Goal: Transaction & Acquisition: Purchase product/service

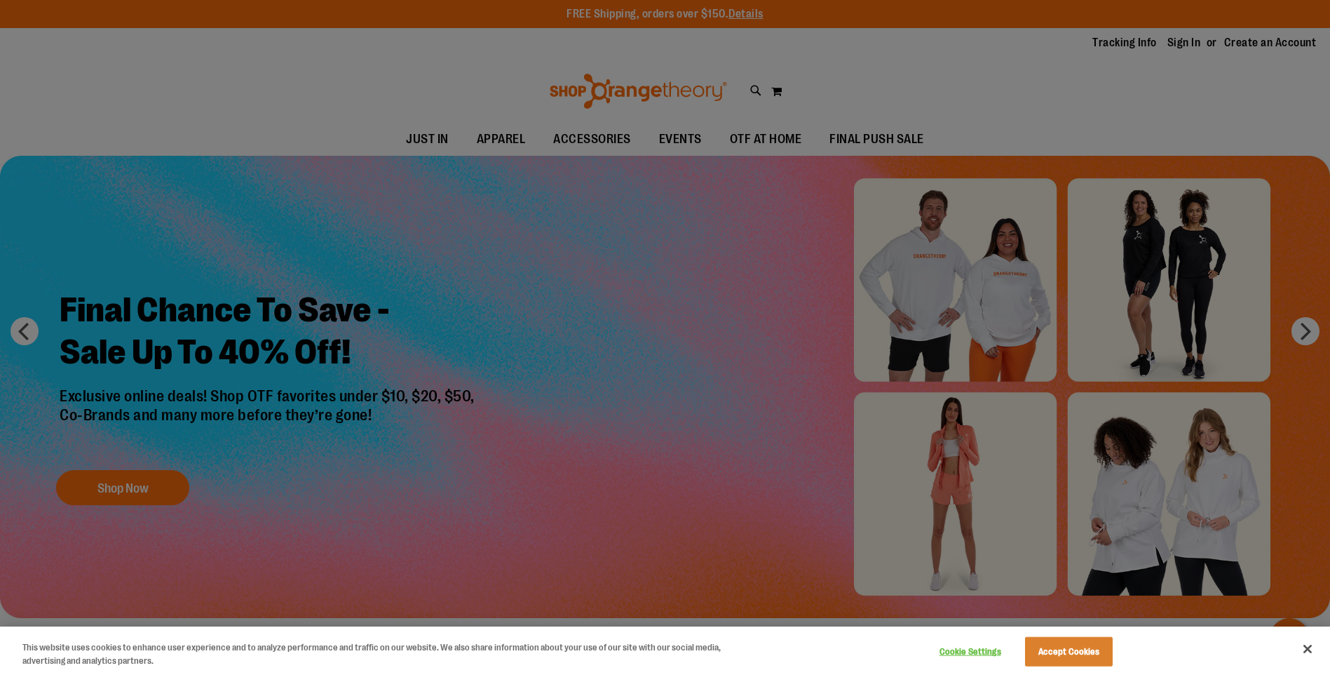
click at [499, 137] on div at bounding box center [665, 337] width 1330 height 675
click at [534, 242] on div at bounding box center [665, 337] width 1330 height 675
click at [135, 494] on div at bounding box center [665, 337] width 1330 height 675
click at [1309, 653] on button "Close" at bounding box center [1307, 648] width 31 height 31
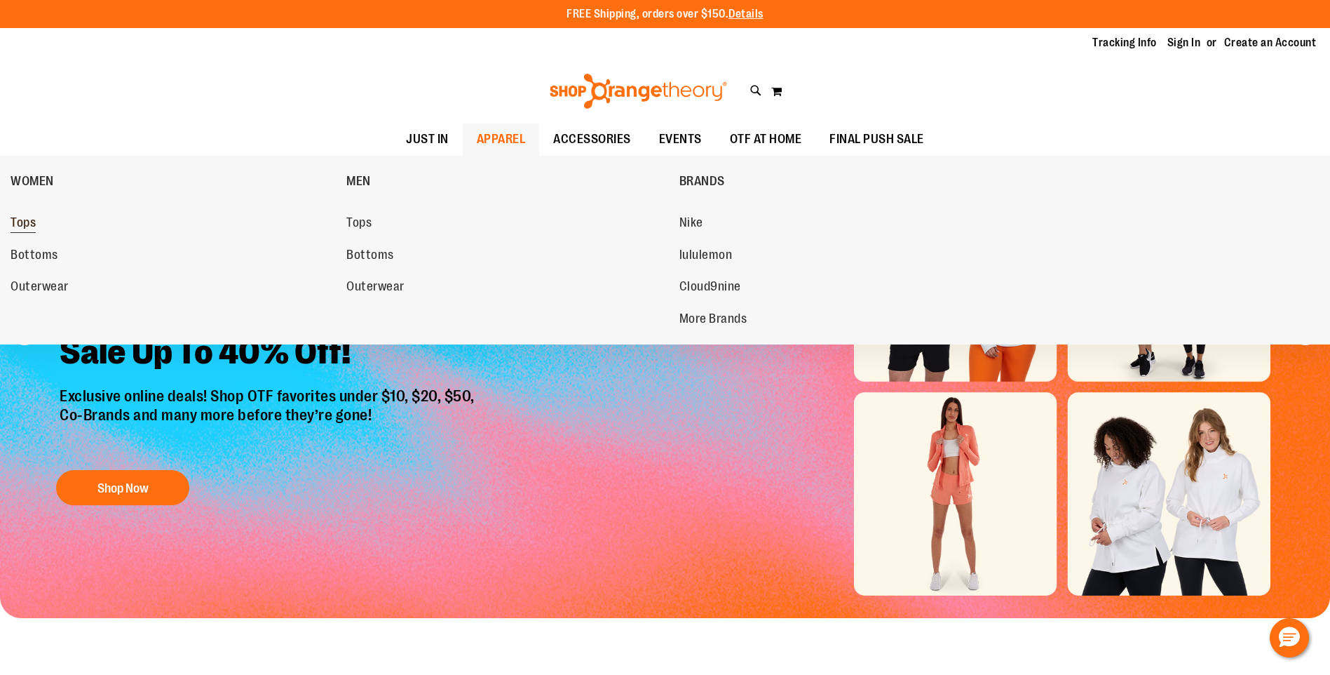
click at [20, 229] on span "Tops" at bounding box center [23, 224] width 25 height 18
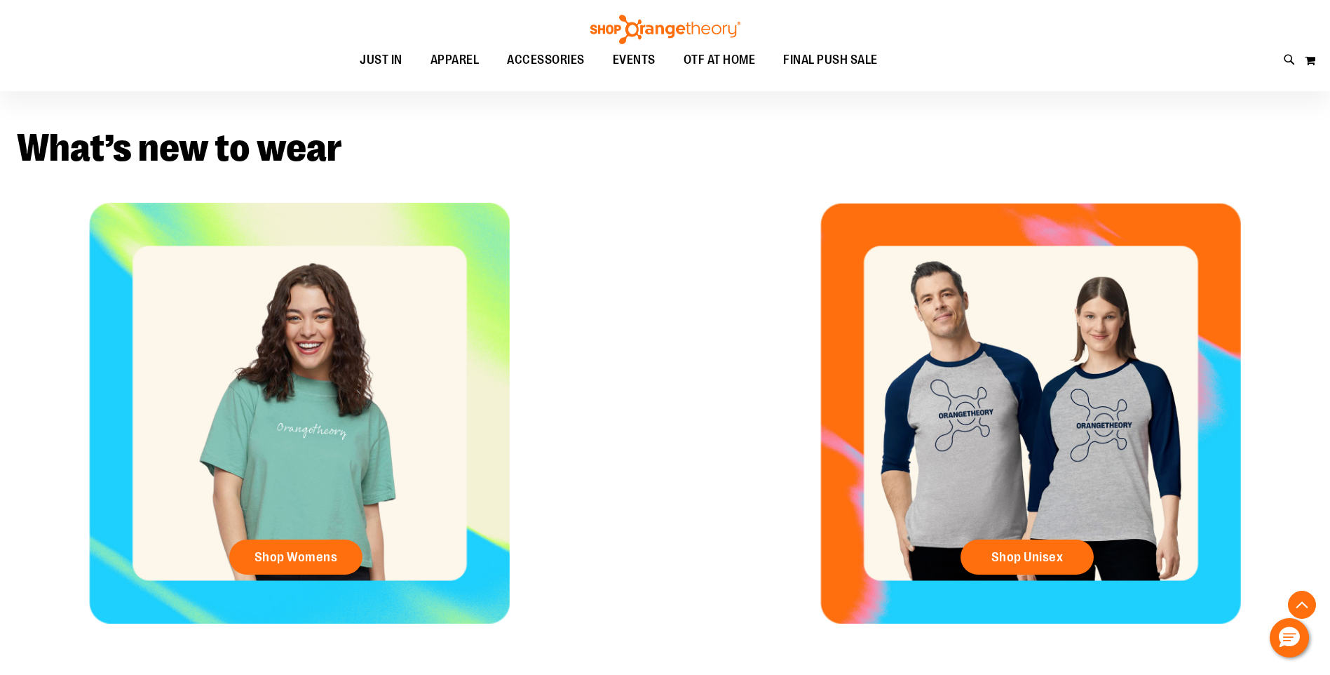
scroll to position [700, 0]
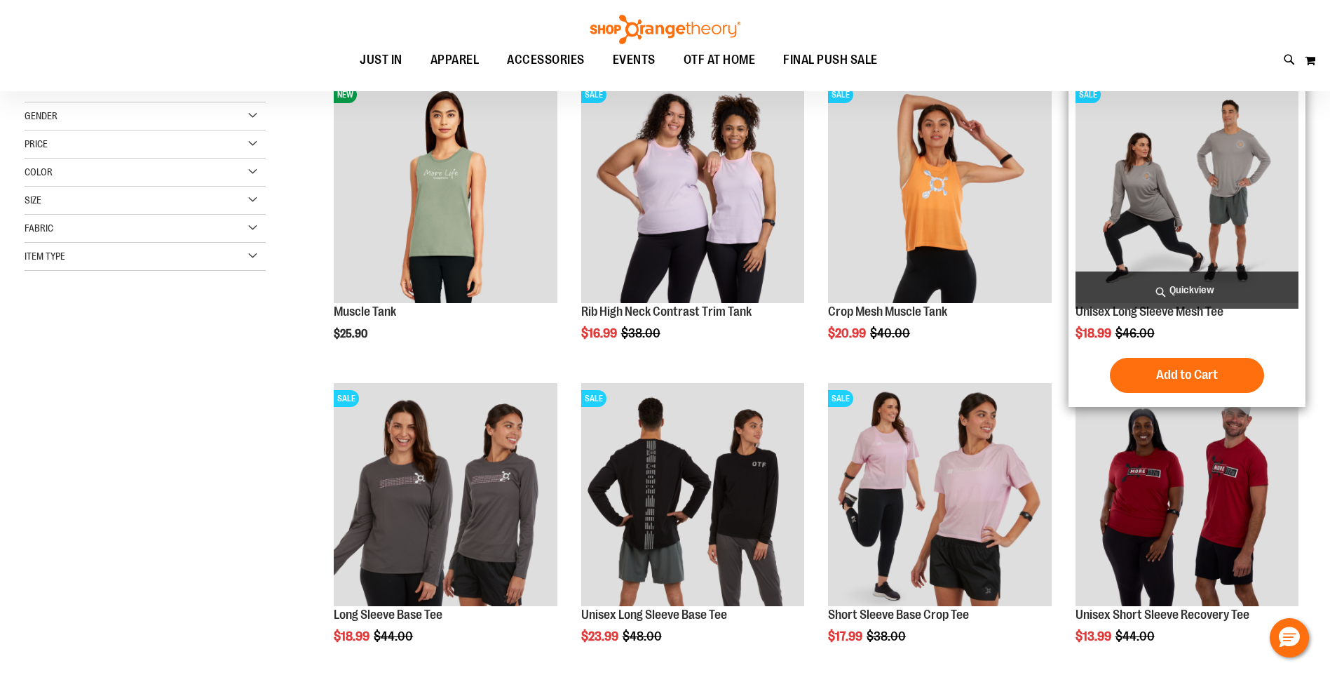
scroll to position [210, 0]
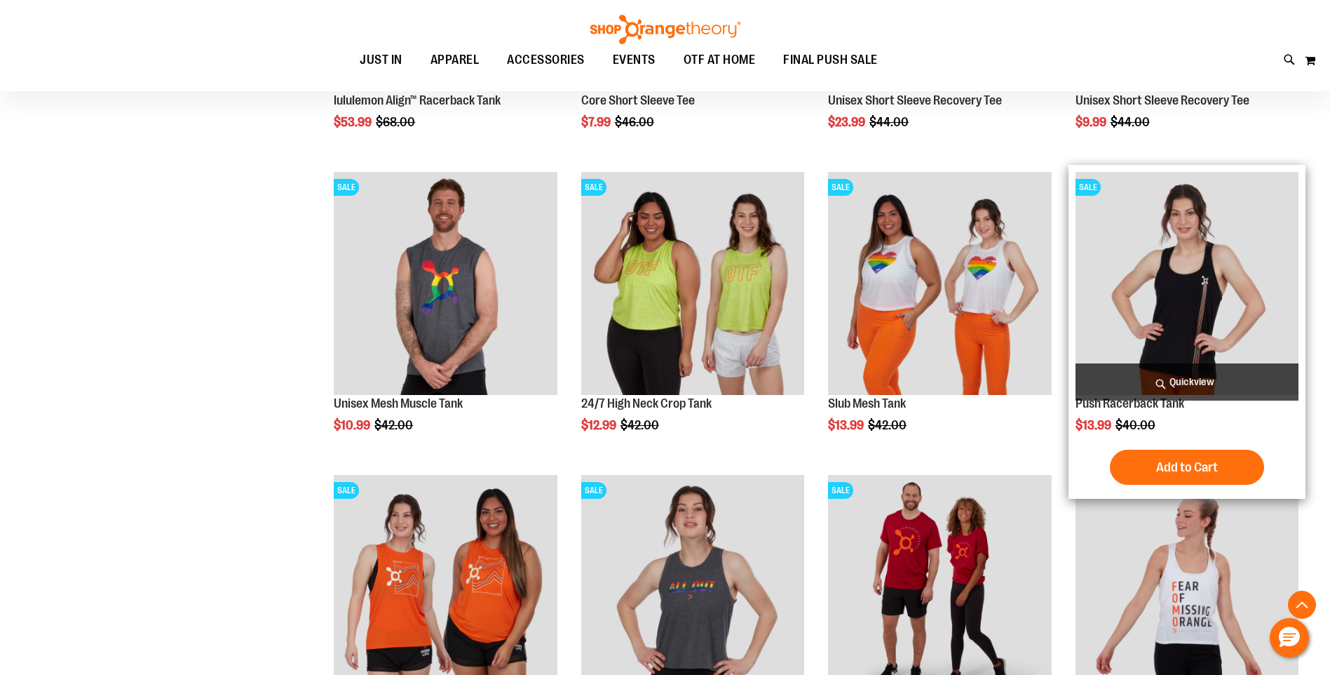
scroll to position [1331, 0]
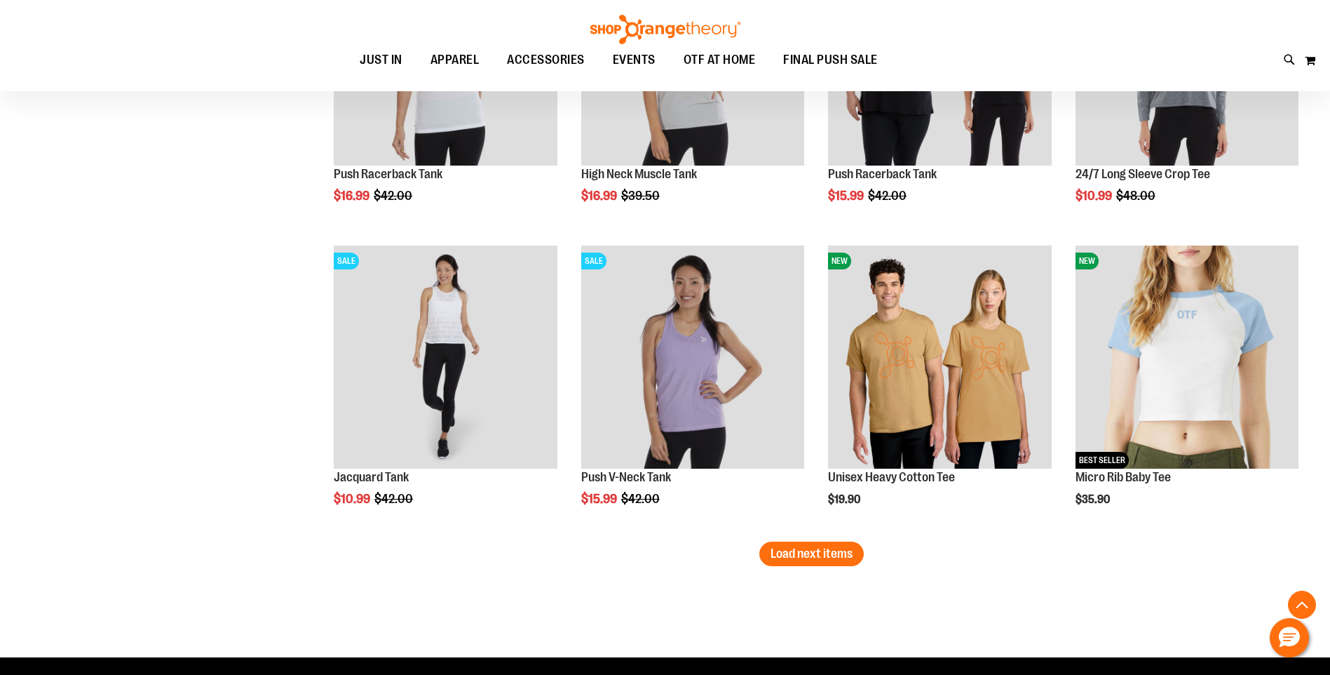
scroll to position [2453, 0]
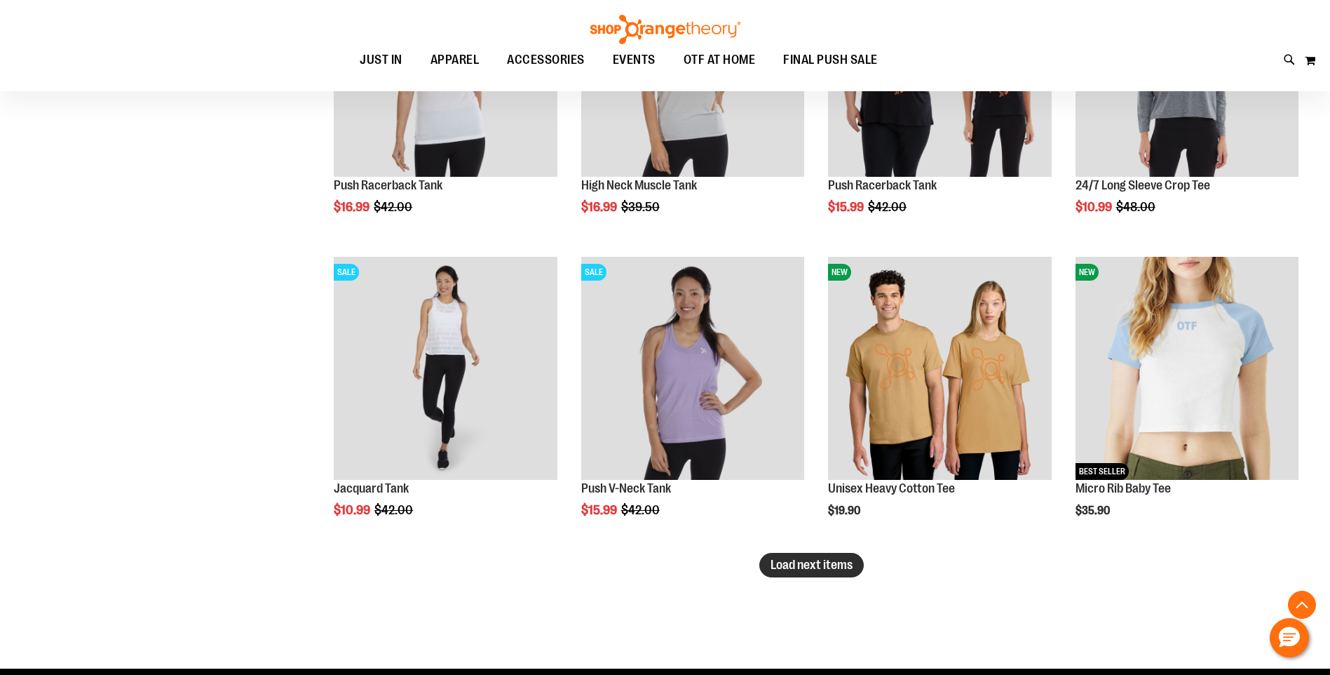
click at [778, 567] on span "Load next items" at bounding box center [812, 564] width 82 height 14
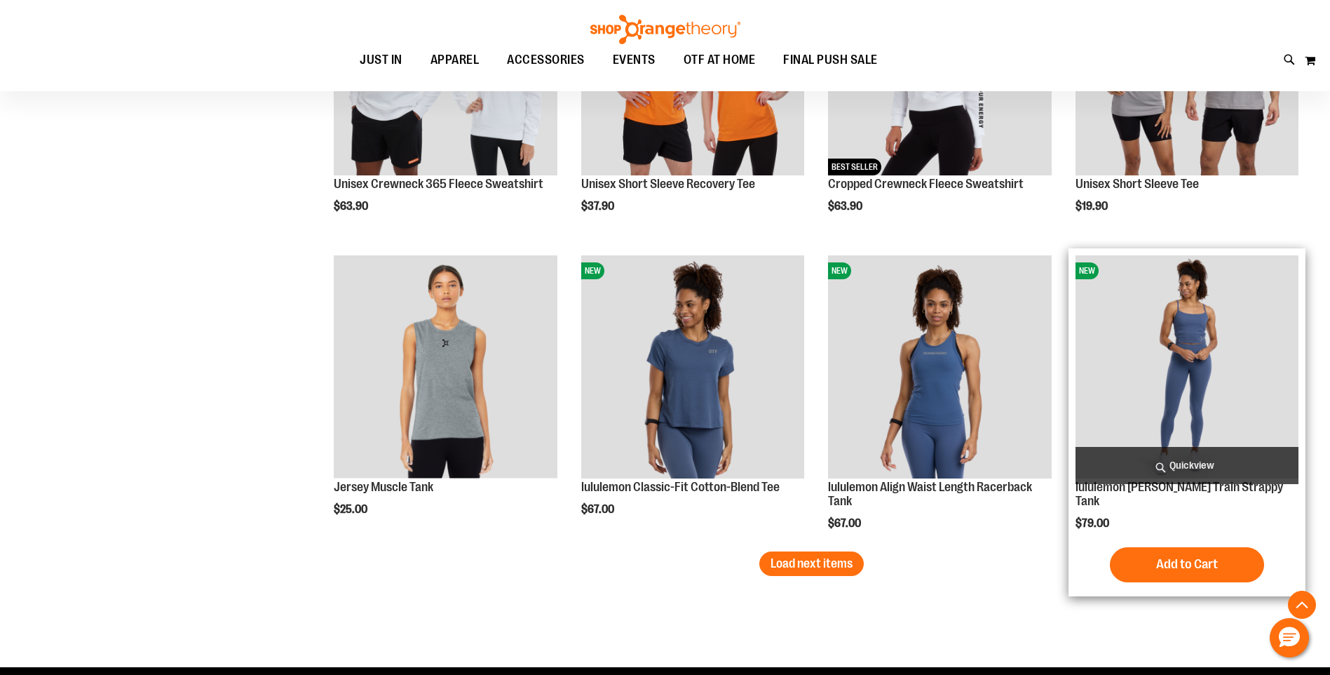
scroll to position [3435, 0]
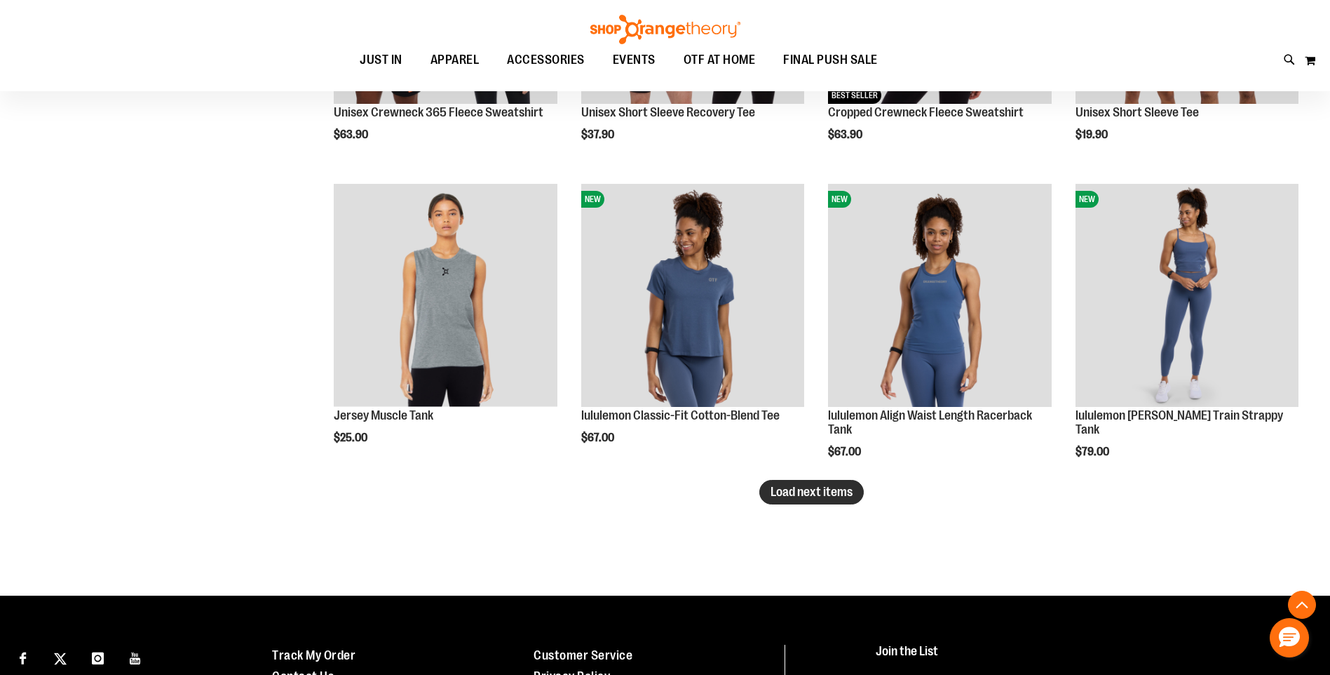
click at [824, 492] on span "Load next items" at bounding box center [812, 491] width 82 height 14
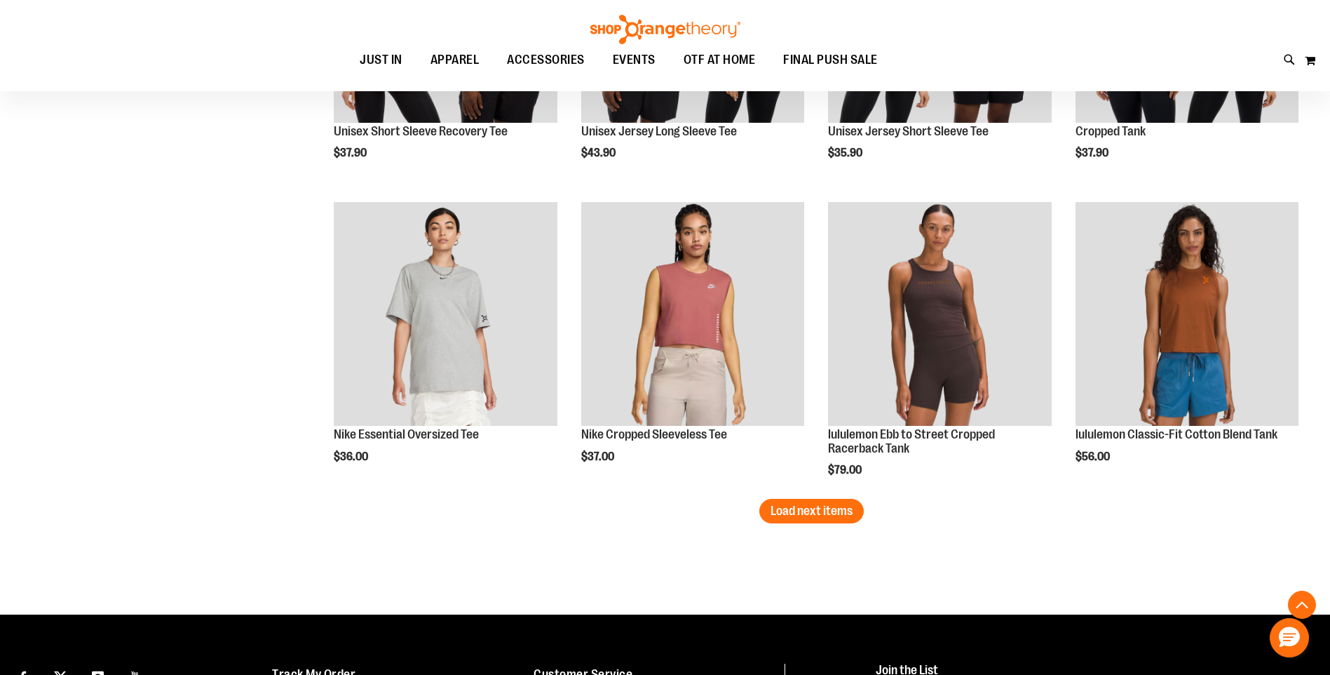
scroll to position [4346, 0]
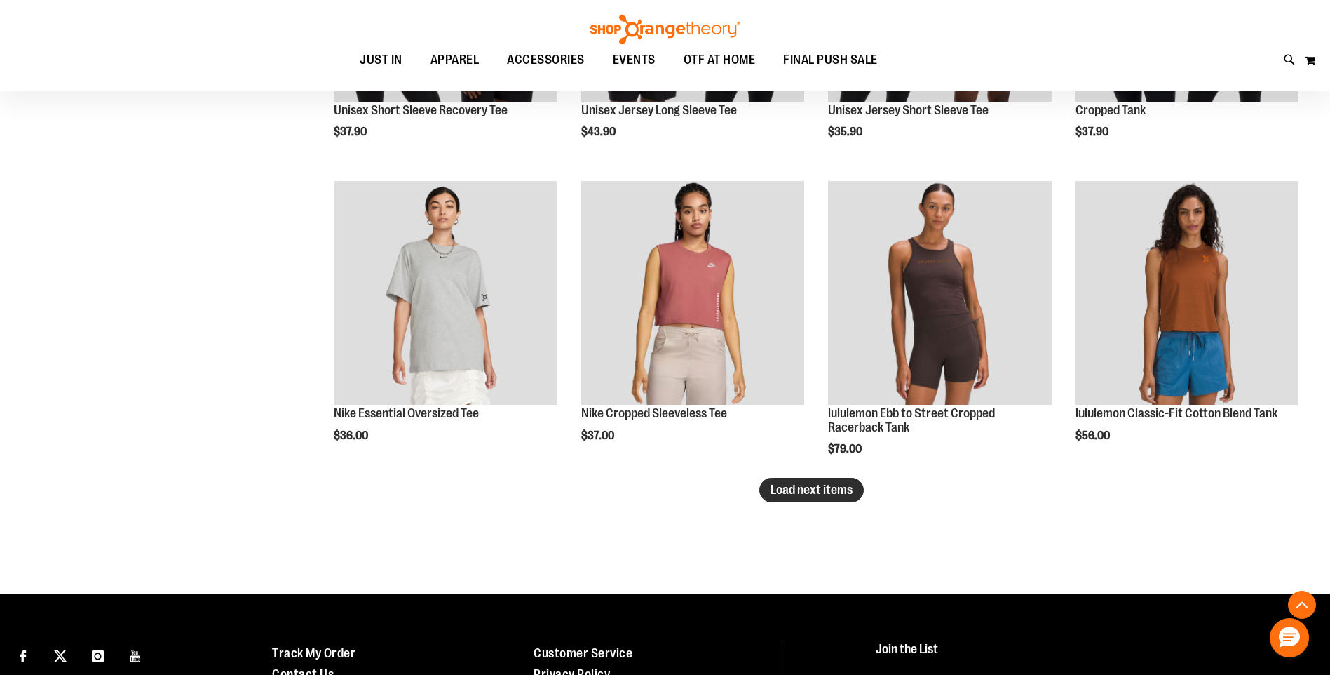
click at [788, 482] on span "Load next items" at bounding box center [812, 489] width 82 height 14
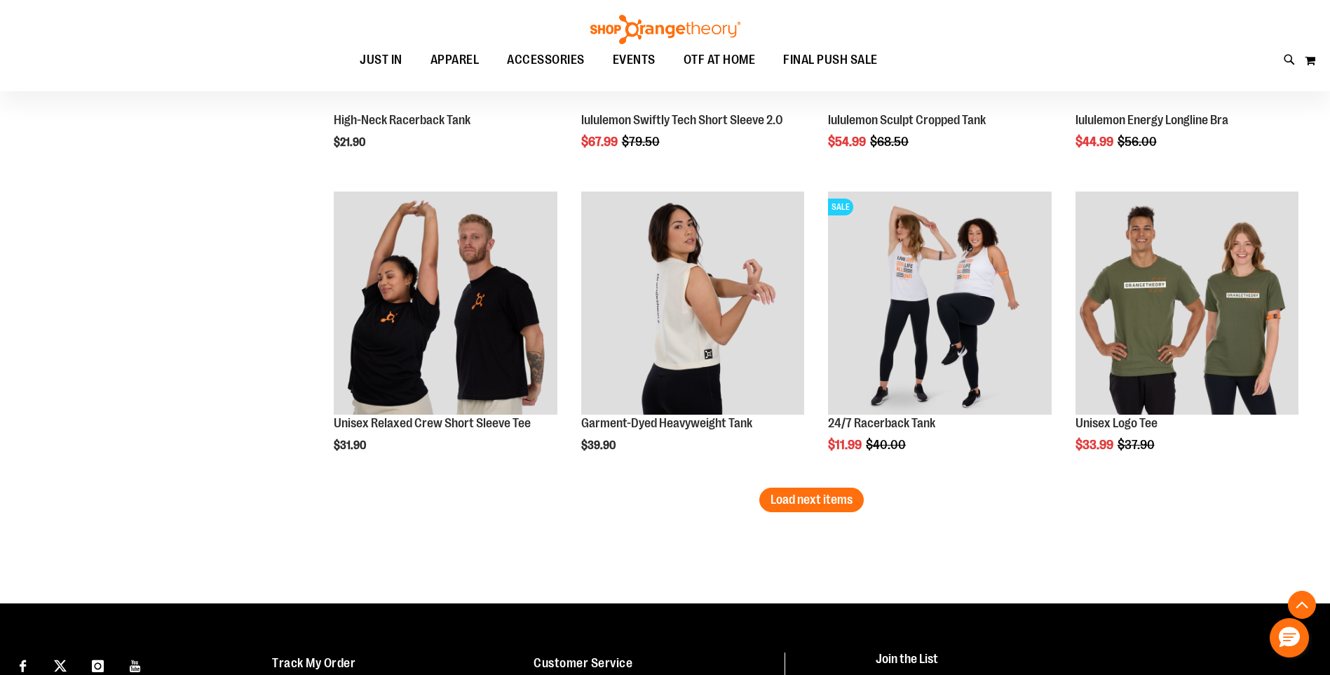
scroll to position [5258, 0]
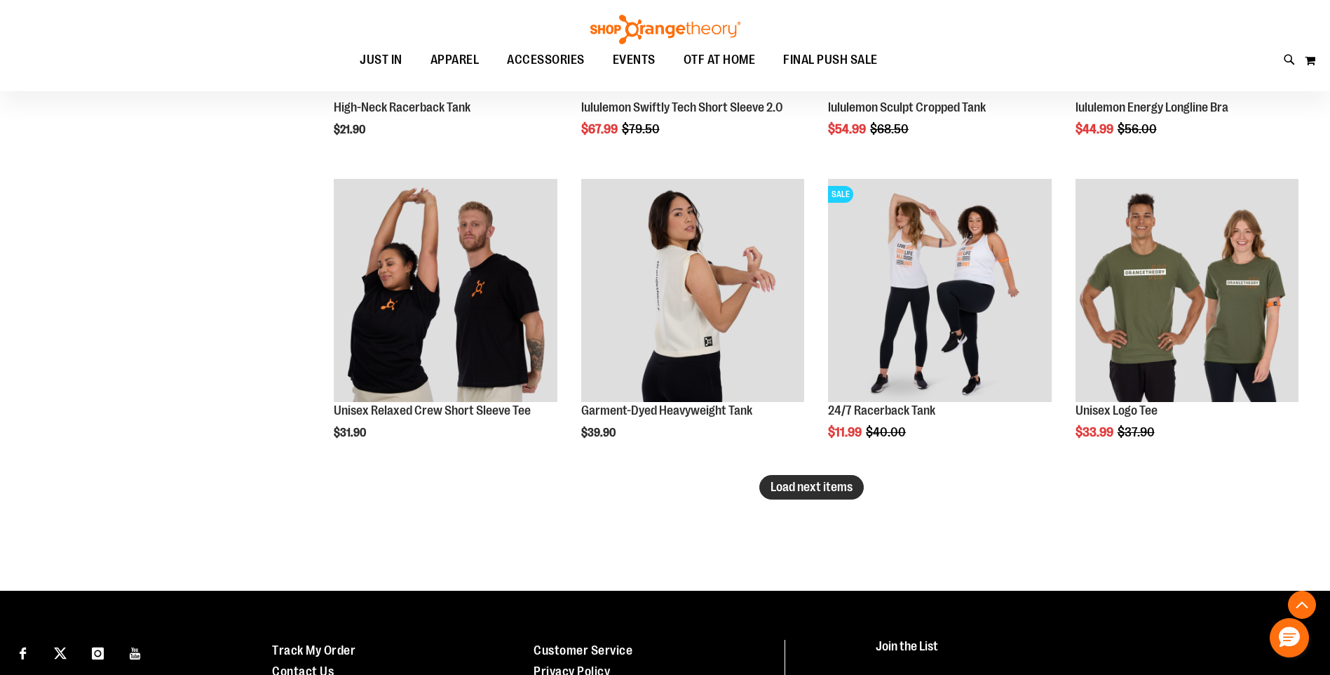
click at [815, 489] on span "Load next items" at bounding box center [812, 487] width 82 height 14
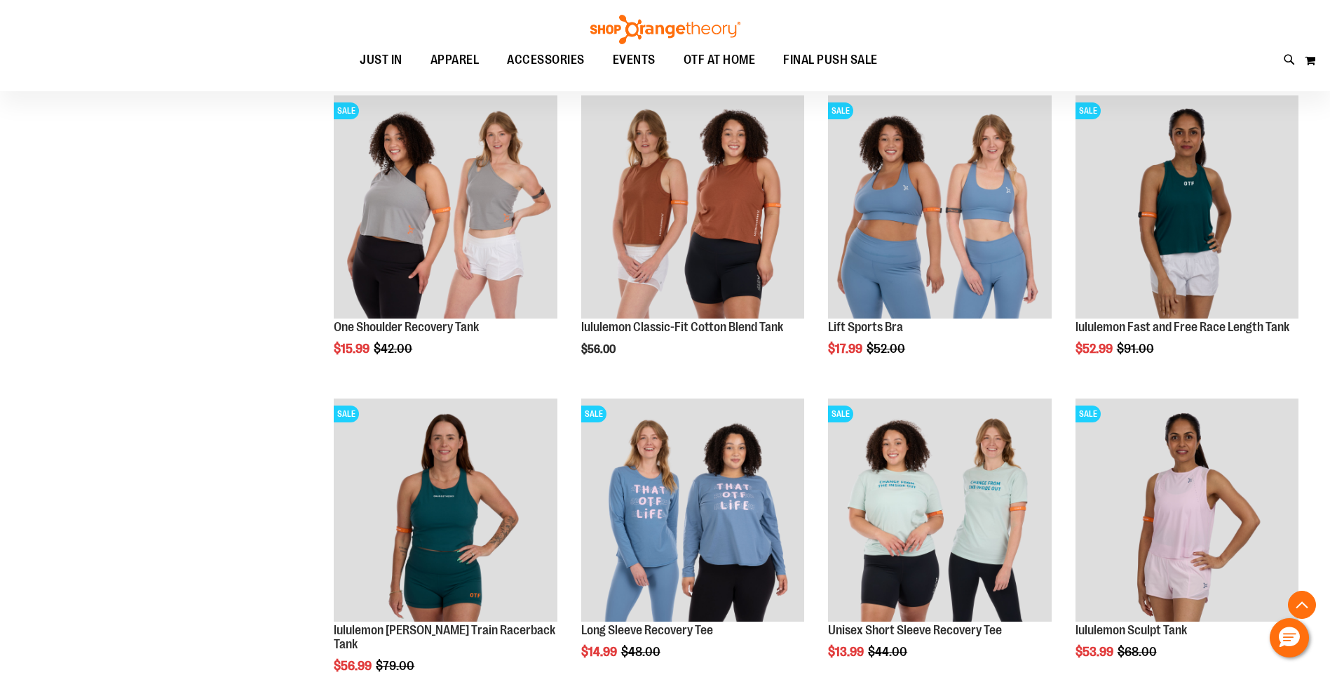
scroll to position [5636, 0]
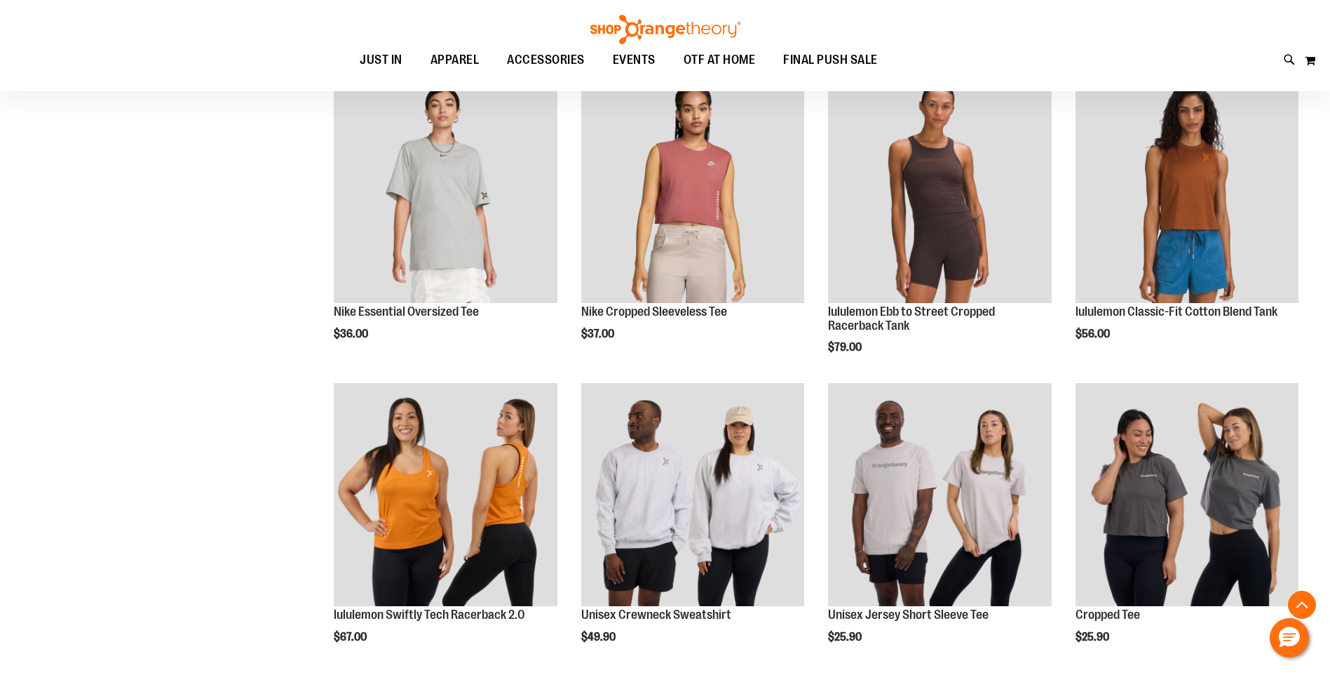
scroll to position [2326, 0]
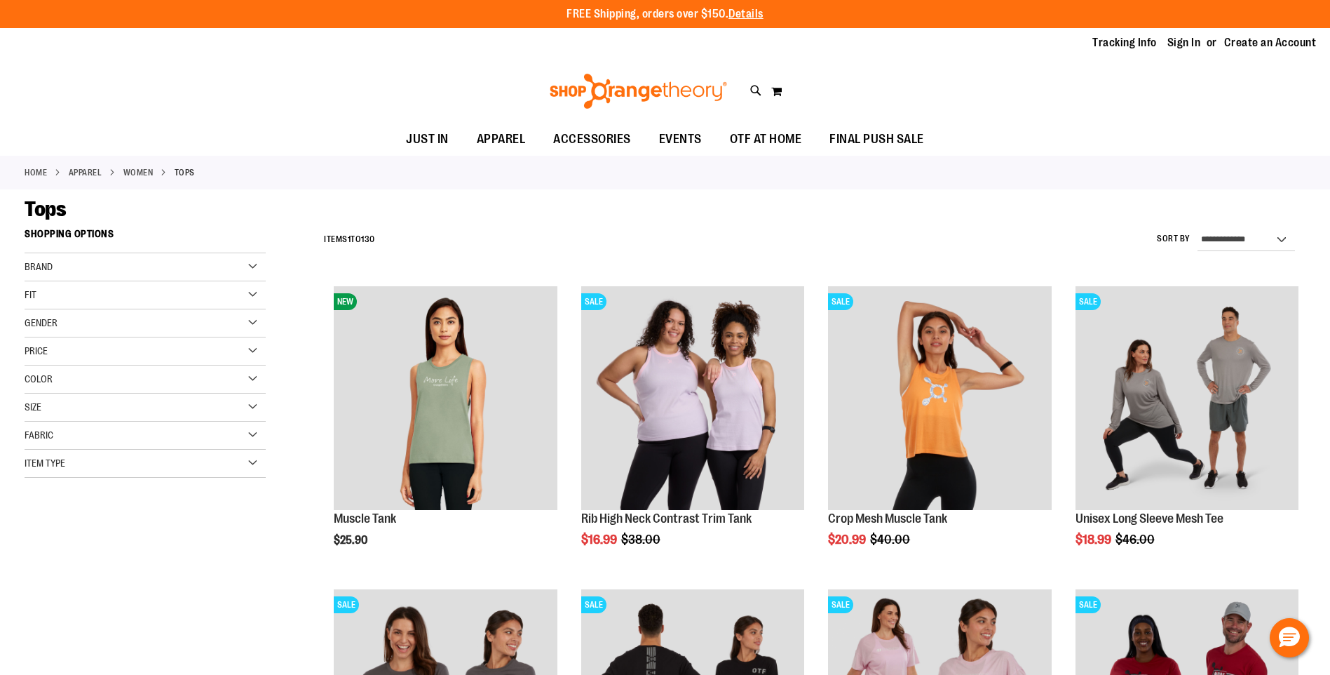
click at [256, 320] on div "Gender" at bounding box center [145, 323] width 241 height 28
click at [34, 352] on link "Women 84 items" at bounding box center [136, 351] width 231 height 15
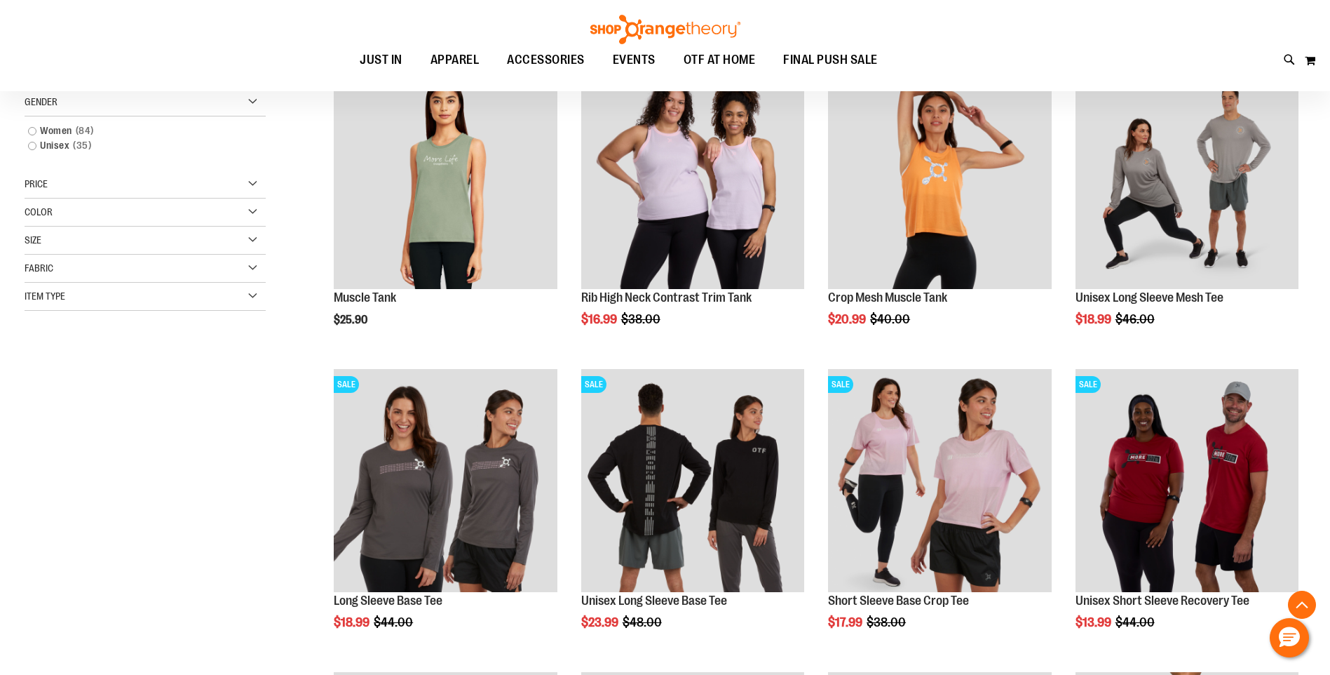
scroll to position [222, 0]
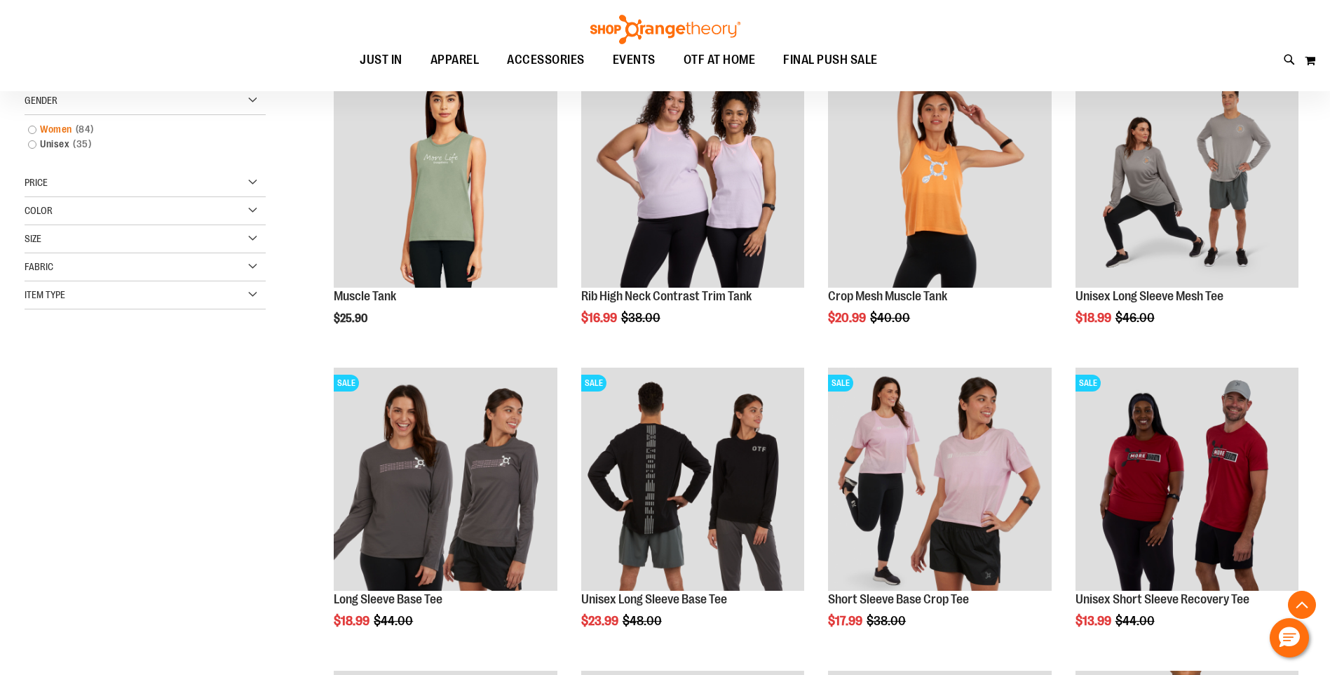
click at [28, 126] on link "Women 84 items" at bounding box center [136, 129] width 231 height 15
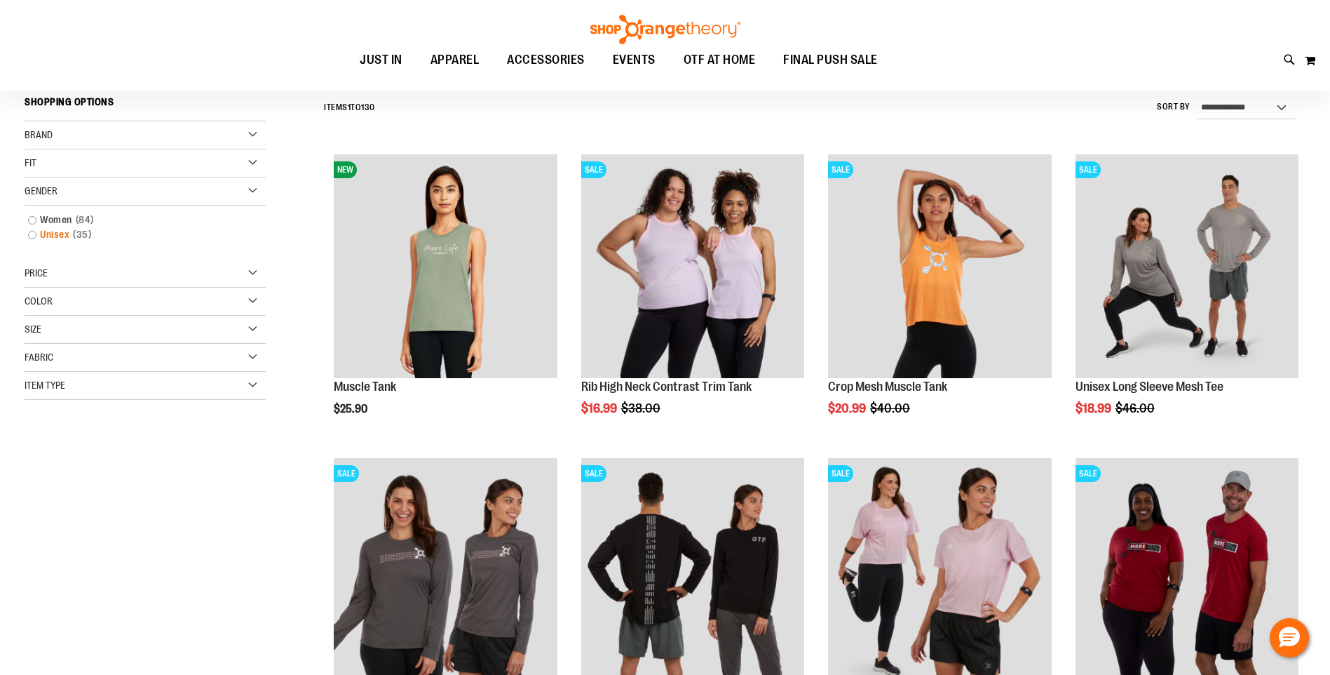
scroll to position [130, 0]
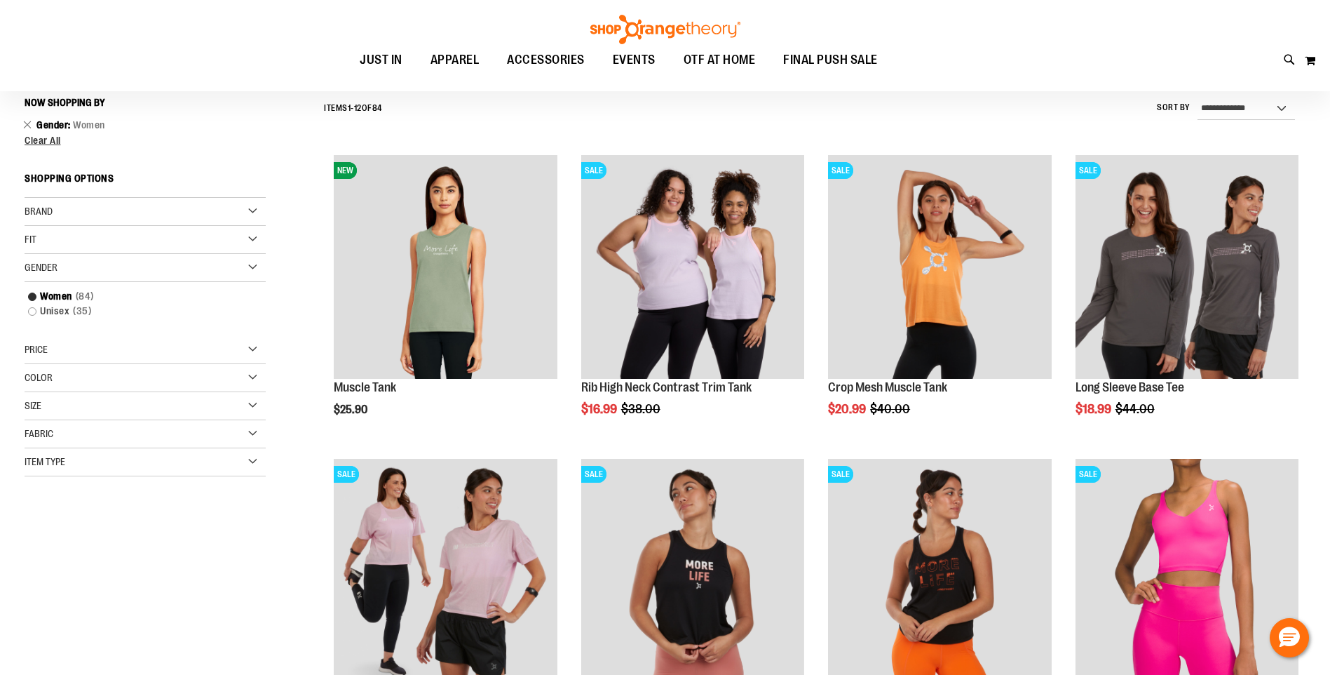
click at [249, 459] on div "Item Type" at bounding box center [145, 462] width 241 height 28
click at [36, 585] on link "Sweatshirts 1 item" at bounding box center [136, 586] width 231 height 15
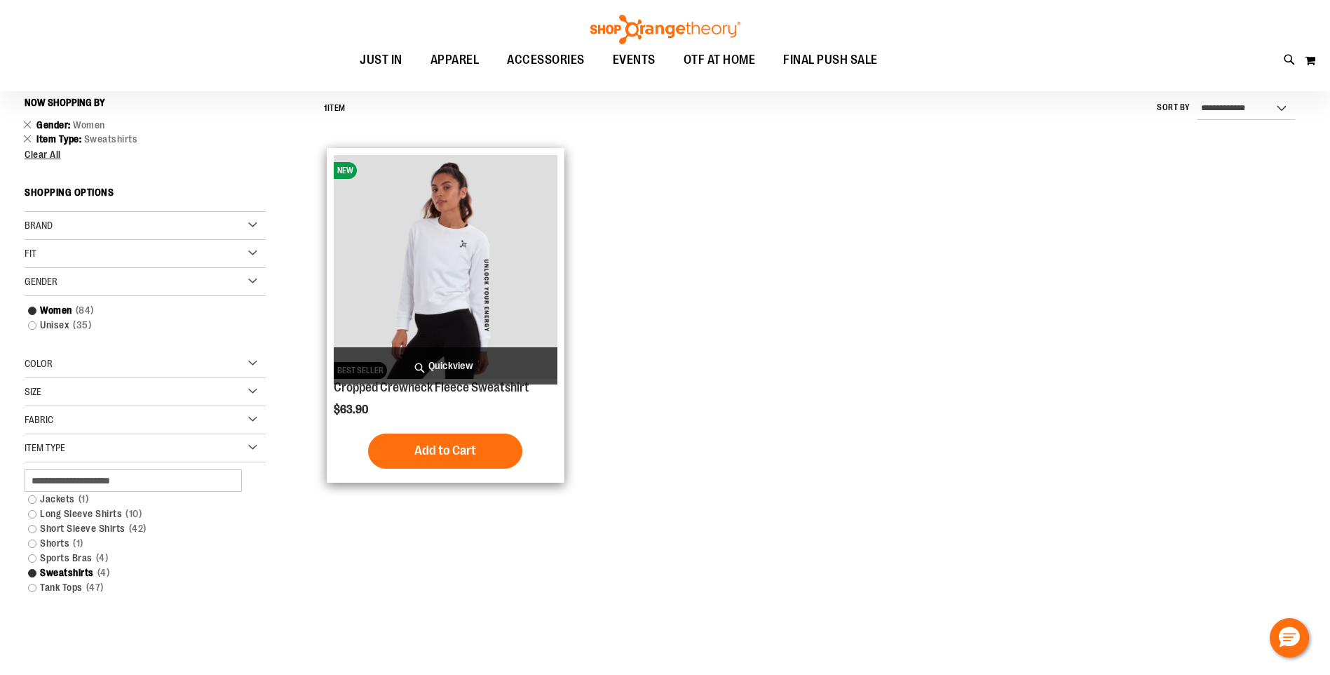
click at [455, 259] on img "product" at bounding box center [445, 266] width 223 height 223
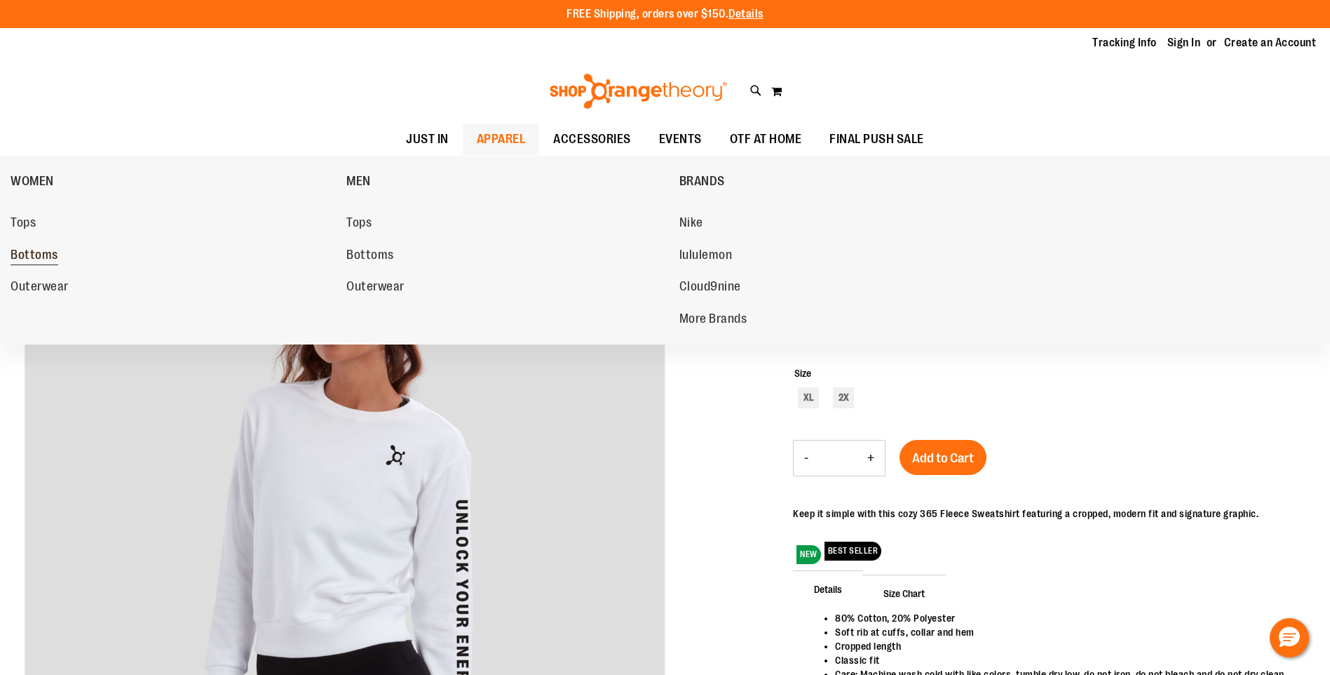
click at [39, 256] on span "Bottoms" at bounding box center [35, 257] width 48 height 18
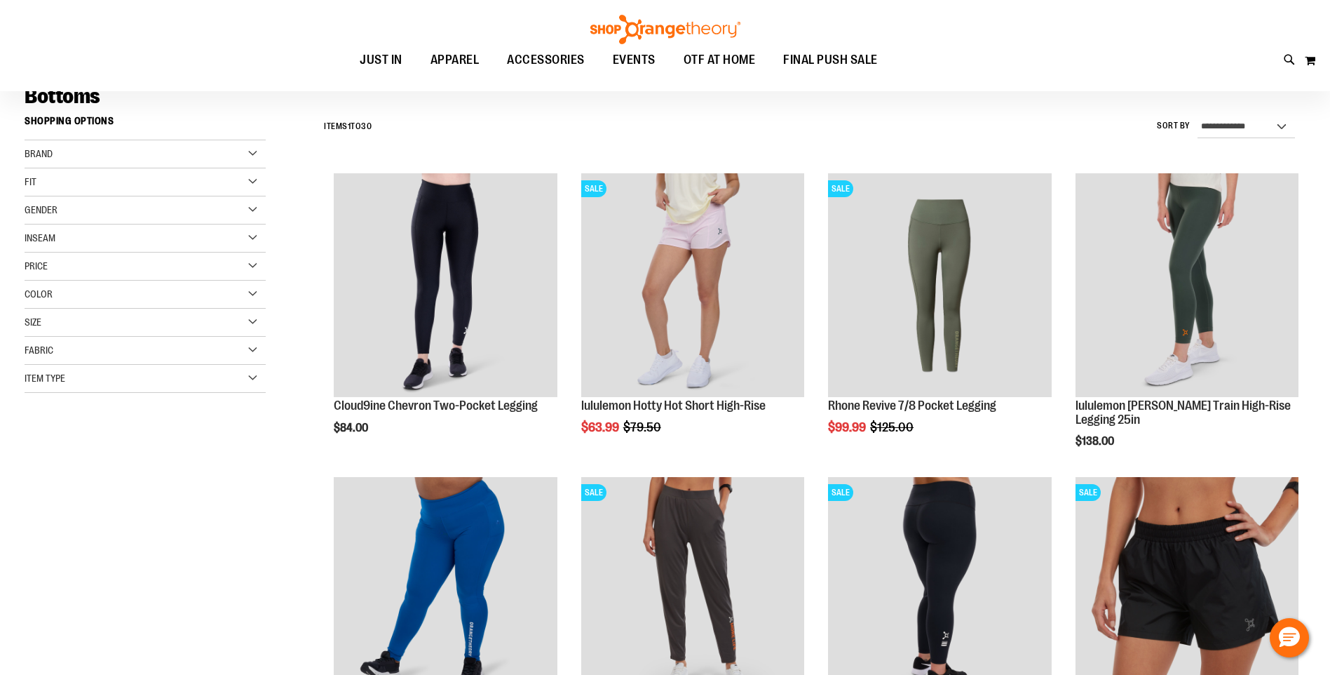
scroll to position [140, 0]
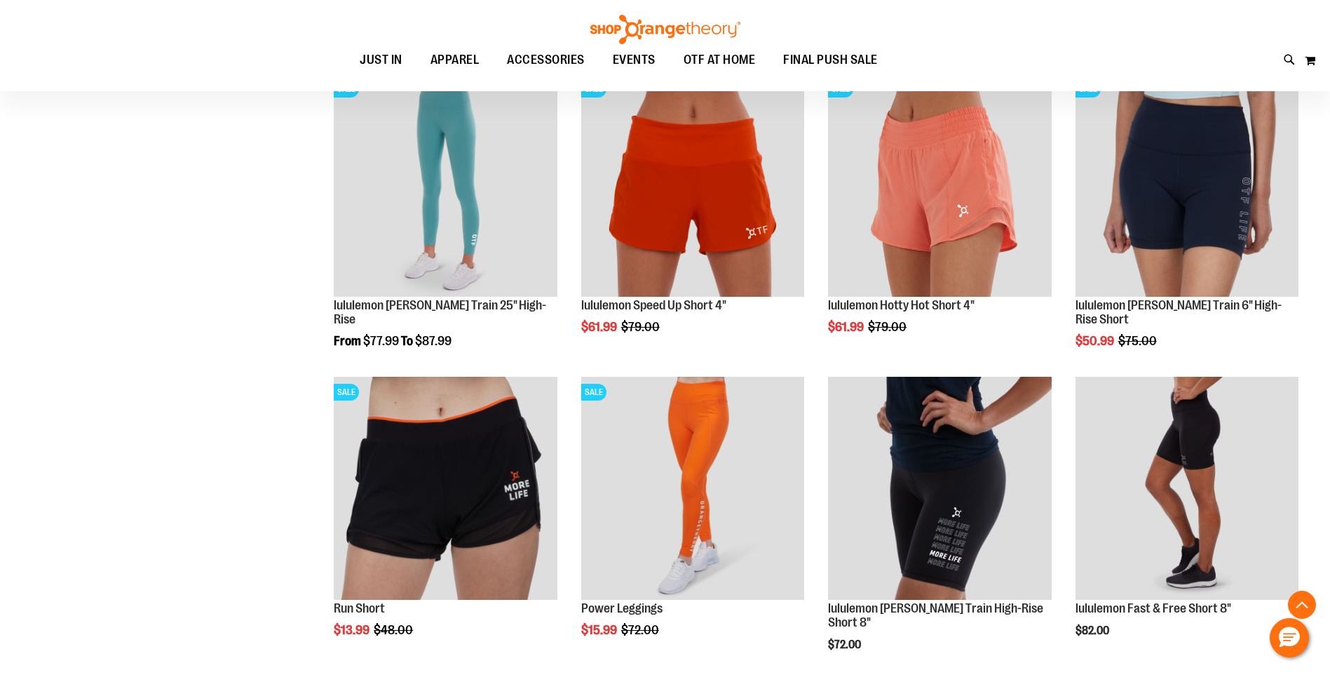
scroll to position [1191, 0]
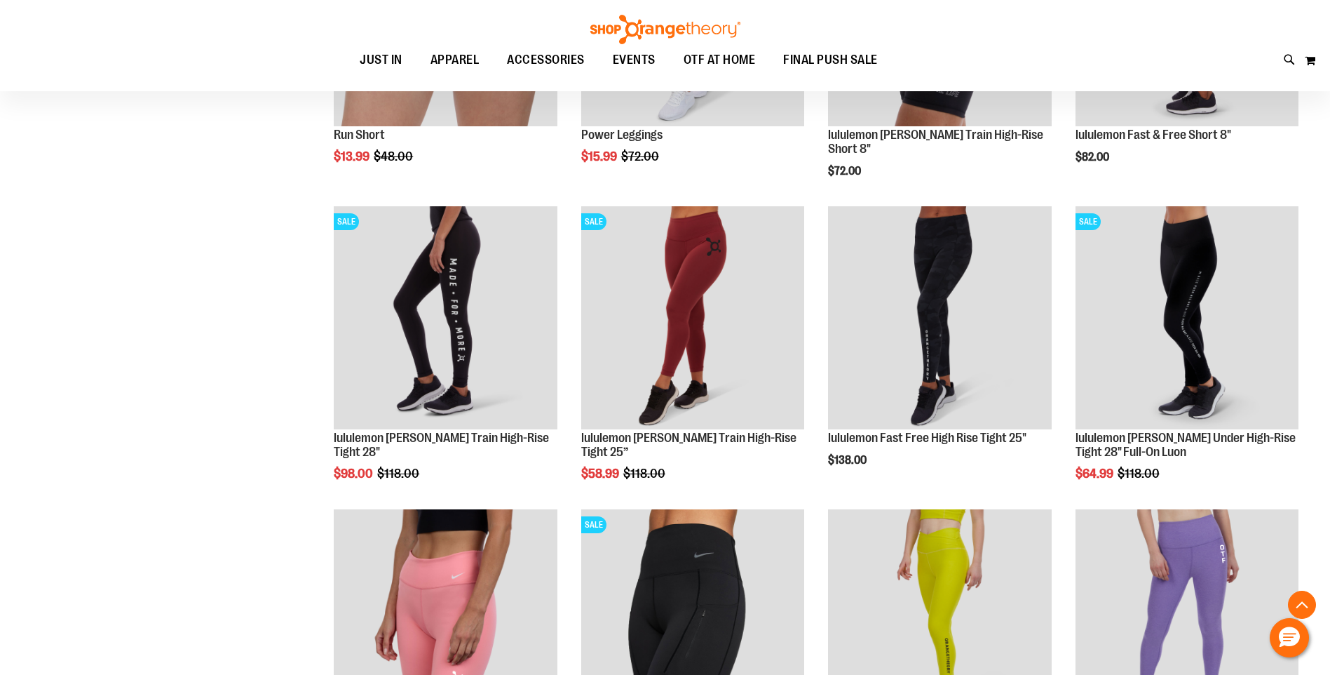
scroll to position [1402, 0]
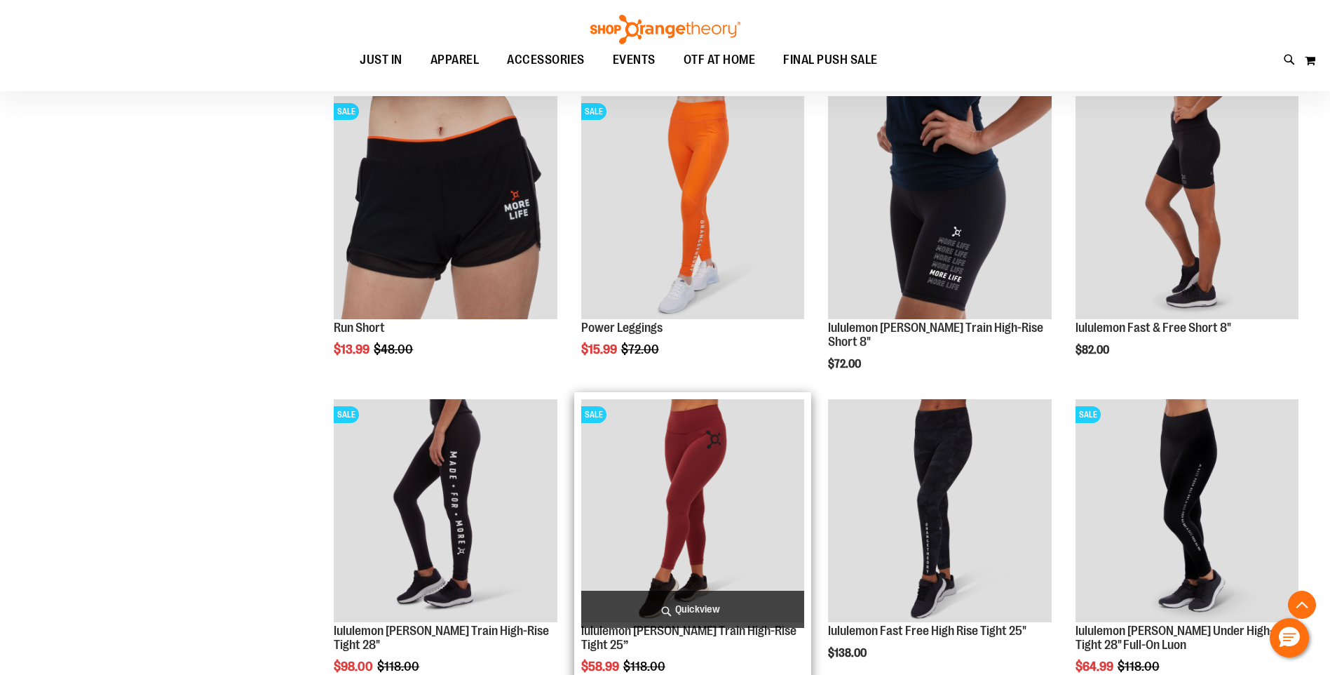
click at [664, 476] on img "product" at bounding box center [692, 510] width 223 height 223
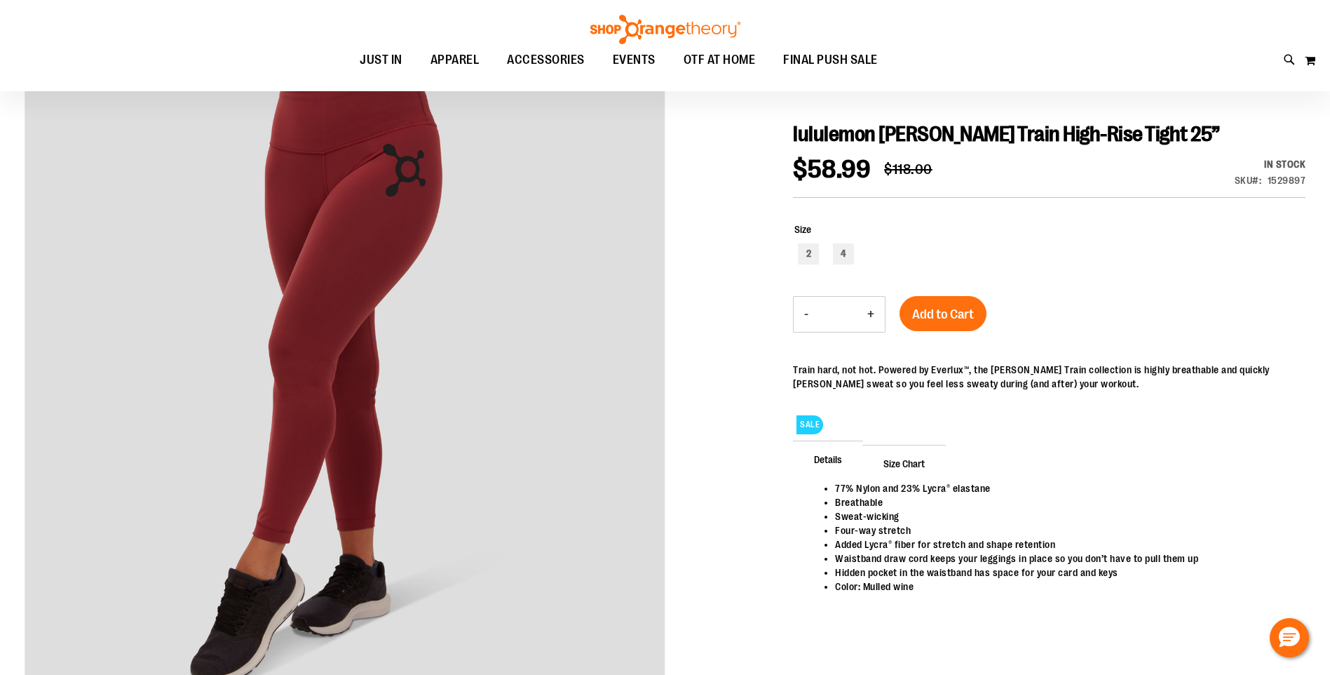
scroll to position [140, 0]
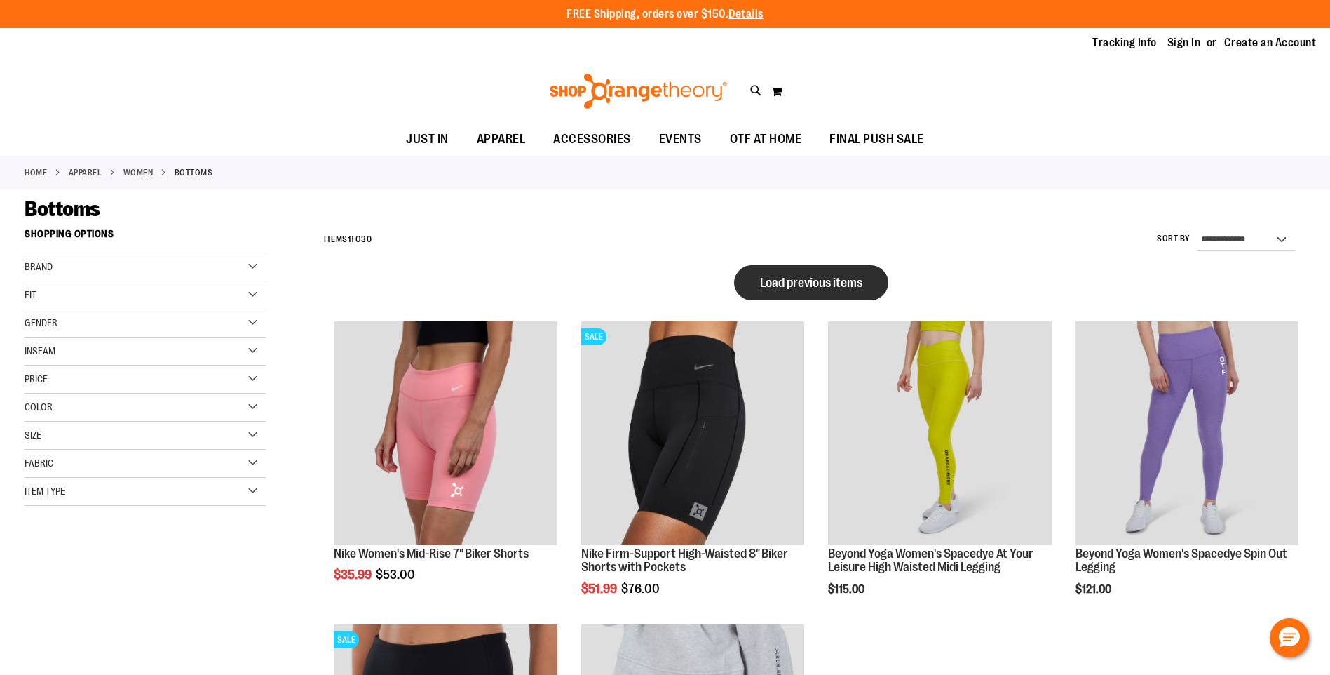
click at [796, 269] on button "Load previous items" at bounding box center [811, 282] width 154 height 35
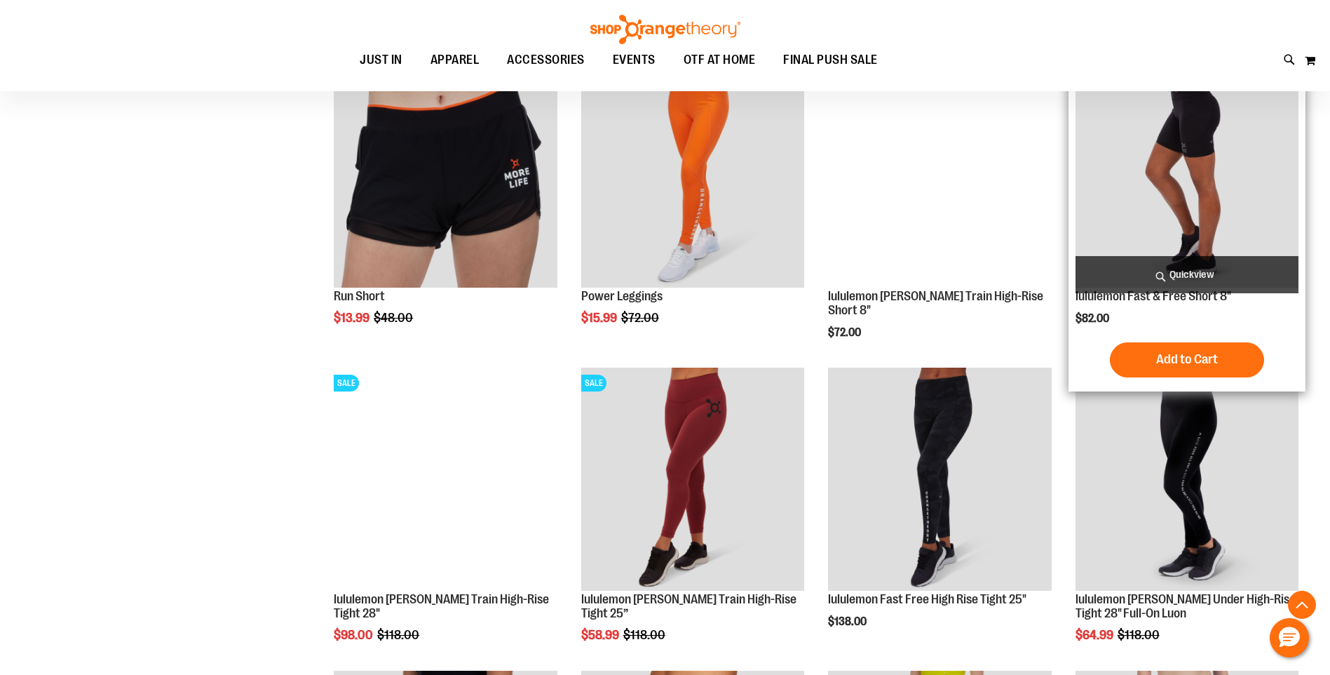
scroll to position [420, 0]
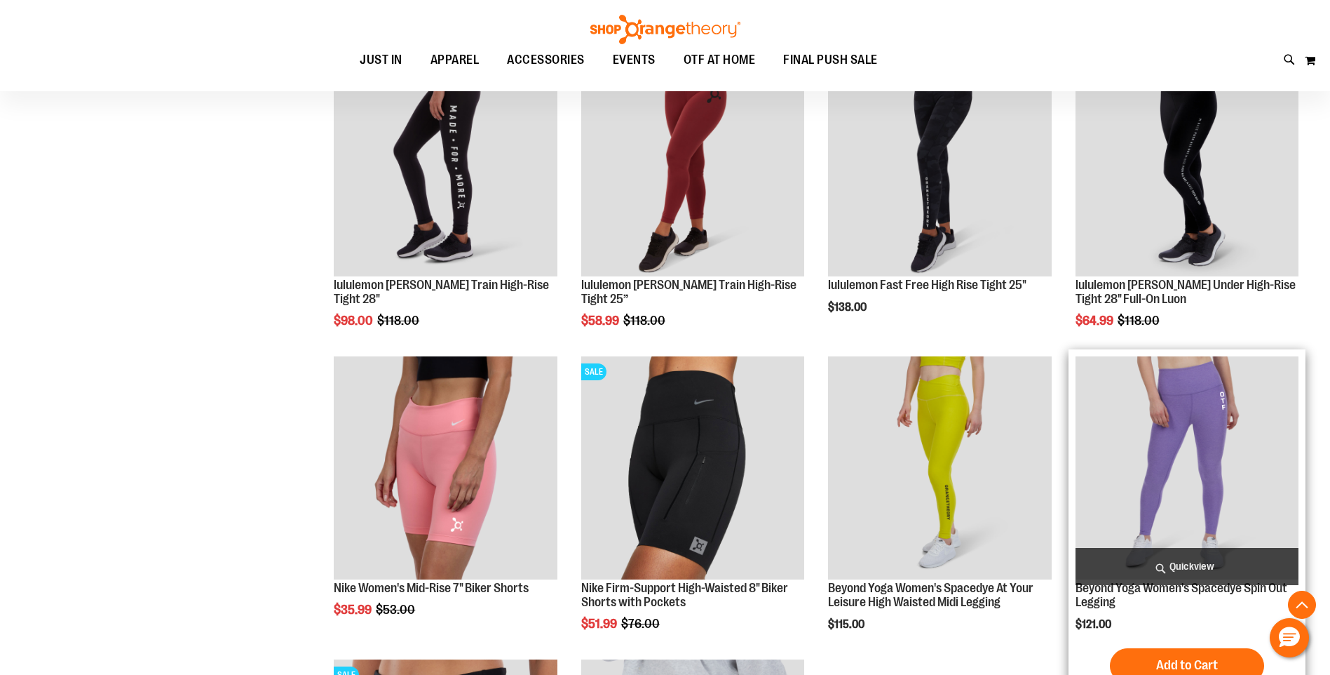
scroll to position [700, 0]
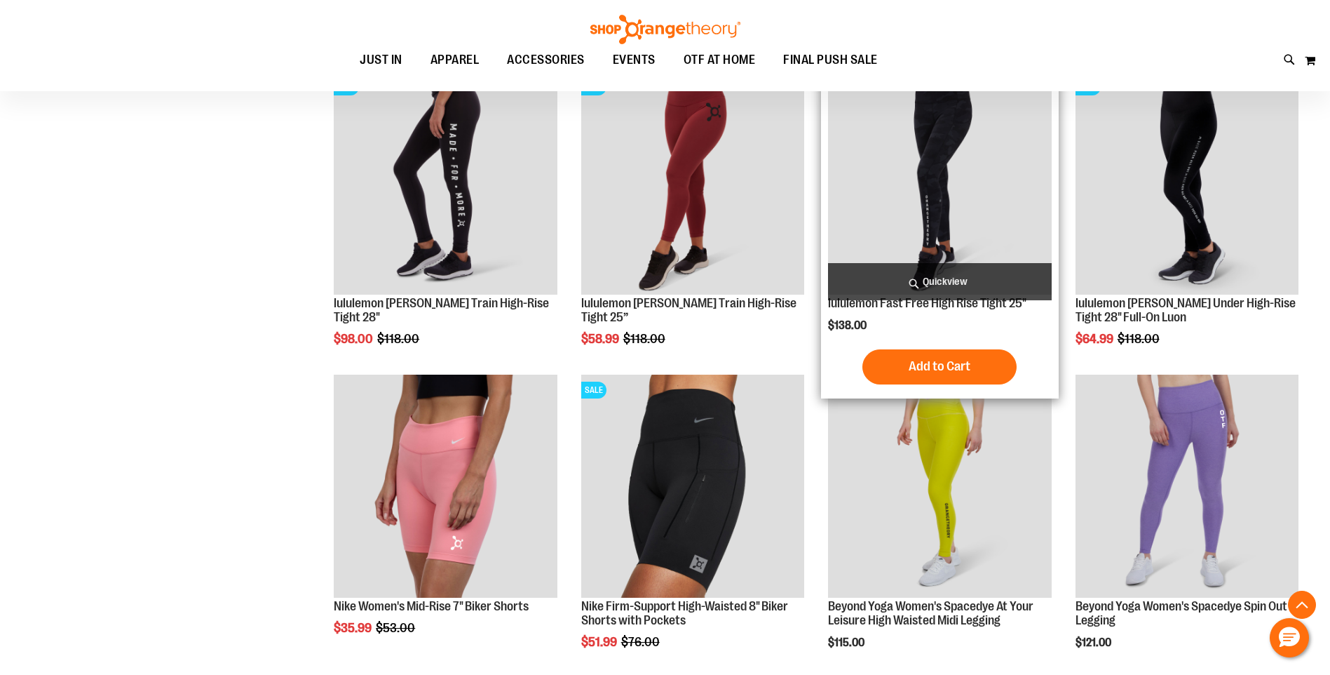
click at [934, 199] on img "product" at bounding box center [939, 183] width 223 height 223
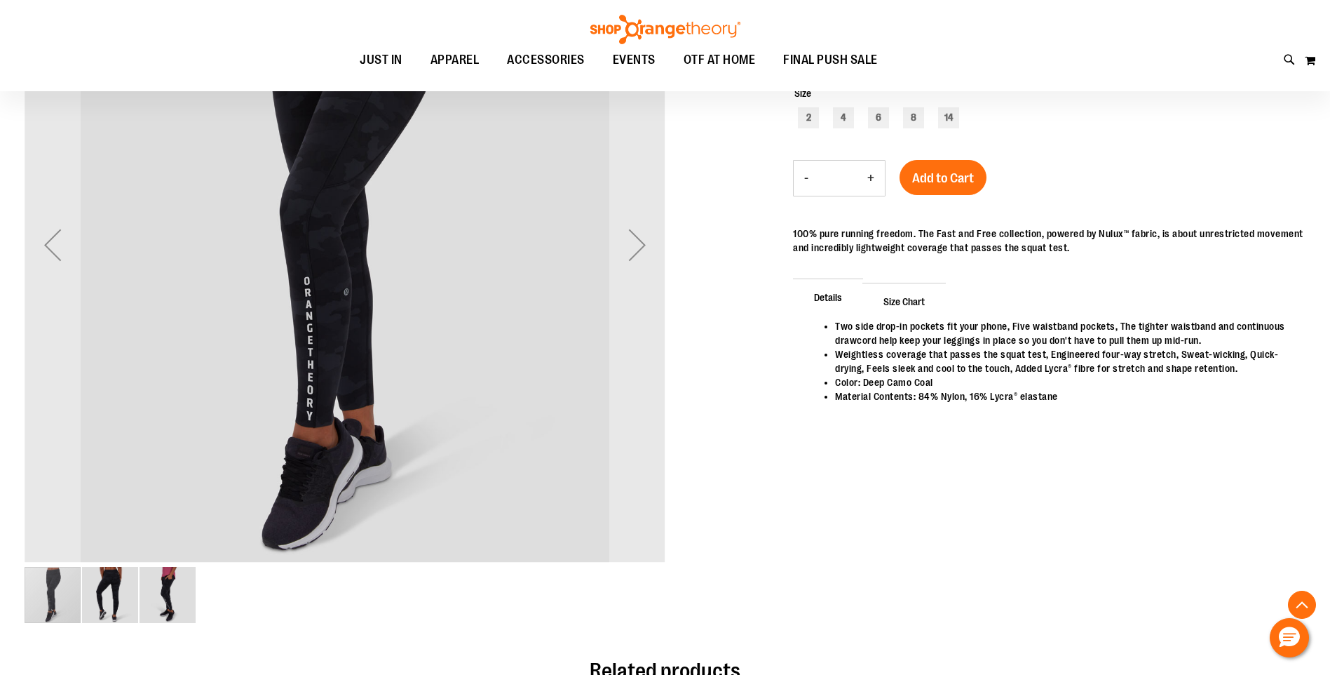
scroll to position [280, 0]
click at [102, 597] on img "image 2 of 3" at bounding box center [110, 594] width 56 height 56
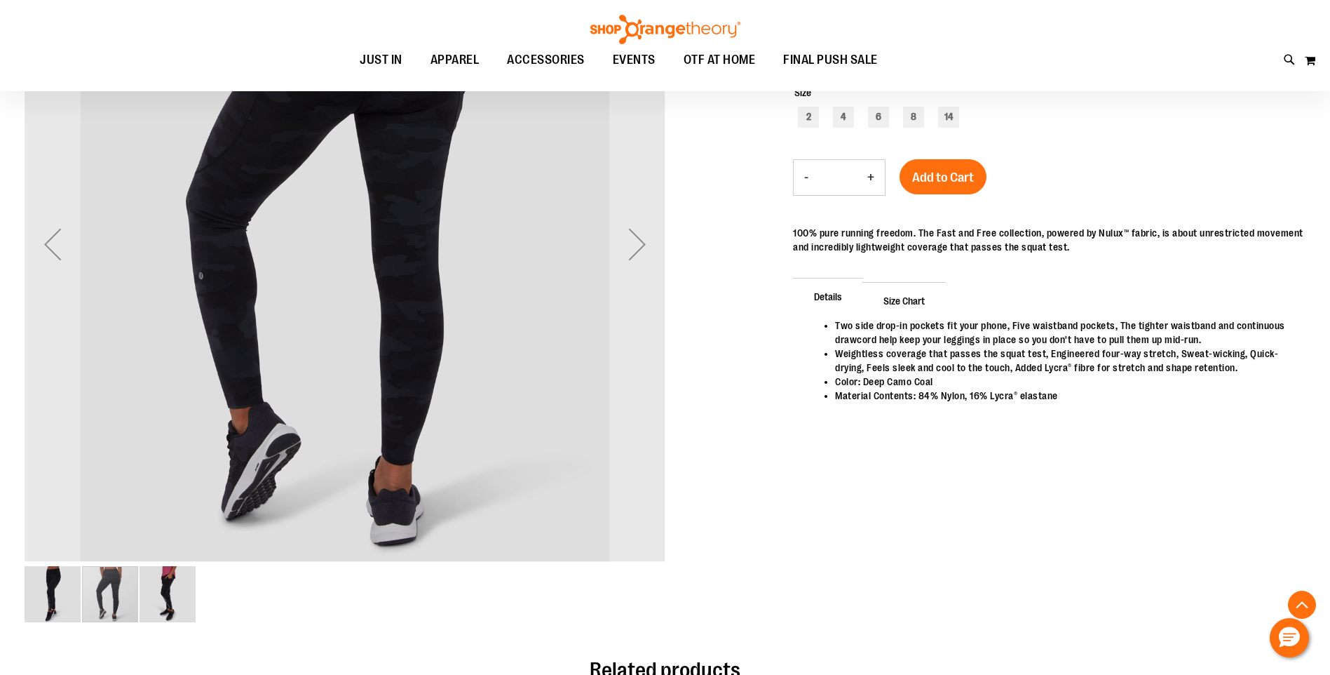
click at [162, 606] on img "image 3 of 3" at bounding box center [168, 594] width 56 height 56
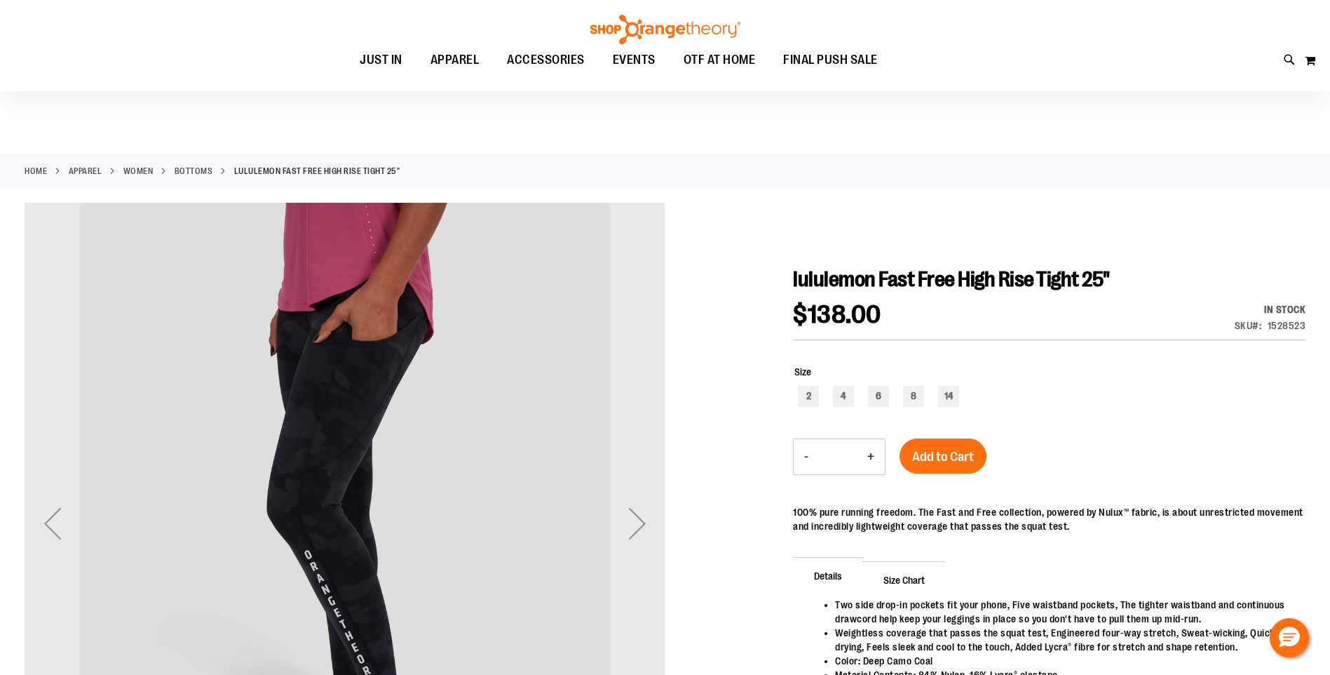
scroll to position [0, 0]
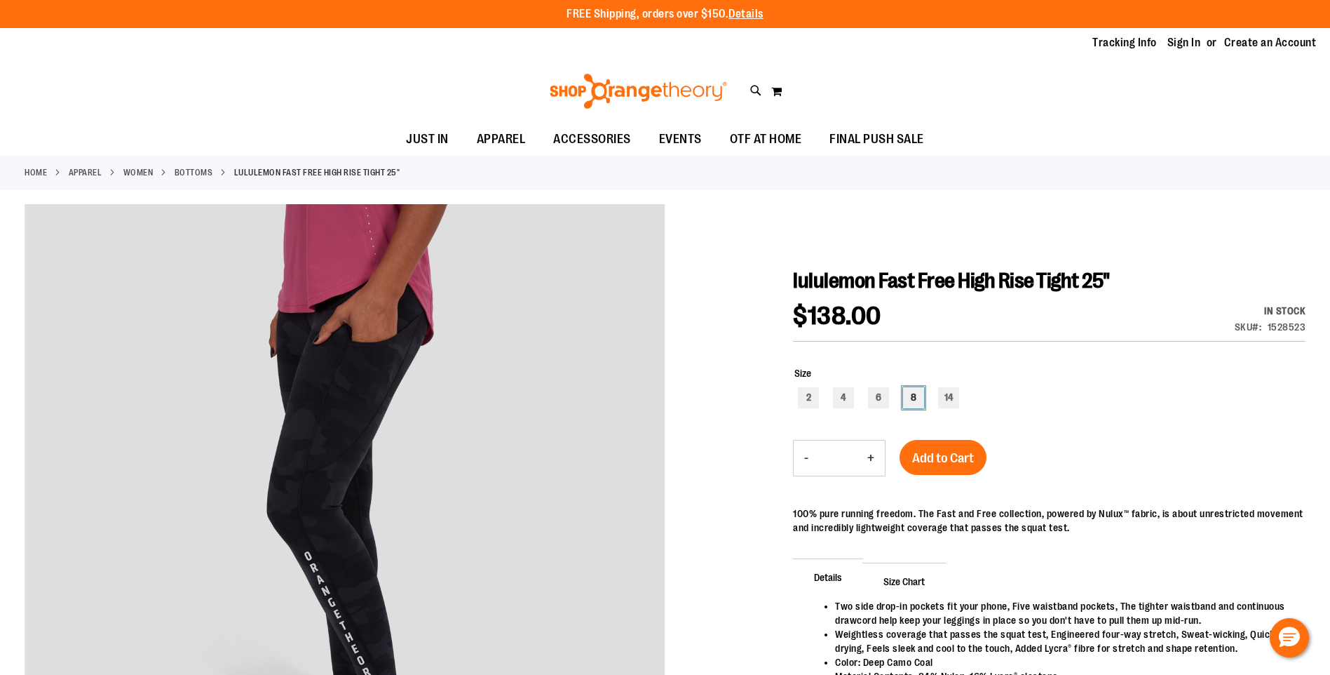
click at [917, 401] on div "8" at bounding box center [913, 397] width 21 height 21
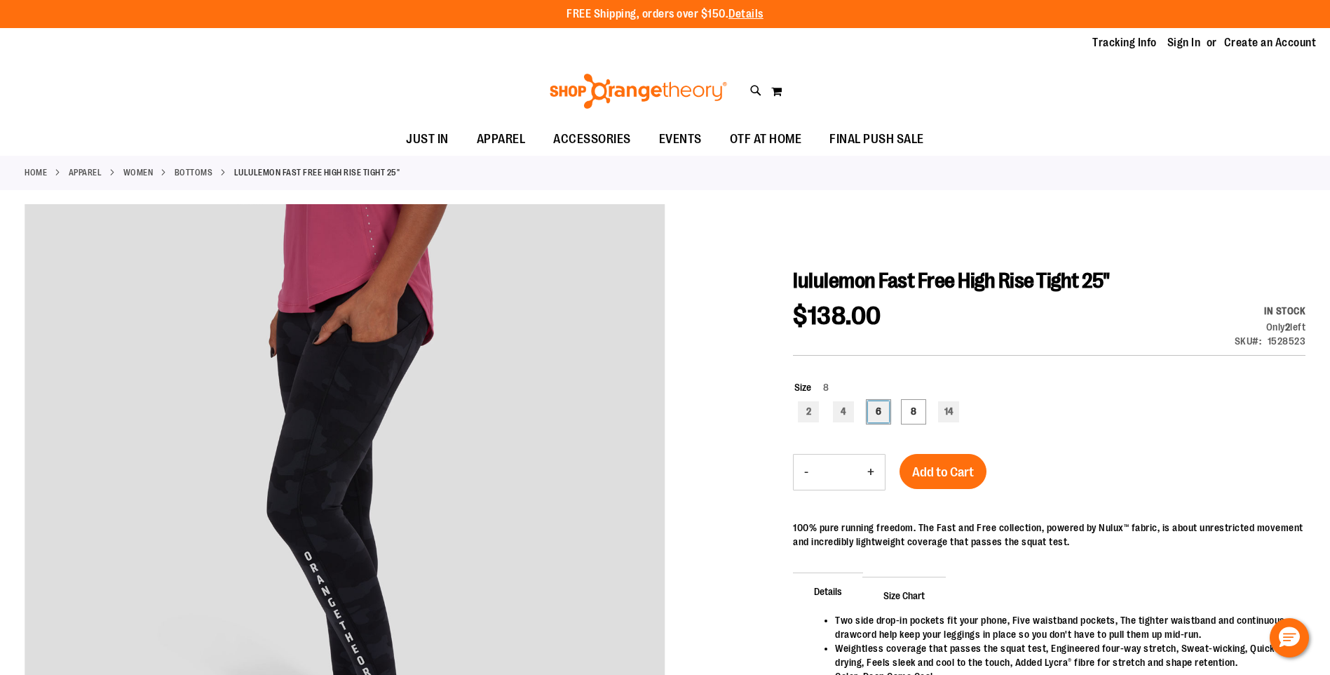
click at [871, 414] on div "6" at bounding box center [878, 411] width 21 height 21
type input "***"
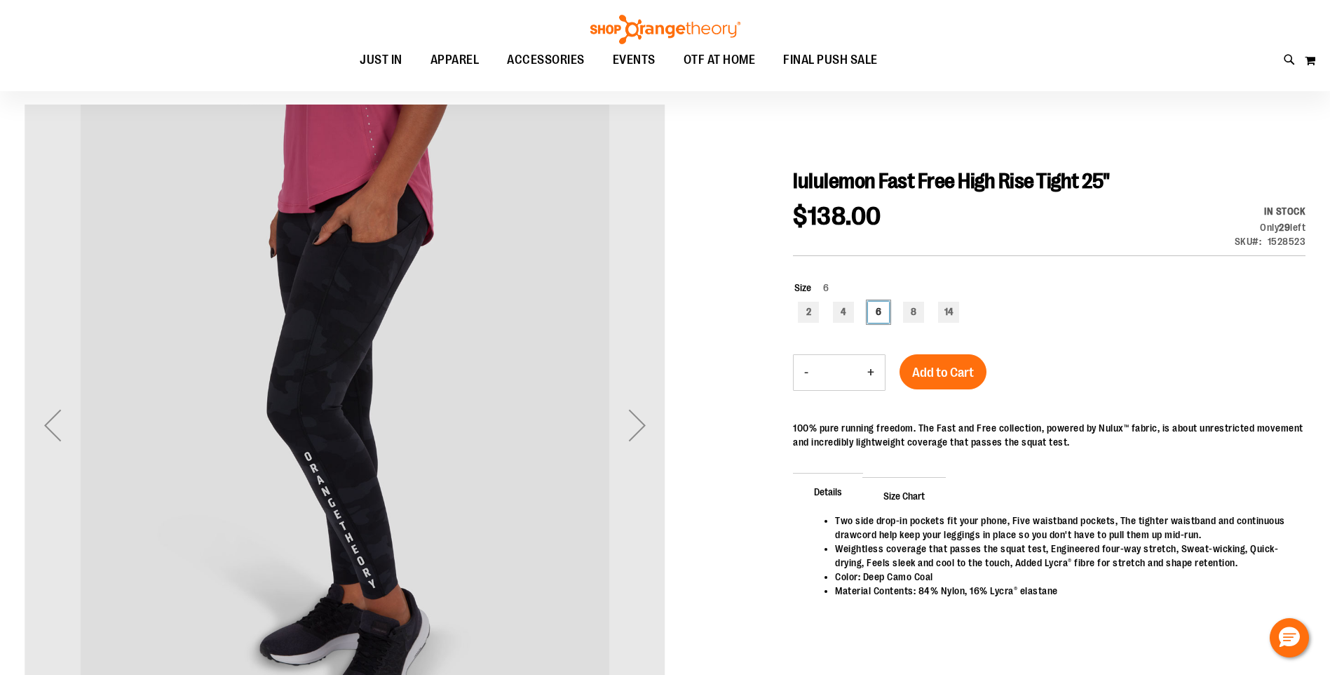
scroll to position [70, 0]
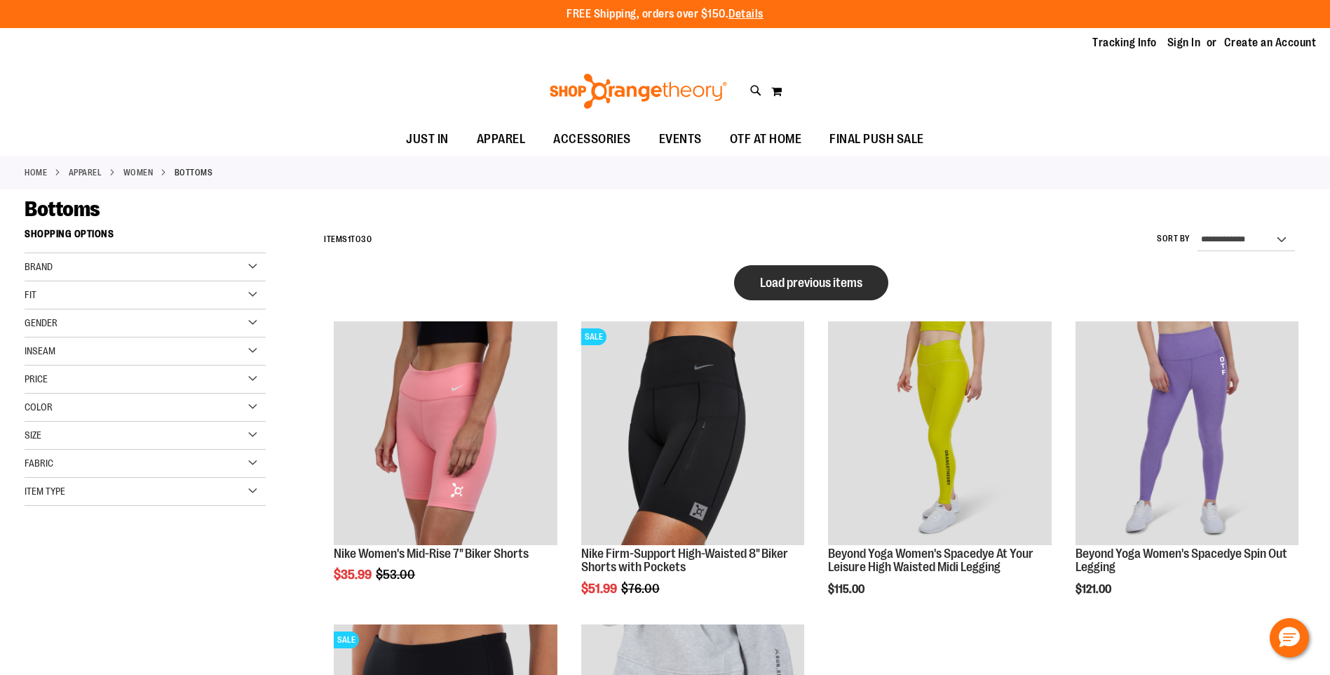
click at [828, 280] on span "Load previous items" at bounding box center [811, 283] width 102 height 14
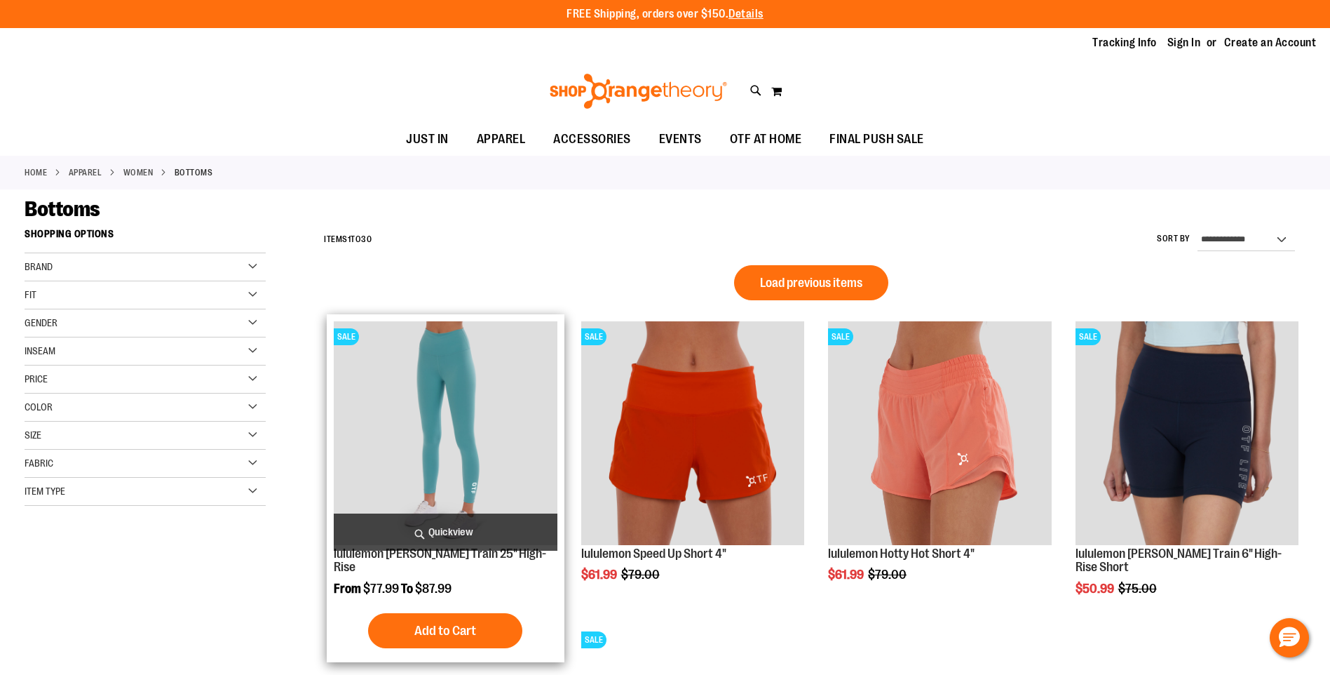
click at [411, 440] on img "product" at bounding box center [445, 432] width 223 height 223
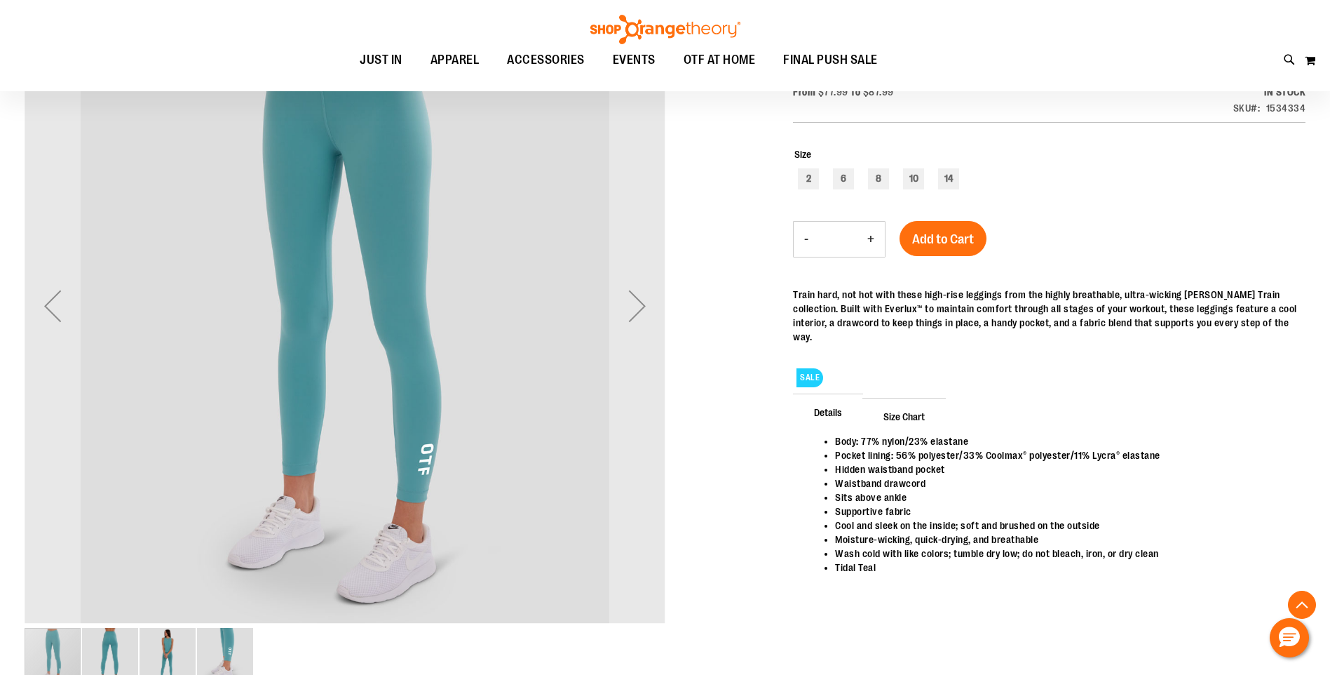
scroll to position [280, 0]
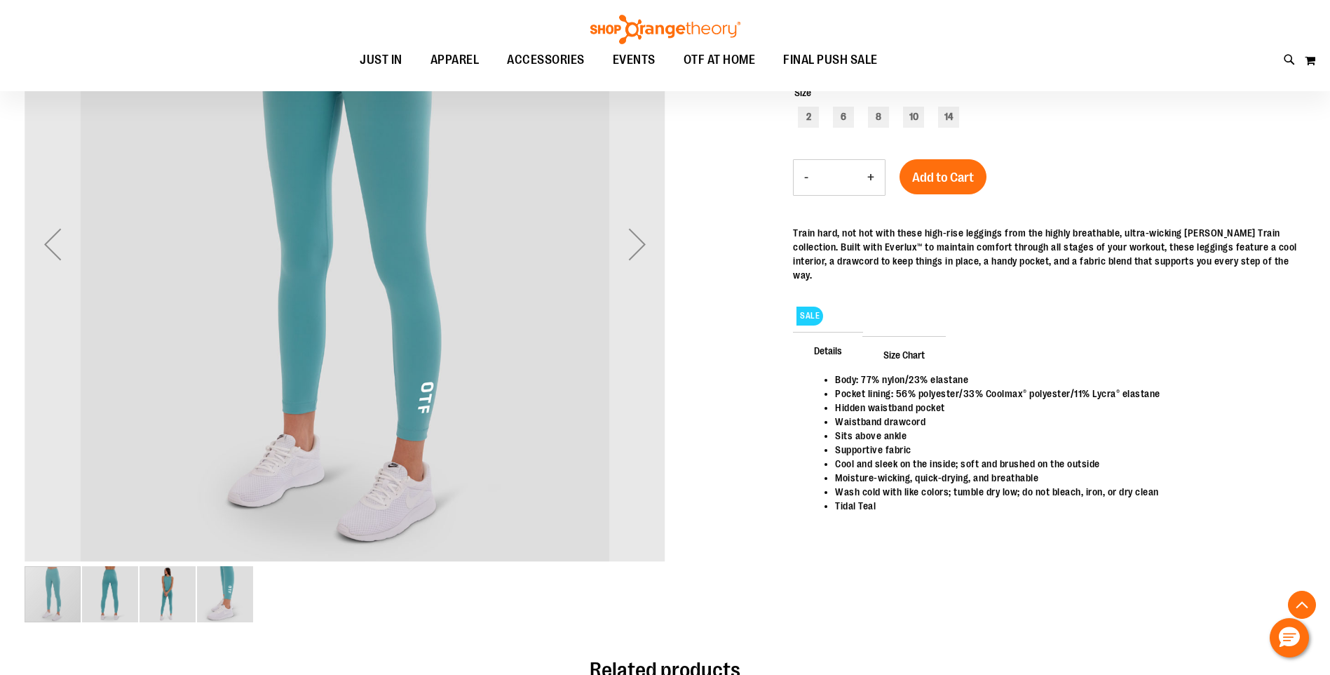
click at [132, 606] on img "image 2 of 4" at bounding box center [110, 594] width 56 height 56
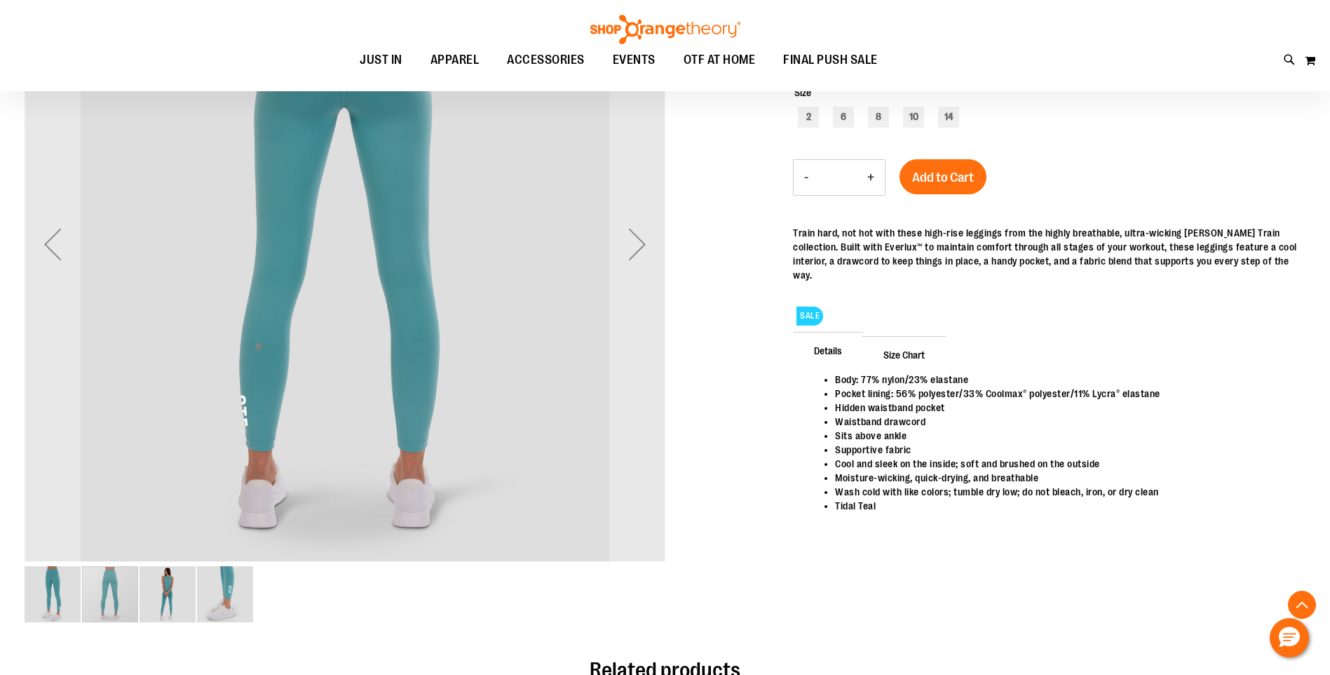
click at [163, 606] on img "image 3 of 4" at bounding box center [168, 594] width 56 height 56
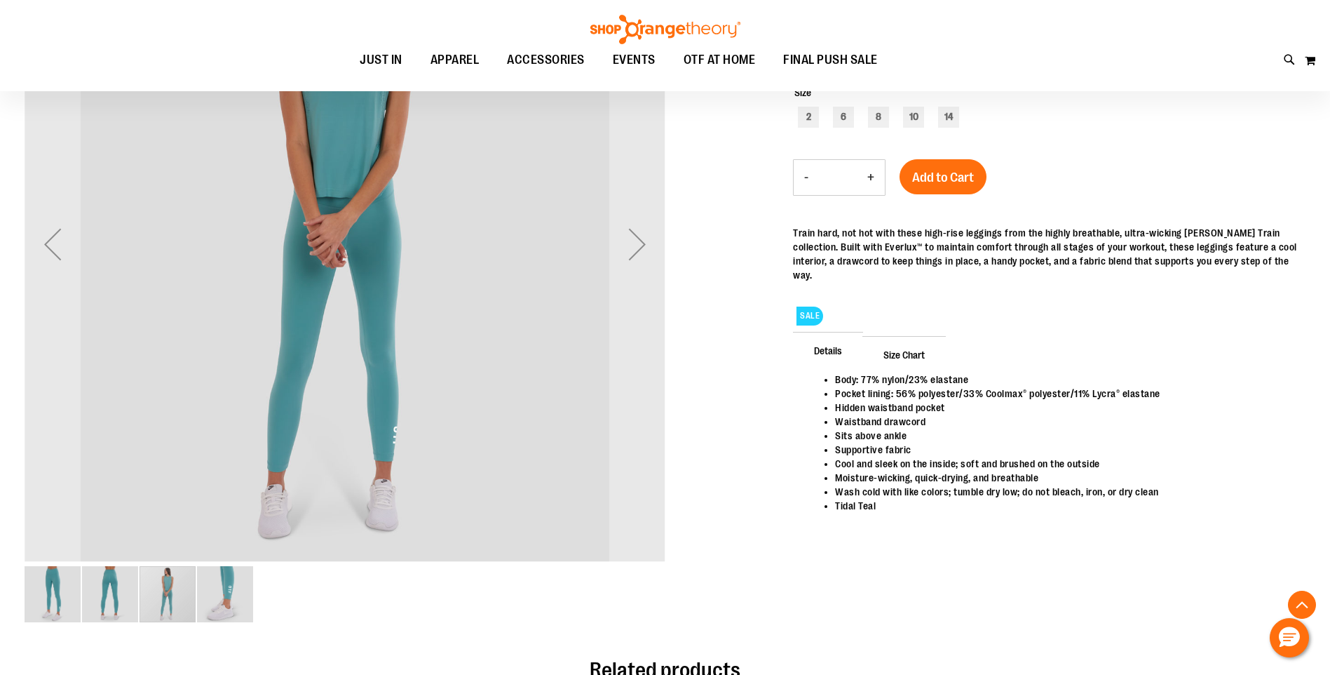
click at [238, 595] on img "image 4 of 4" at bounding box center [225, 594] width 56 height 56
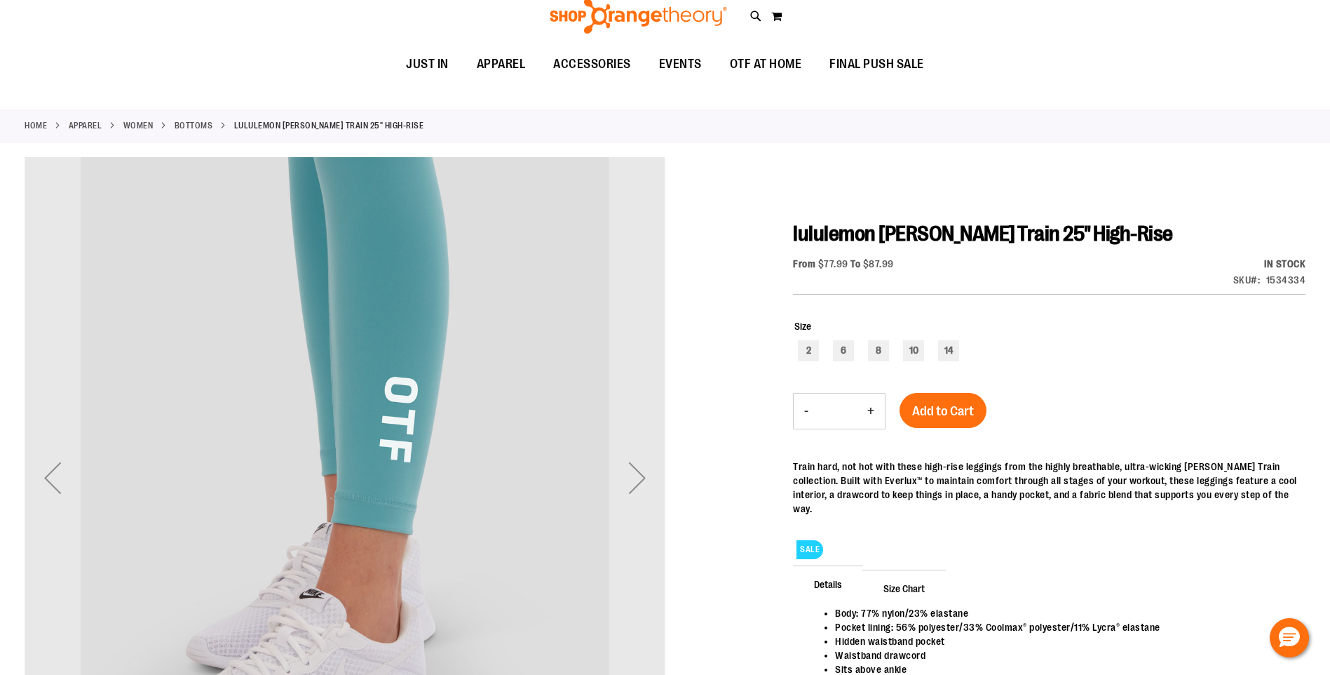
scroll to position [0, 0]
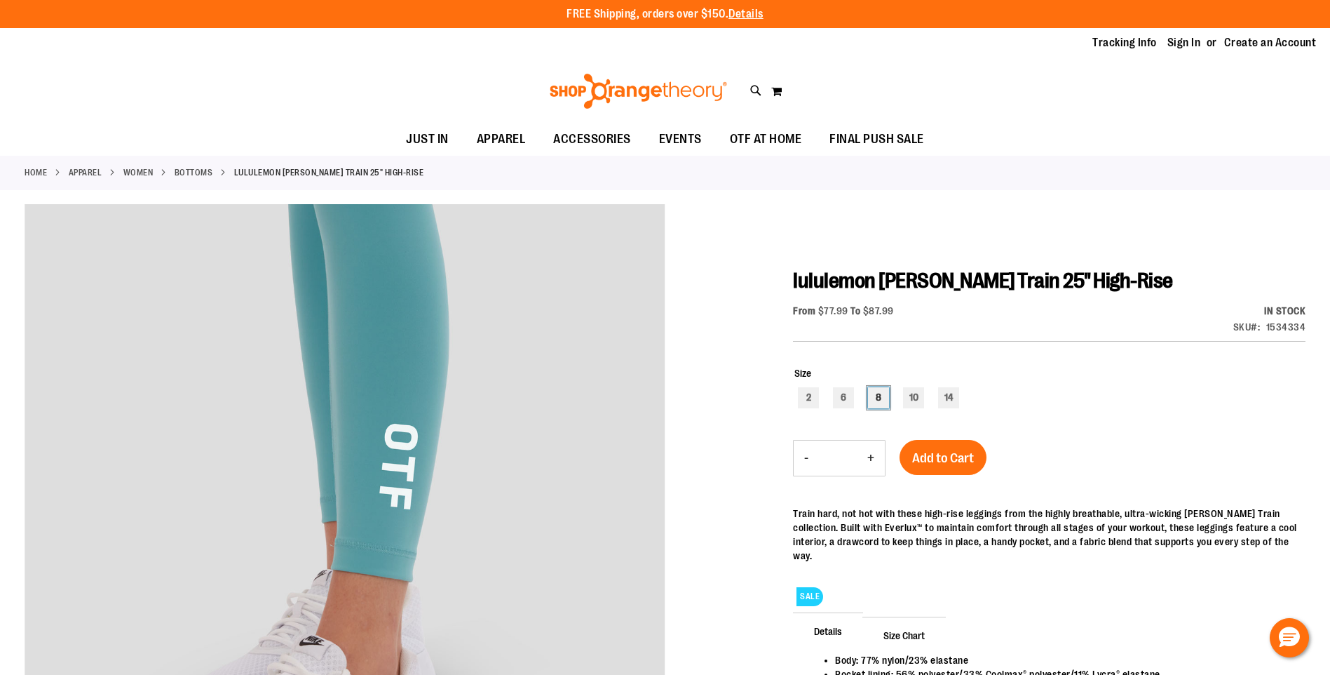
click at [879, 403] on div "8" at bounding box center [878, 397] width 21 height 21
type input "***"
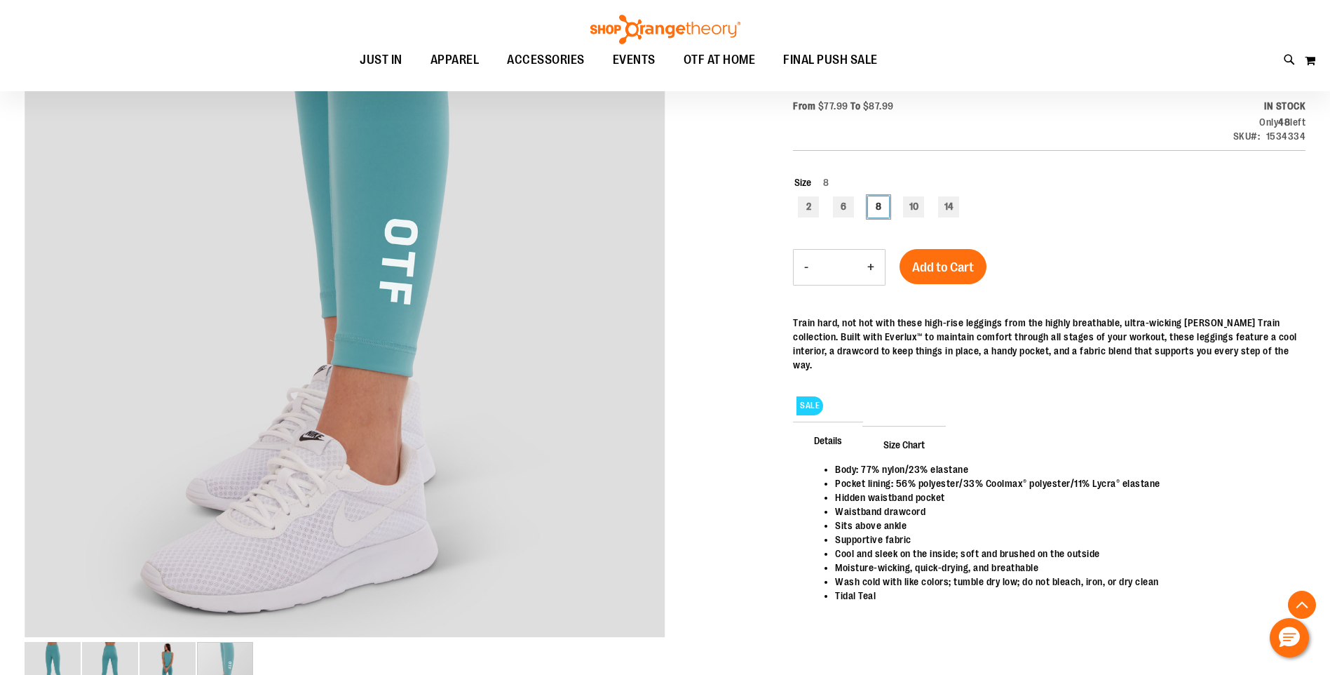
scroll to position [69, 0]
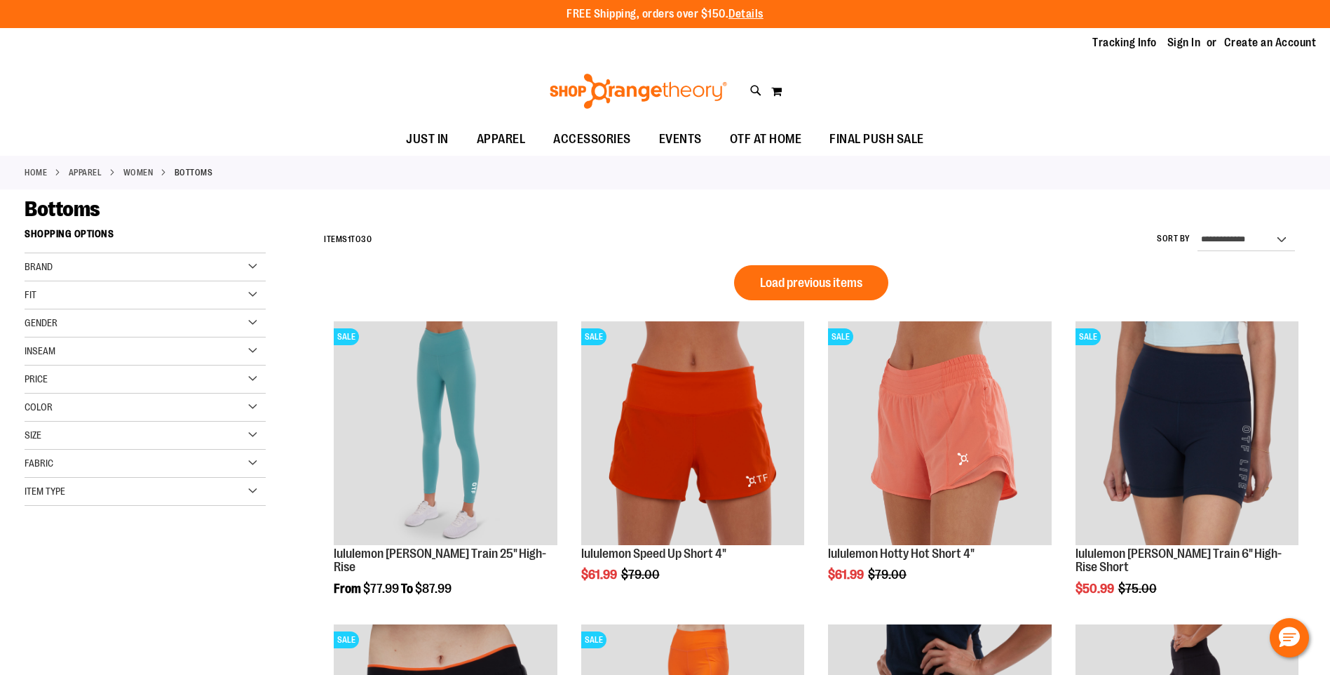
click at [143, 168] on link "WOMEN" at bounding box center [138, 172] width 30 height 13
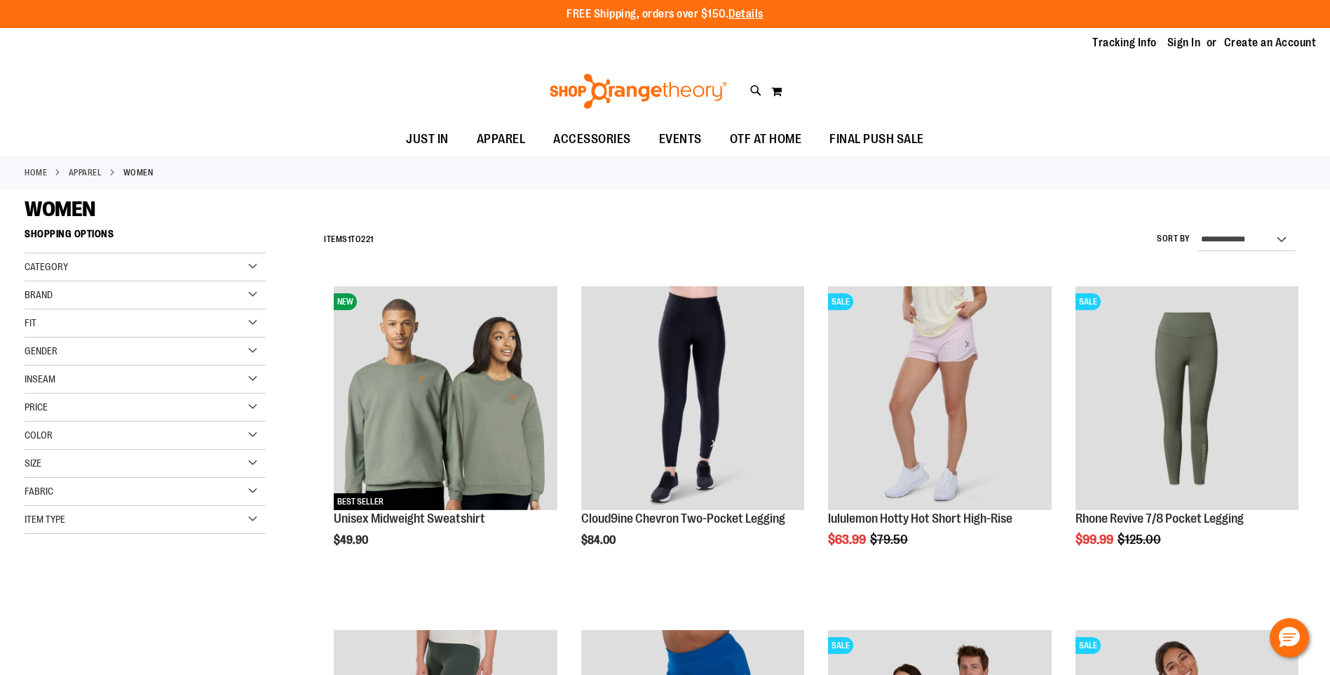
click at [252, 266] on div "Category" at bounding box center [145, 267] width 241 height 28
click at [257, 270] on div "Category" at bounding box center [145, 267] width 241 height 28
click at [254, 292] on div "Brand" at bounding box center [145, 295] width 241 height 28
click at [33, 323] on link "Nike" at bounding box center [136, 323] width 231 height 15
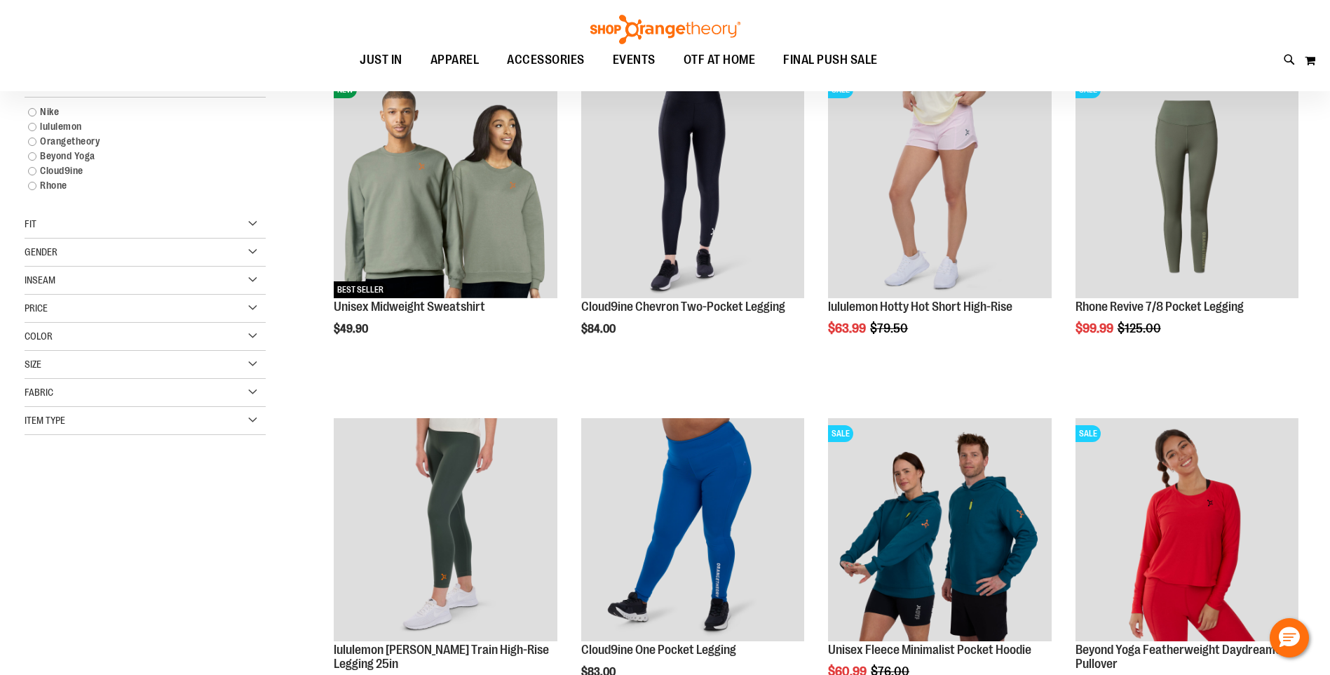
scroll to position [222, 0]
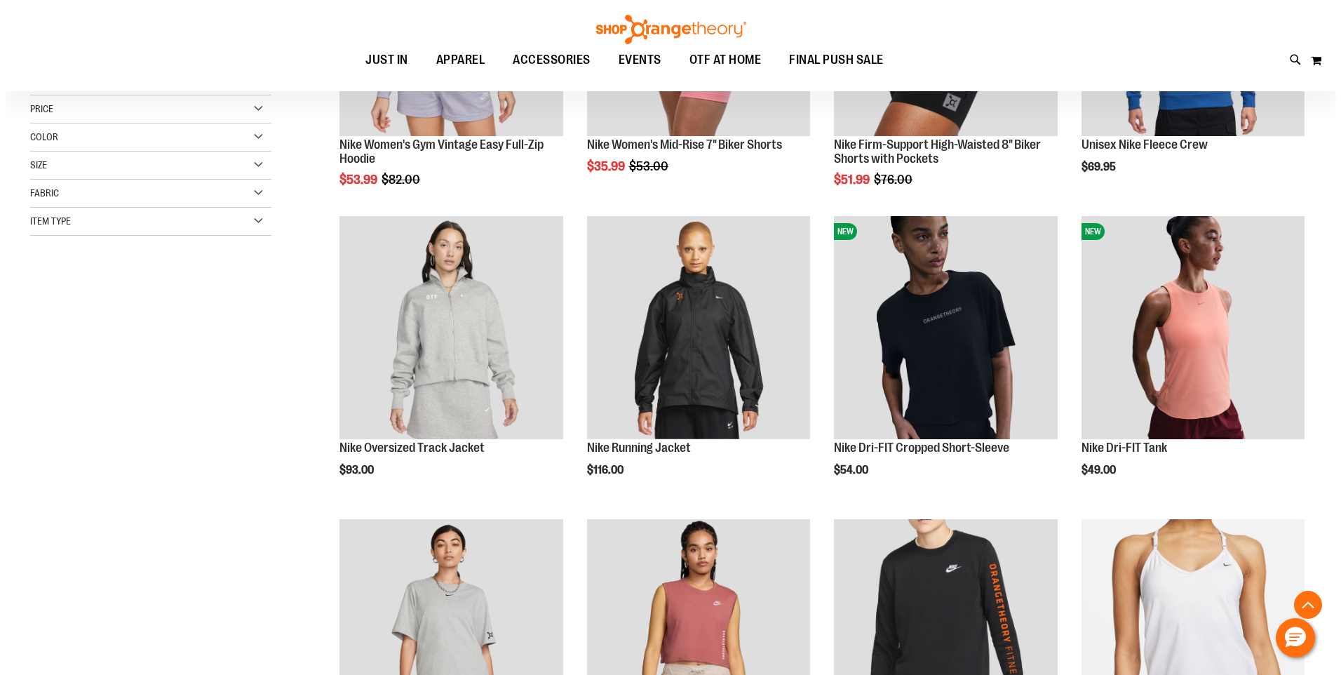
scroll to position [350, 0]
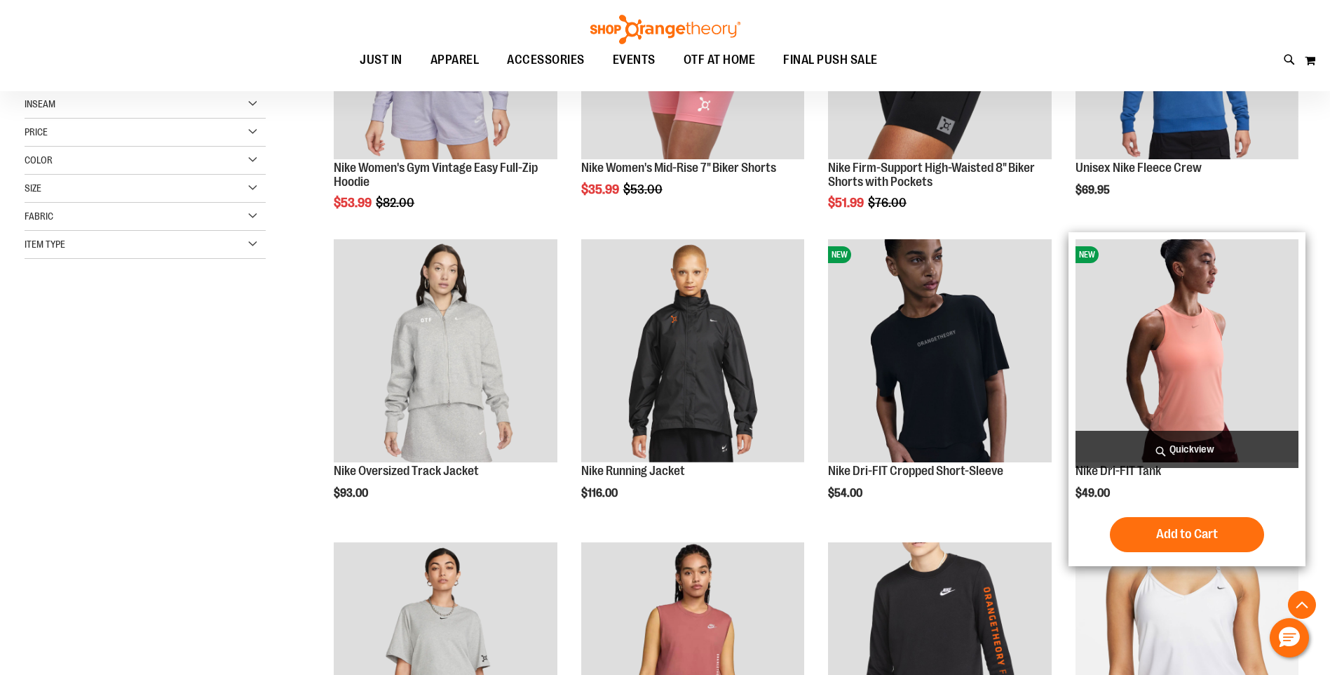
click at [1155, 442] on span "Quickview" at bounding box center [1187, 449] width 223 height 37
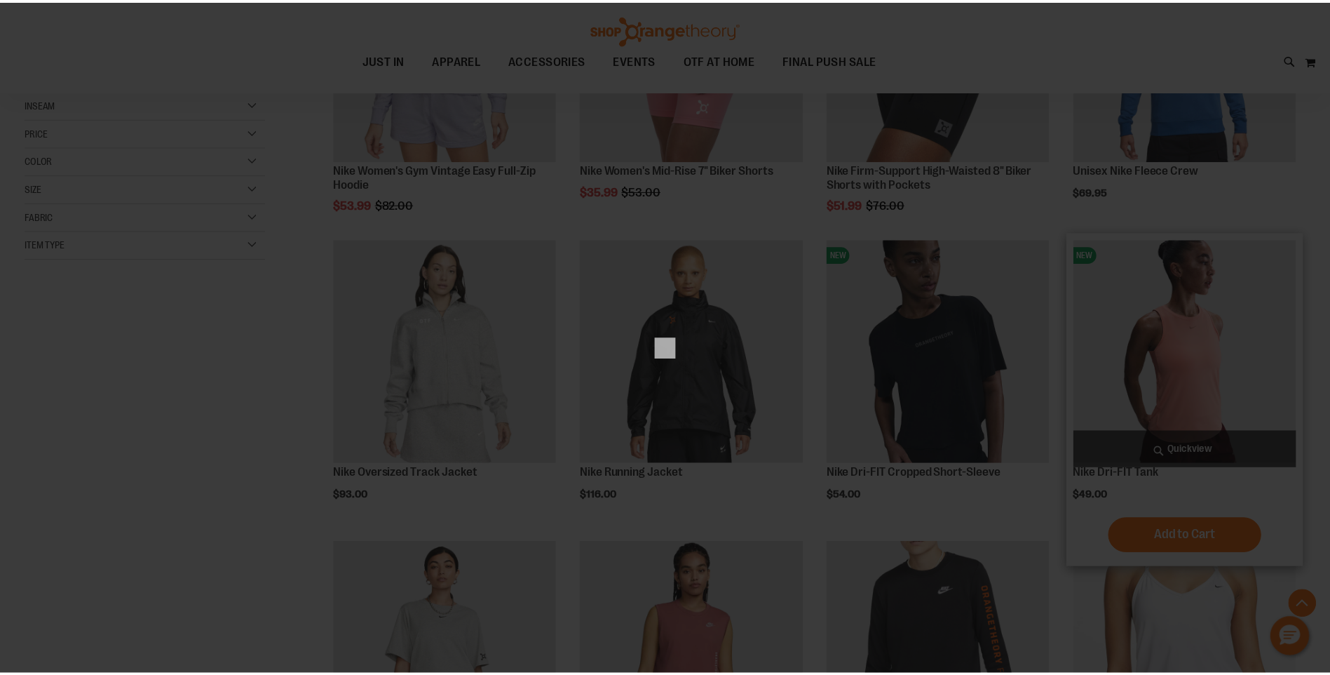
scroll to position [0, 0]
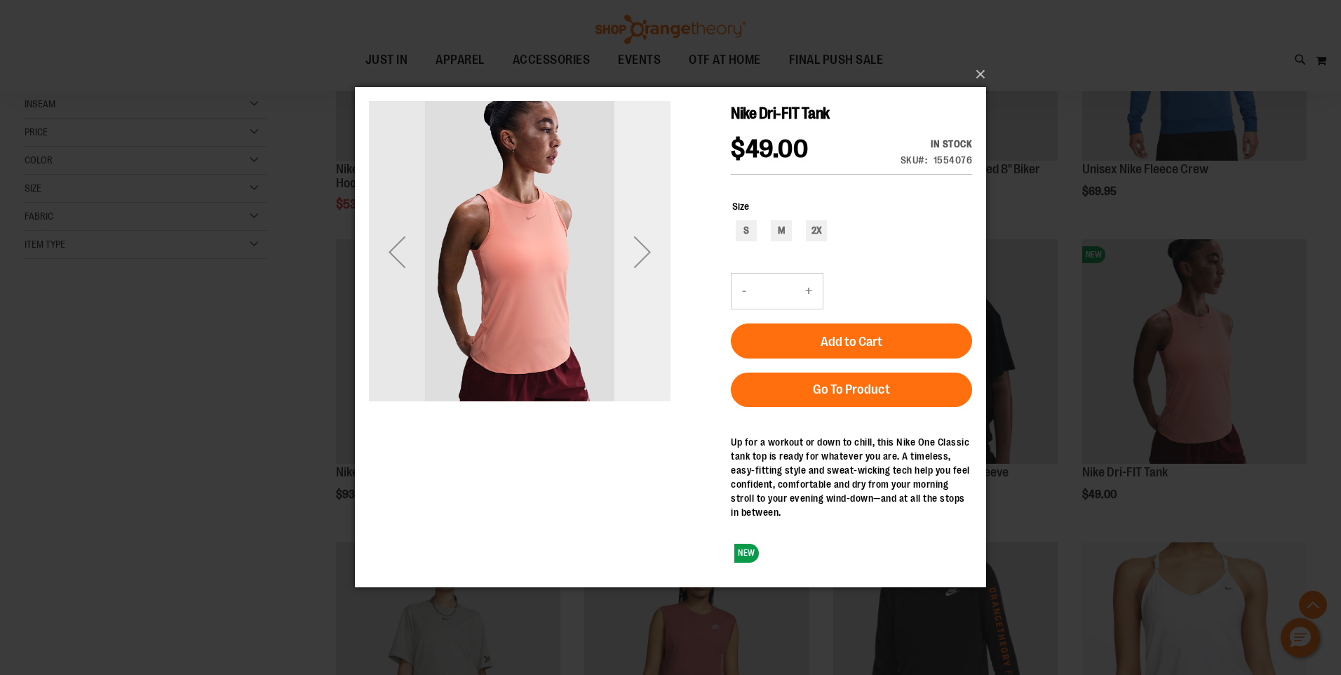
click at [636, 252] on div "Next" at bounding box center [642, 252] width 56 height 56
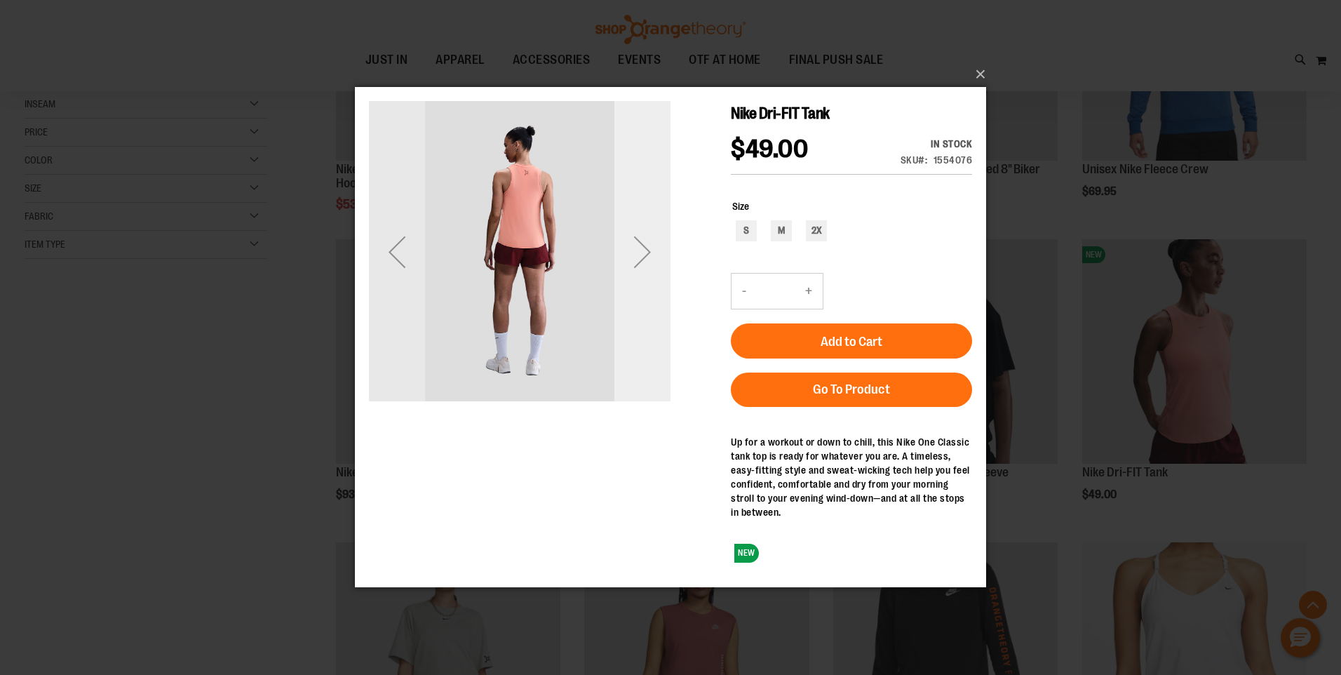
click at [636, 252] on div "Next" at bounding box center [642, 252] width 56 height 56
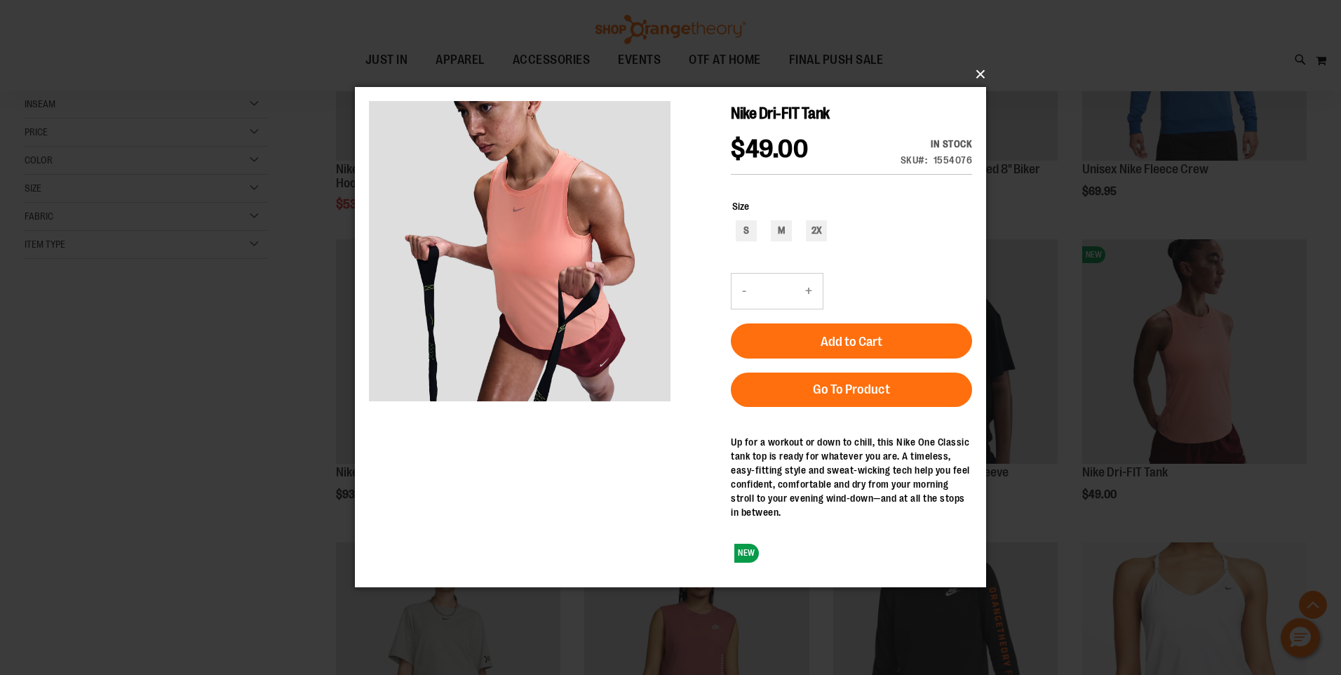
click at [975, 72] on button "×" at bounding box center [674, 74] width 631 height 31
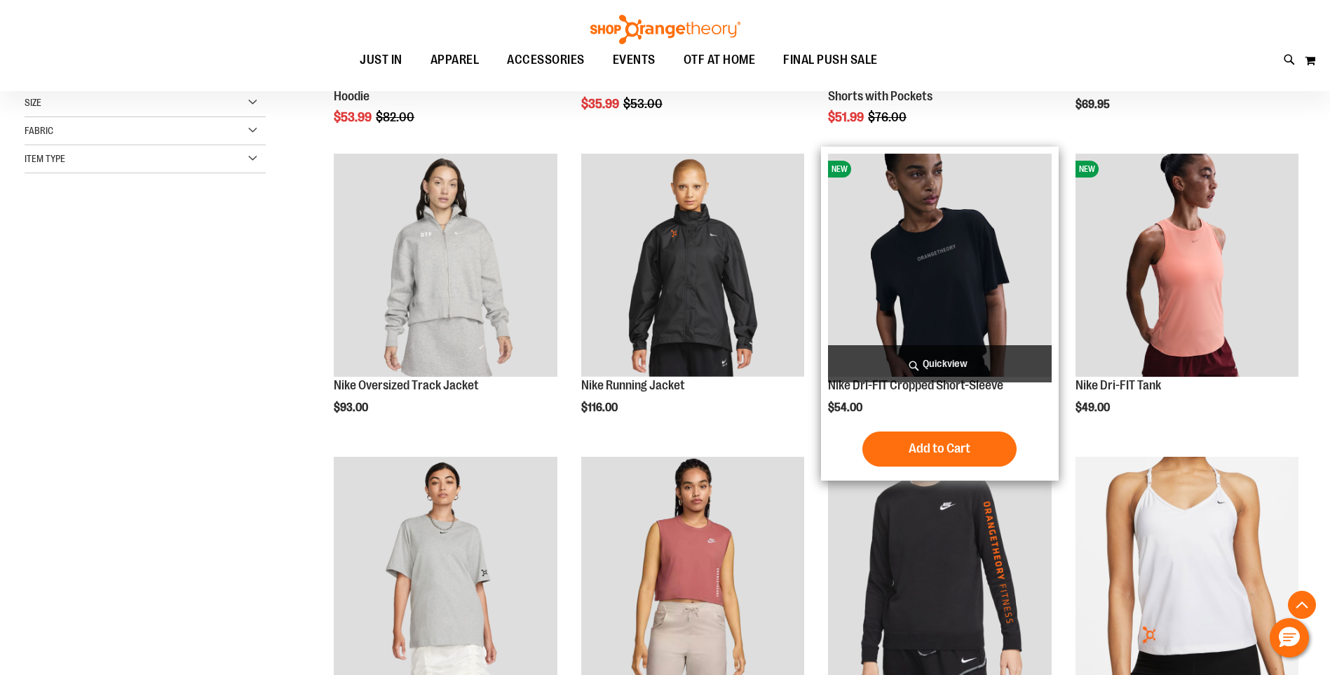
scroll to position [350, 0]
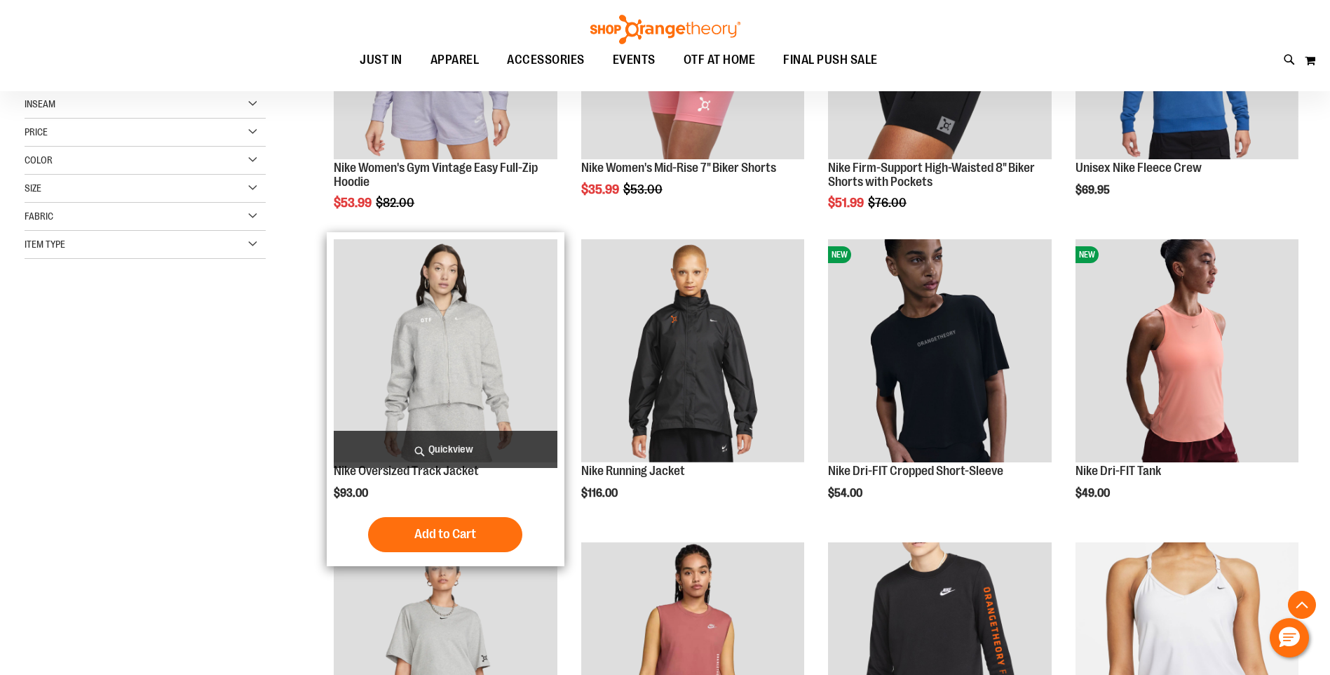
click at [421, 384] on img "product" at bounding box center [445, 350] width 223 height 223
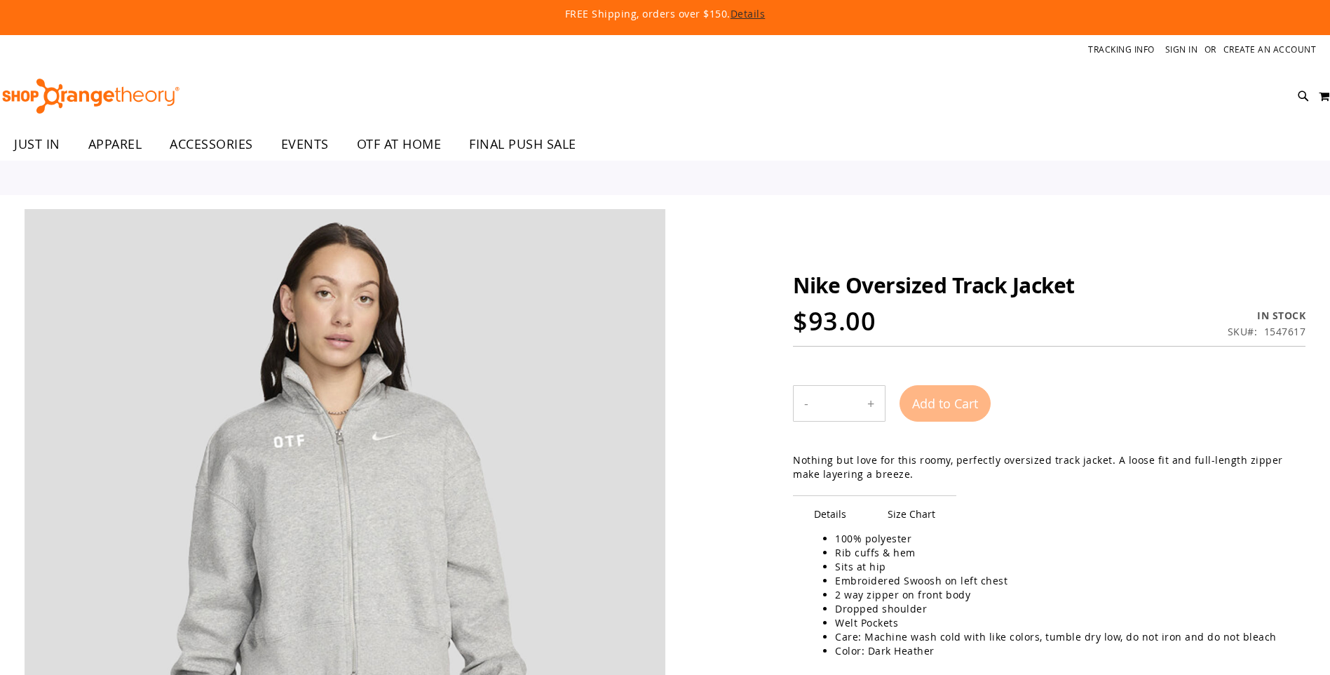
click at [422, 450] on img at bounding box center [345, 529] width 641 height 641
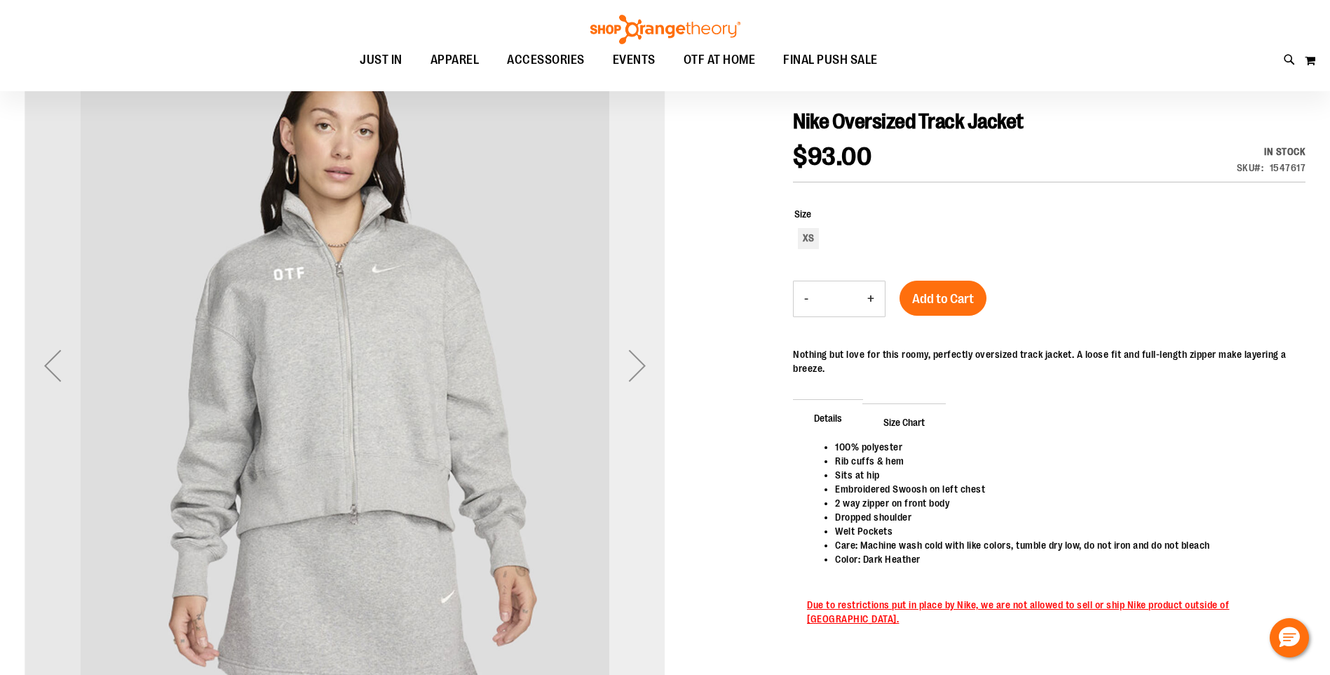
scroll to position [140, 0]
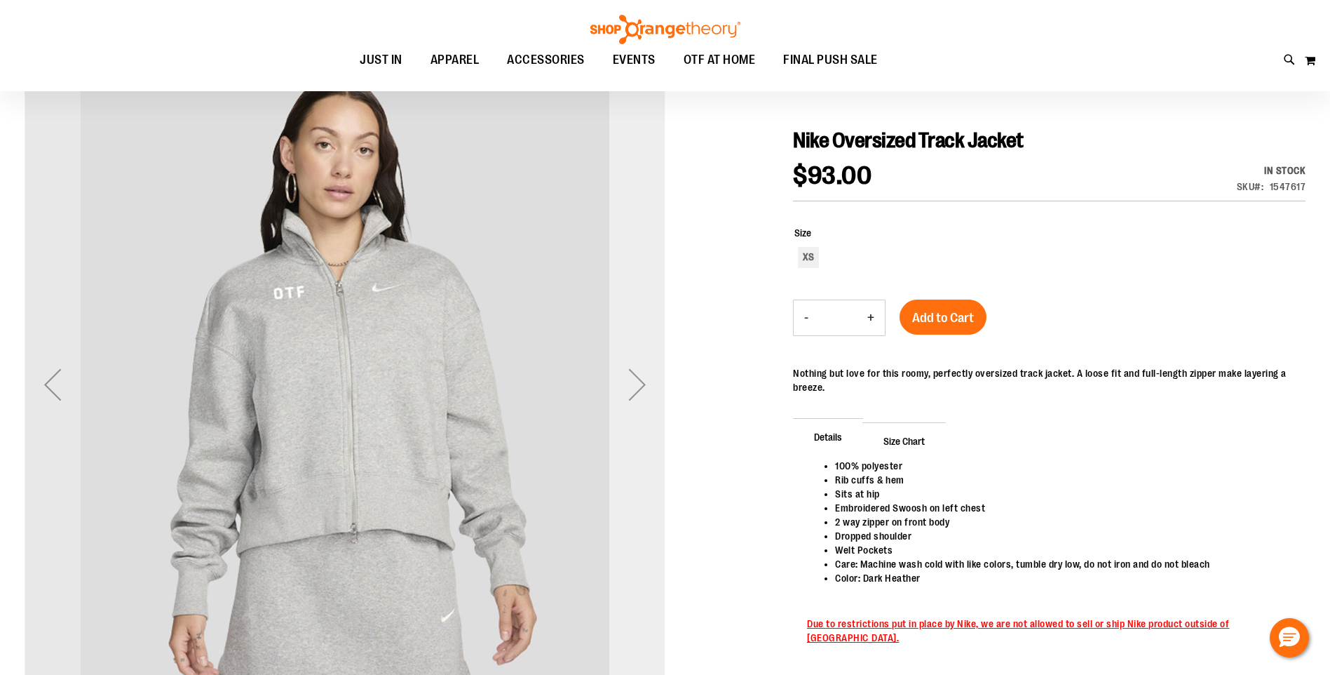
click at [641, 381] on div "Next" at bounding box center [637, 384] width 56 height 56
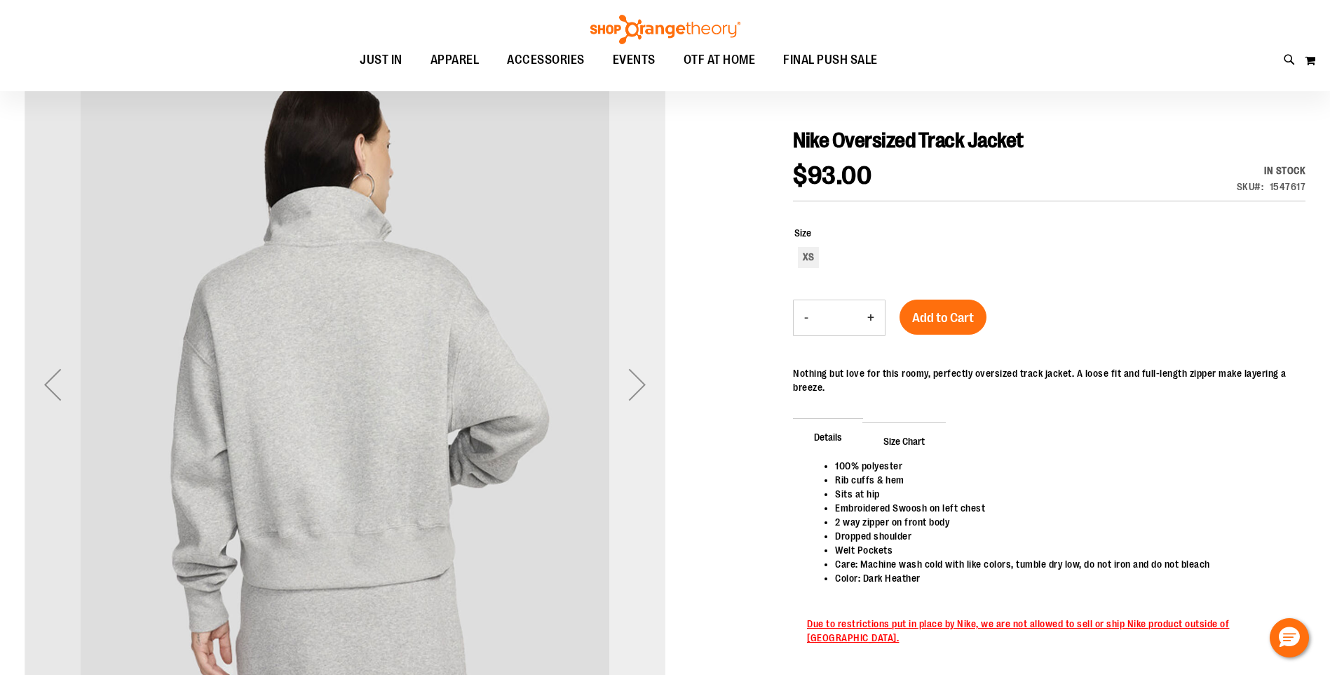
click at [641, 381] on div "Next" at bounding box center [637, 384] width 56 height 56
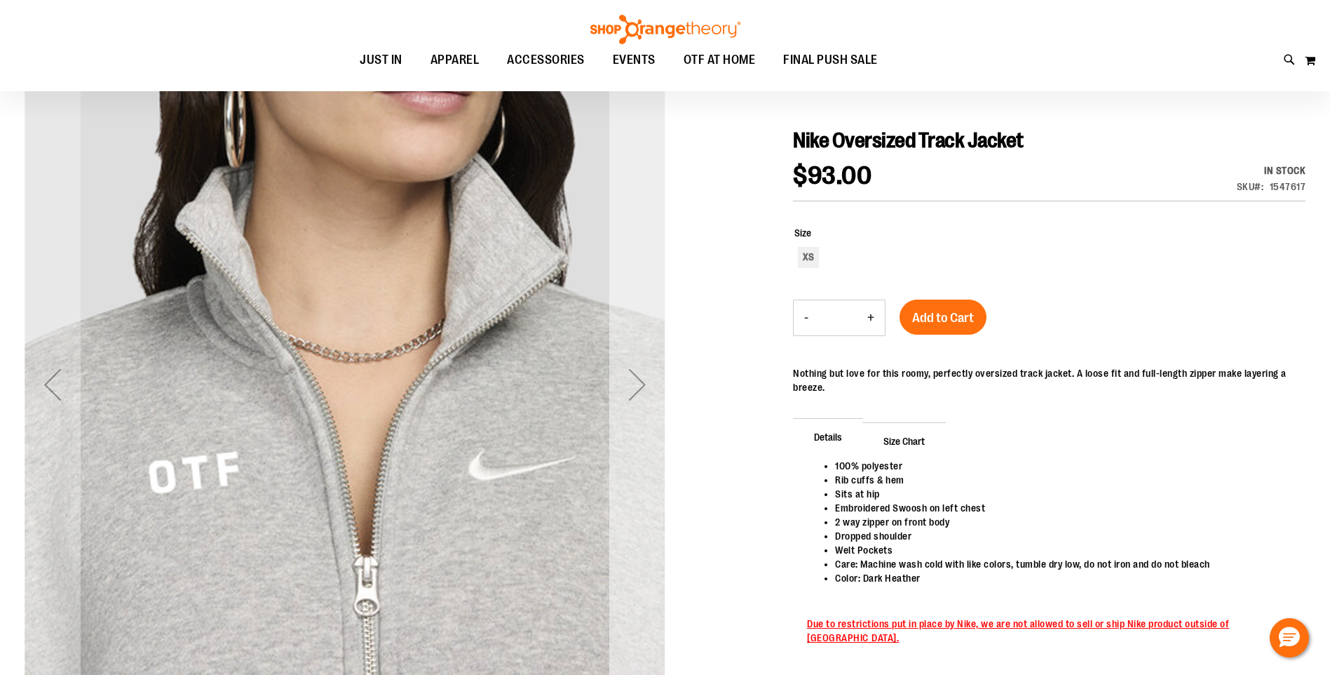
click at [641, 381] on div "Next" at bounding box center [637, 384] width 56 height 56
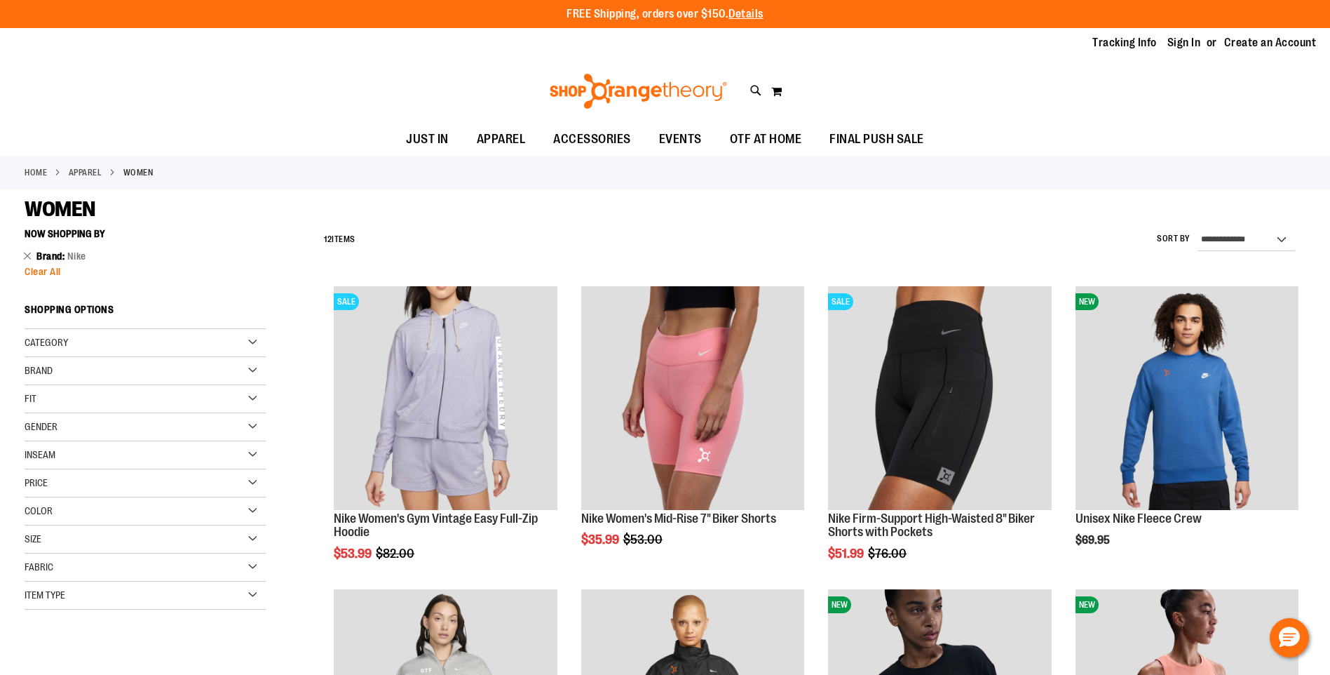
click at [46, 273] on span "Clear All" at bounding box center [43, 271] width 36 height 11
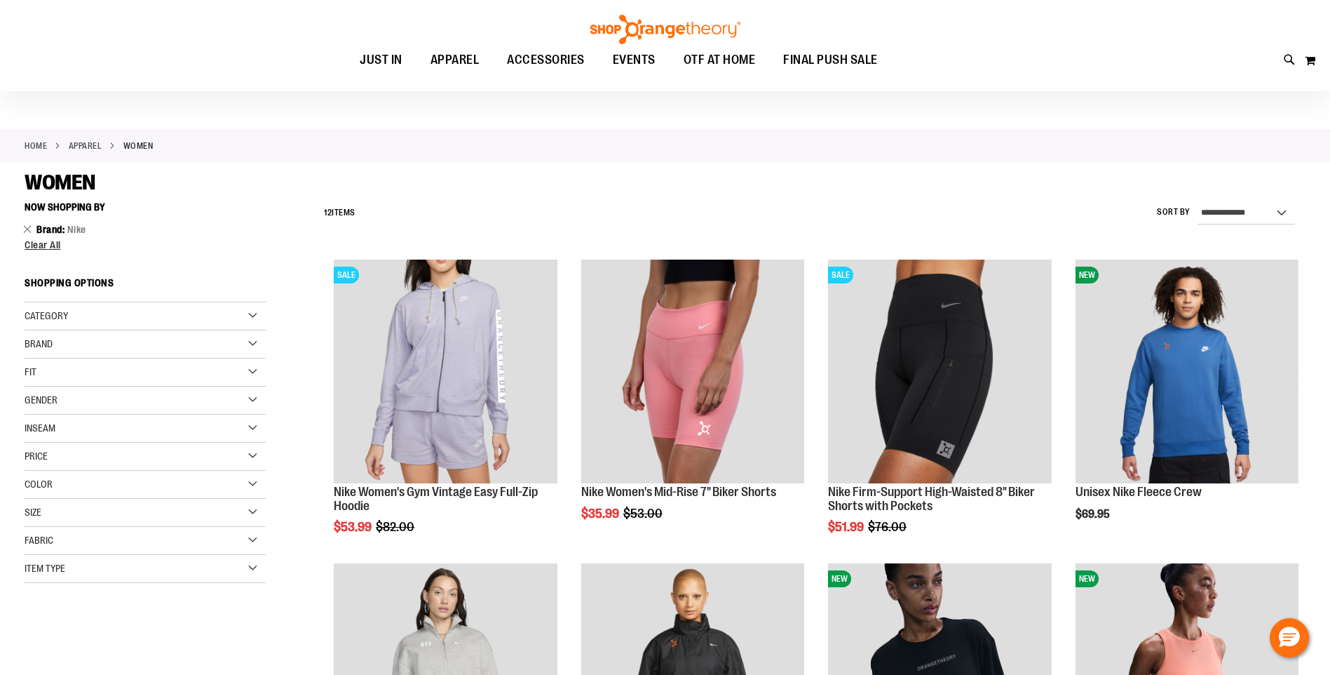
scroll to position [11, 0]
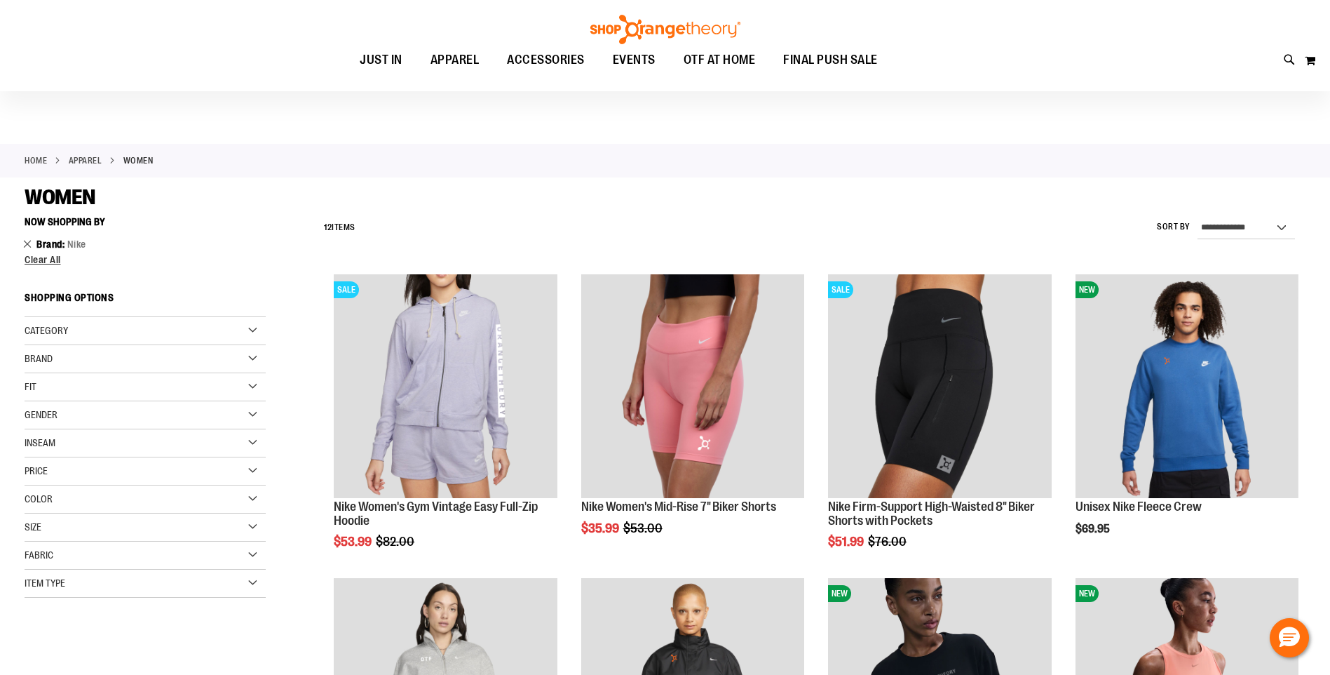
click at [27, 244] on link "Remove This Item" at bounding box center [27, 243] width 9 height 14
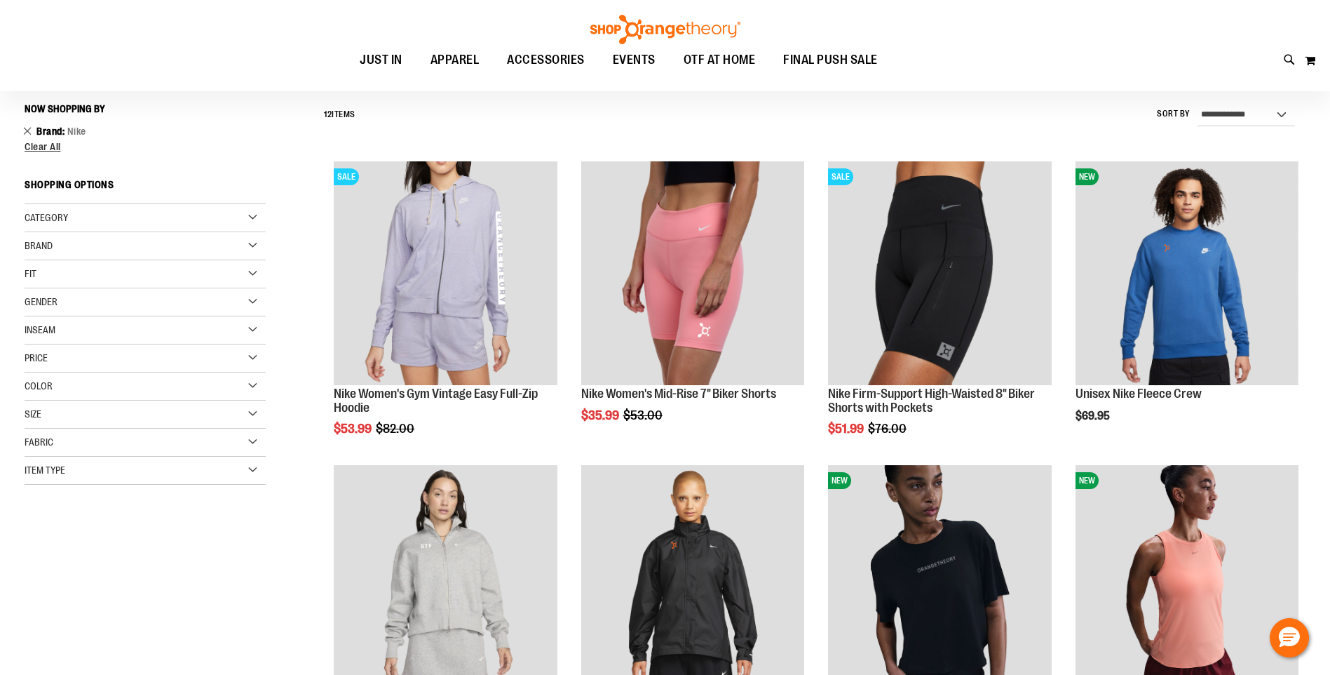
scroll to position [130, 0]
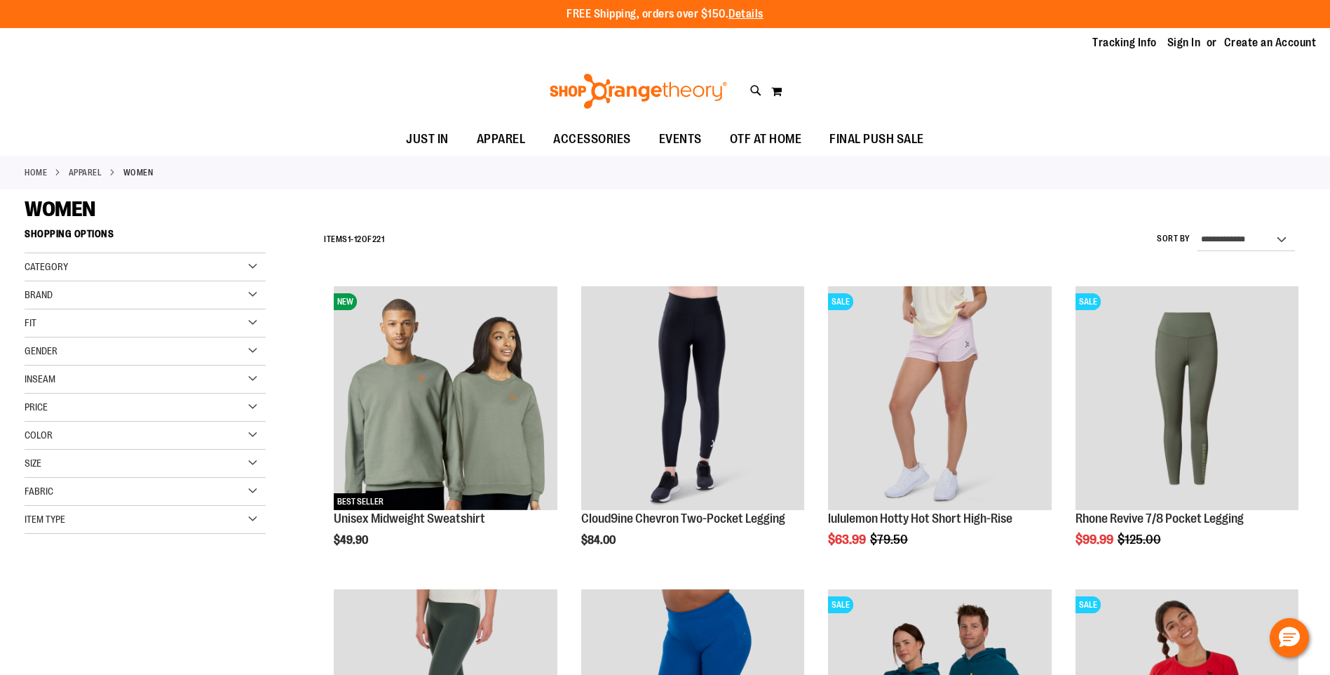
click at [254, 296] on div "Brand" at bounding box center [145, 295] width 241 height 28
click at [31, 340] on link "lululemon" at bounding box center [136, 338] width 231 height 15
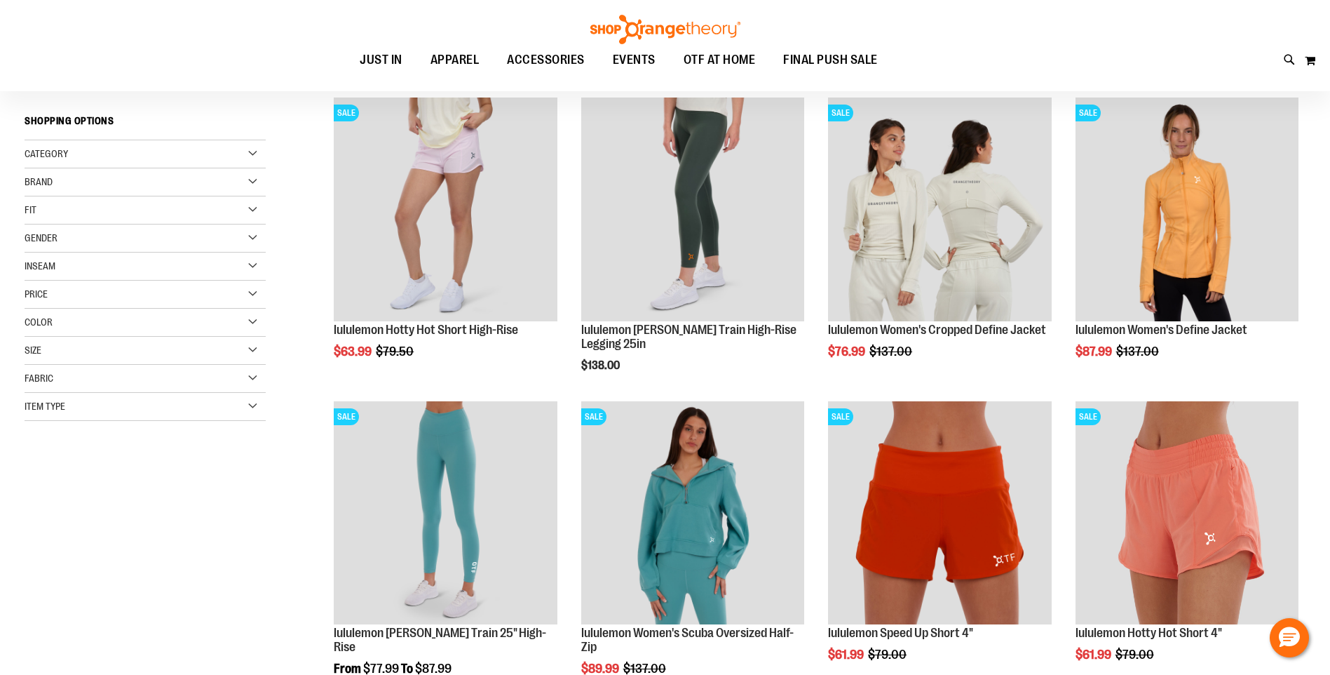
scroll to position [210, 0]
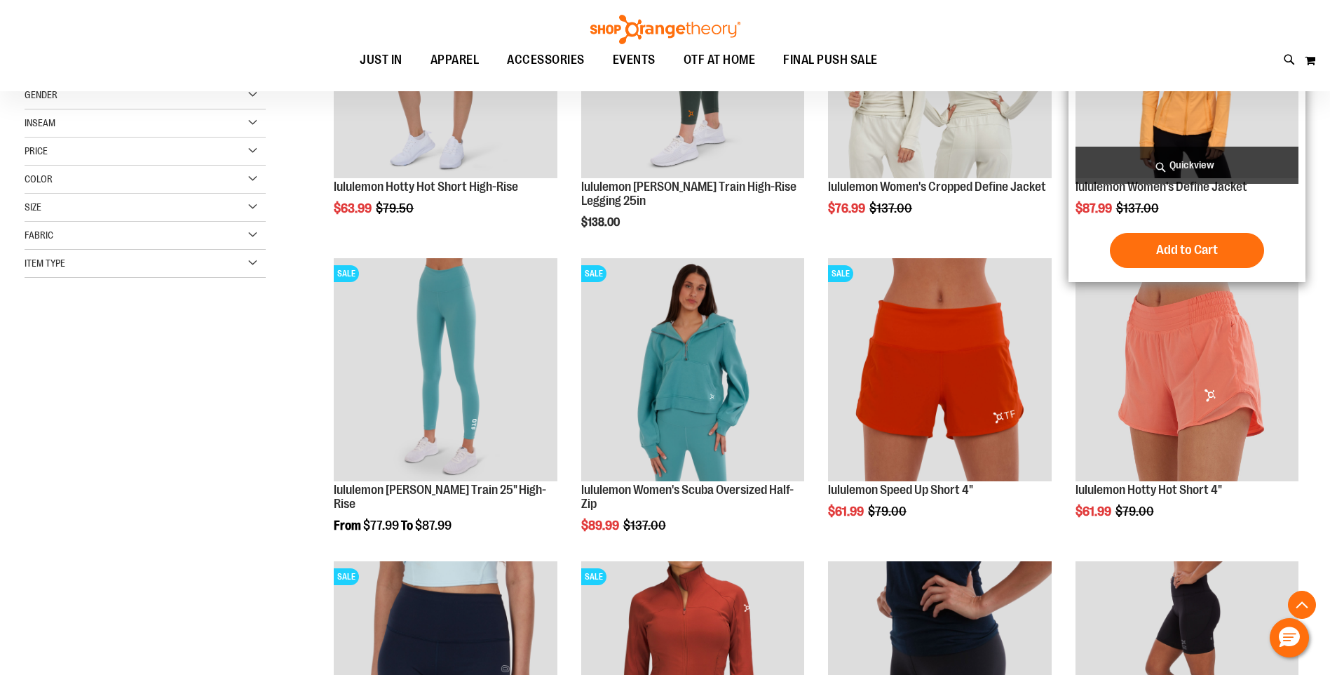
scroll to position [350, 0]
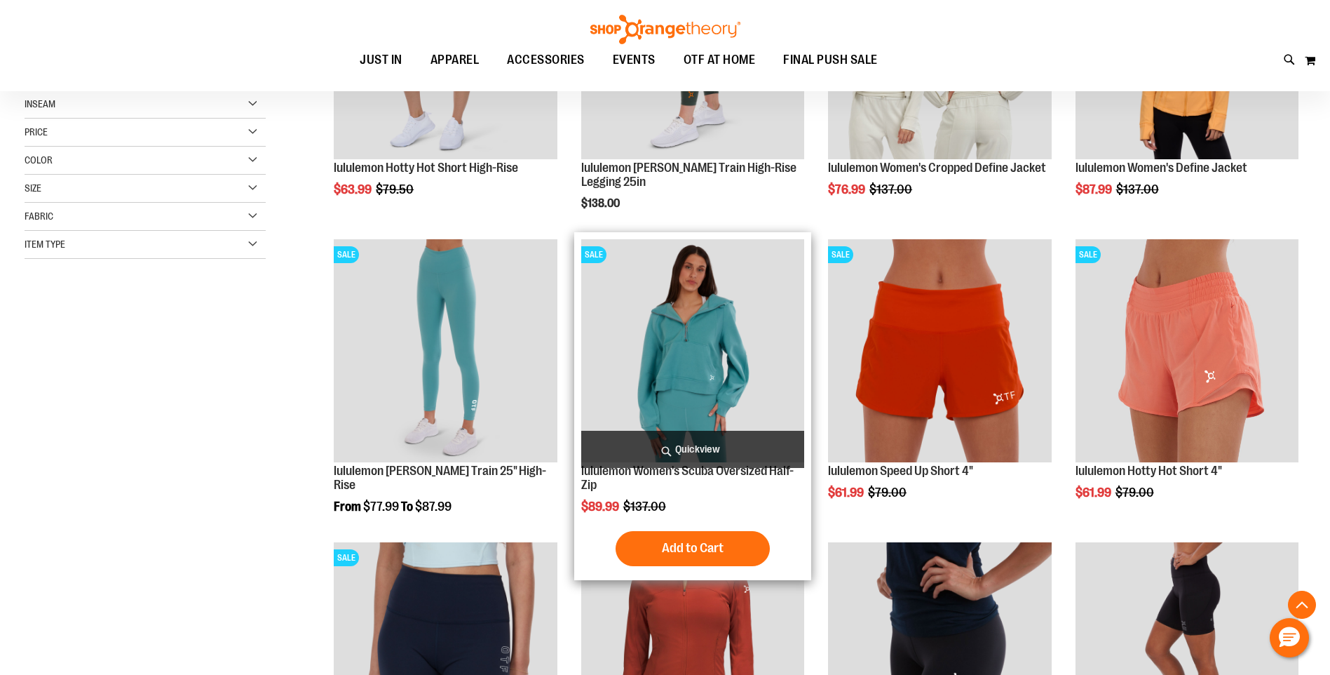
click at [663, 338] on img "product" at bounding box center [692, 350] width 223 height 223
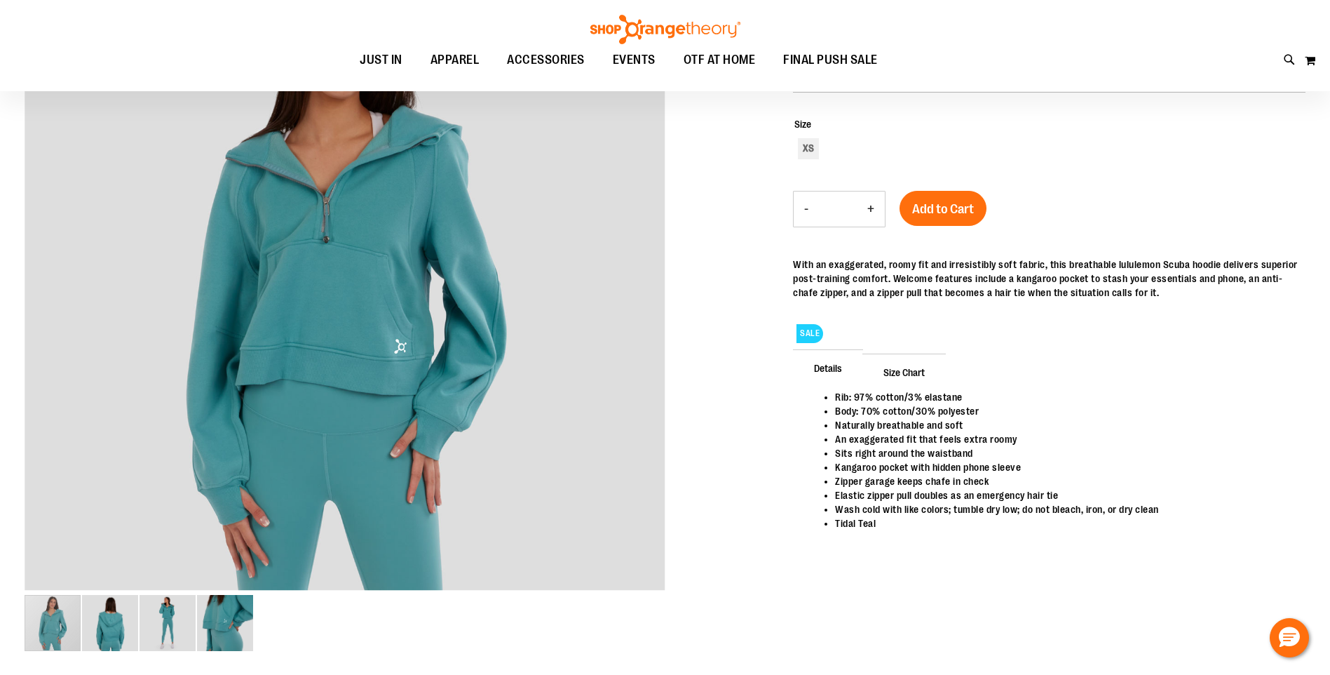
scroll to position [280, 0]
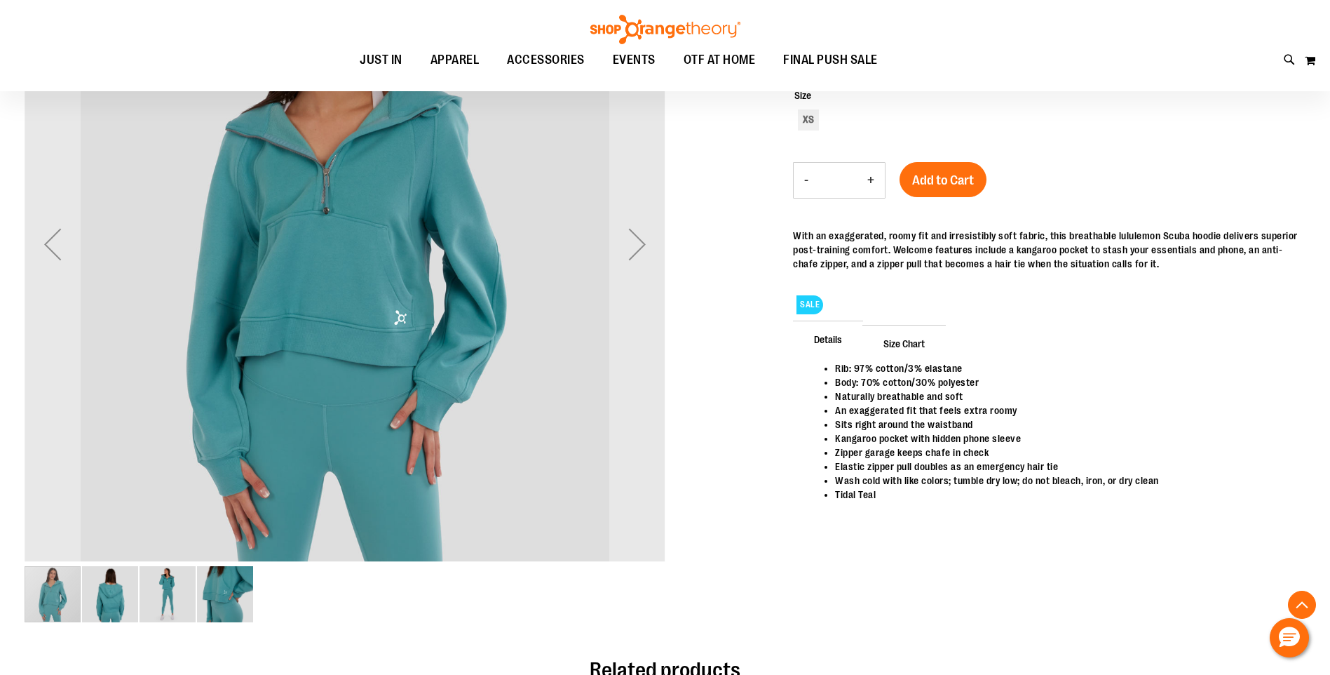
click at [125, 572] on img "image 2 of 4" at bounding box center [110, 594] width 56 height 56
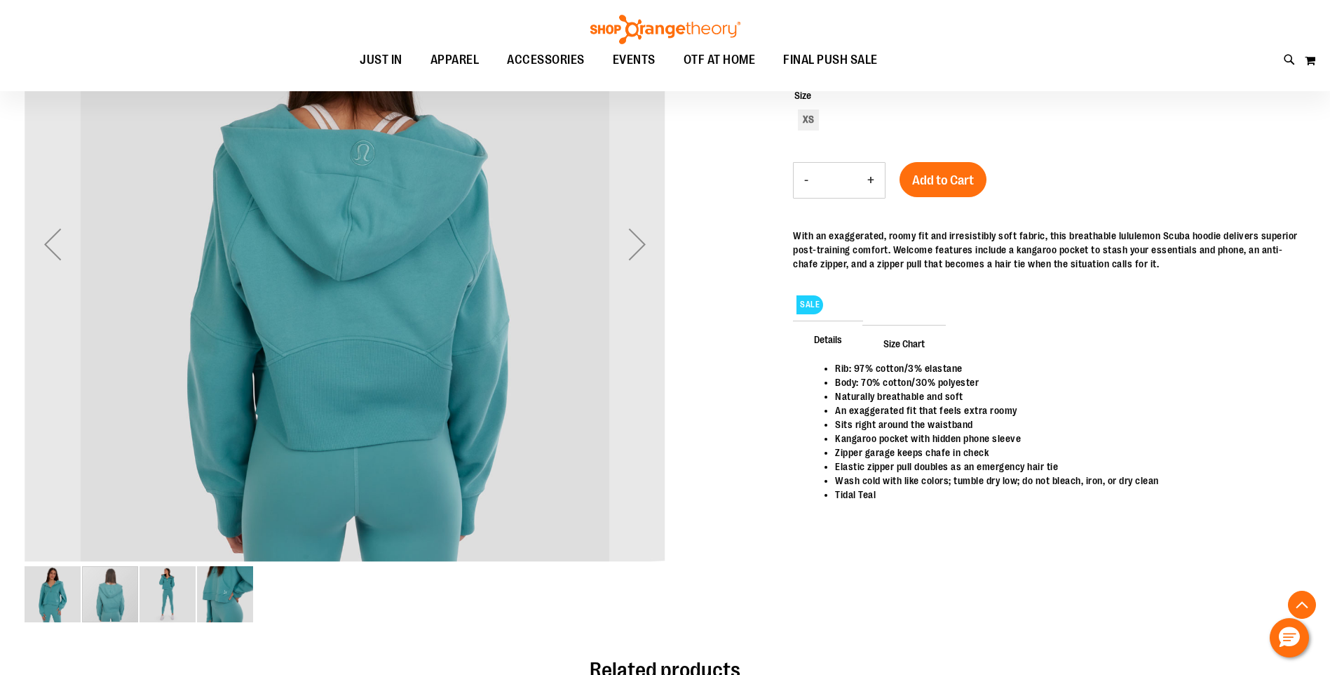
click at [182, 597] on img "image 3 of 4" at bounding box center [168, 594] width 56 height 56
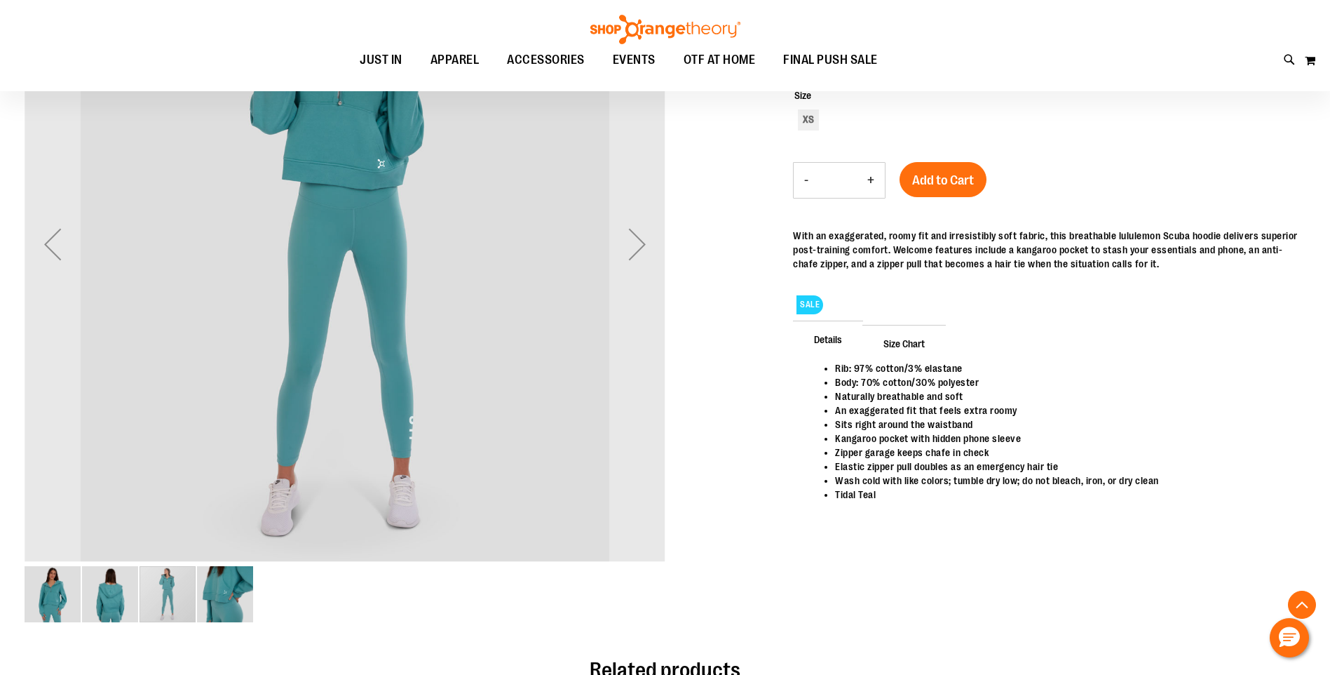
click at [215, 595] on img "image 4 of 4" at bounding box center [225, 594] width 56 height 56
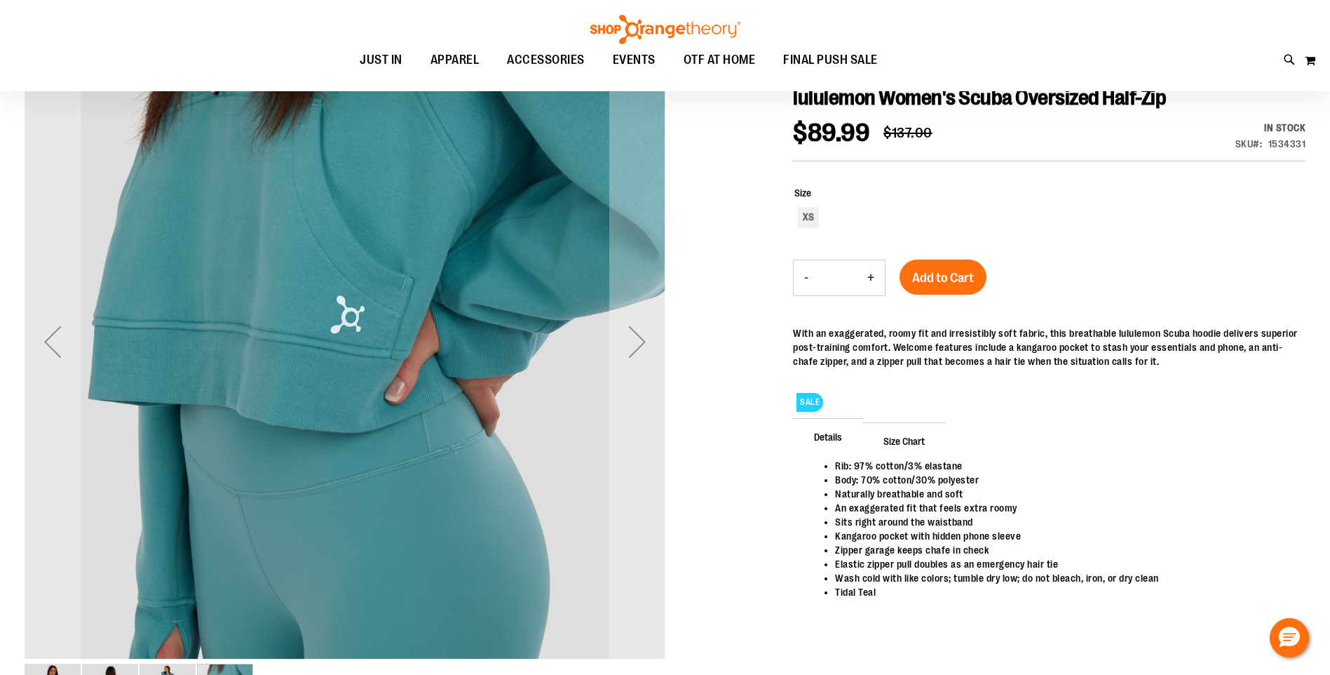
scroll to position [0, 0]
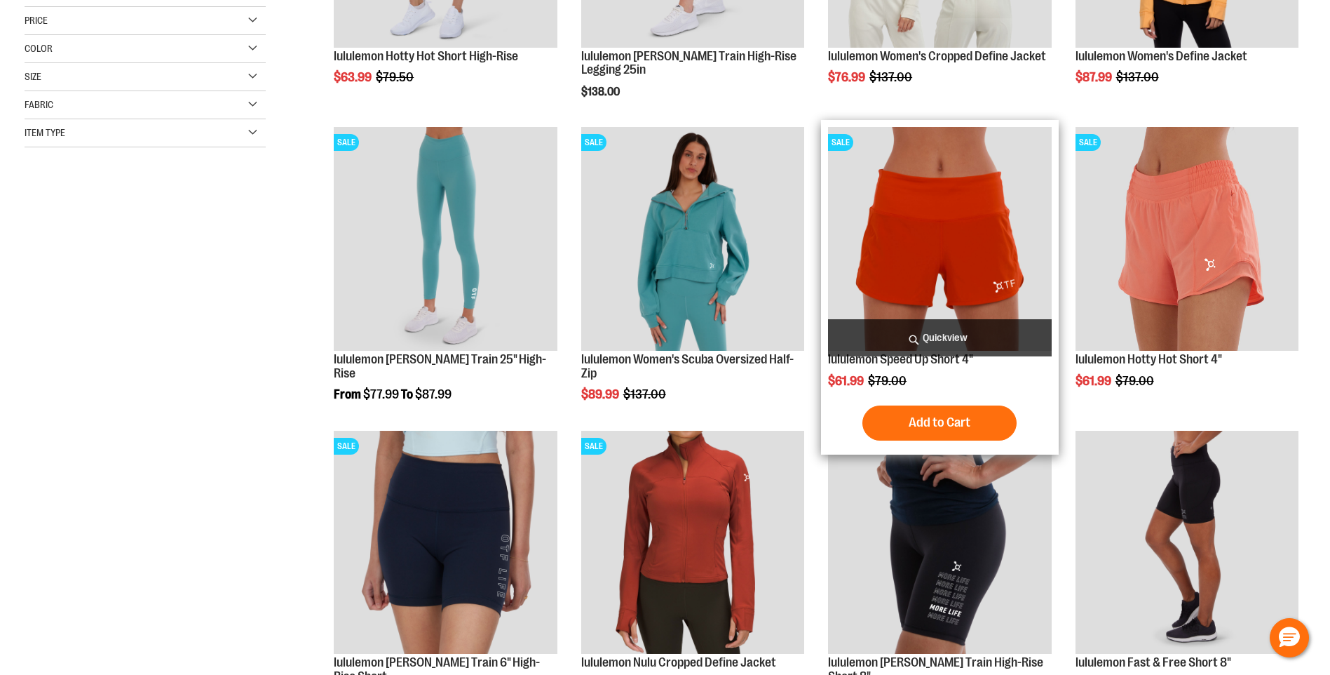
scroll to position [462, 0]
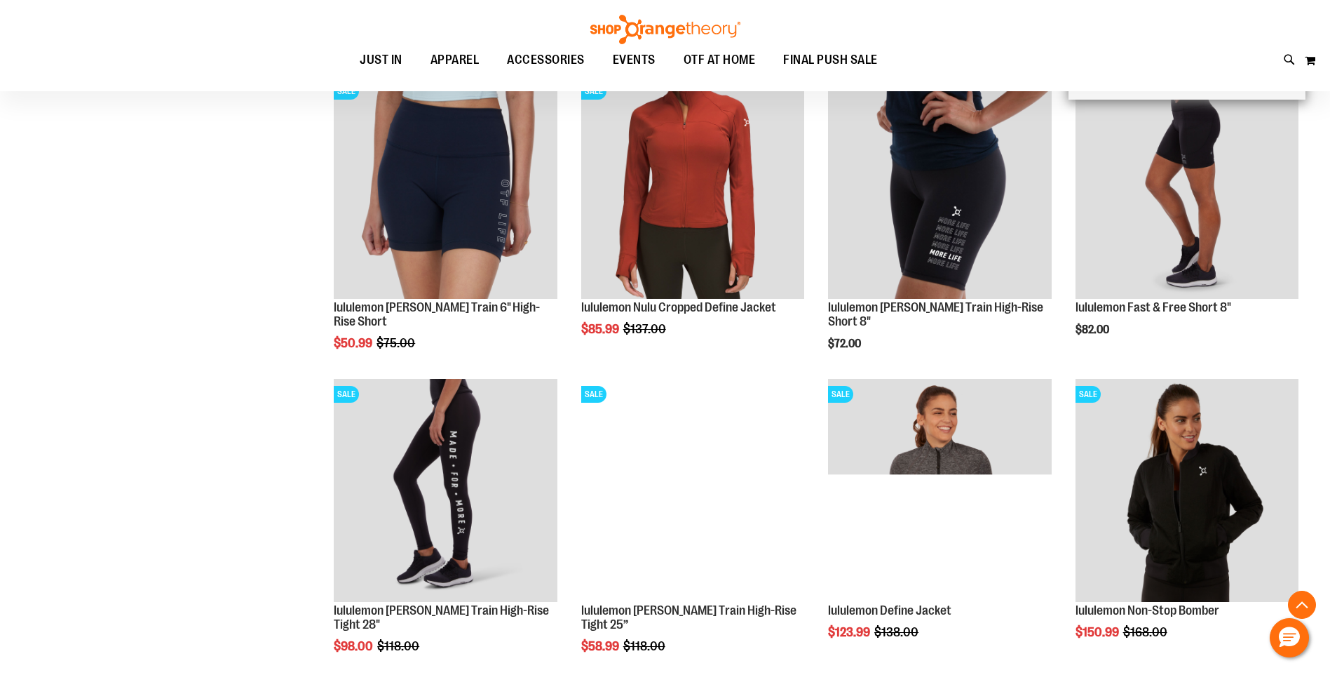
scroll to position [882, 0]
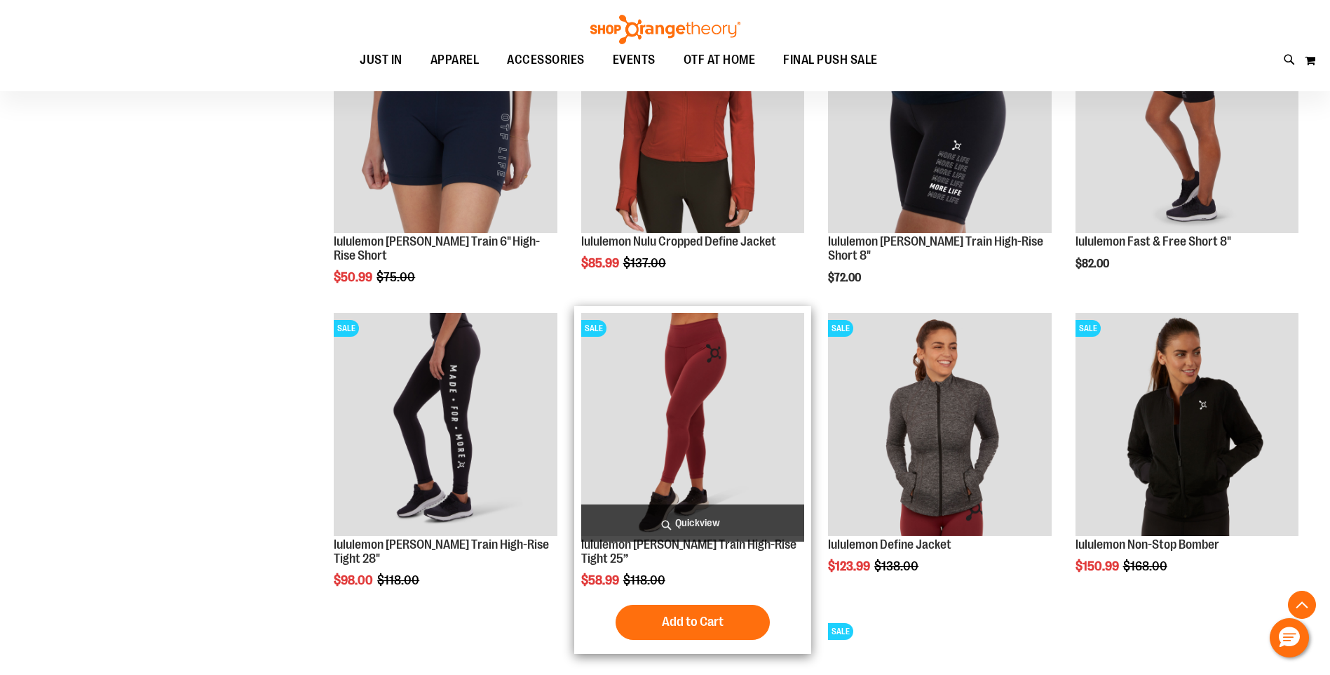
click at [663, 417] on img "product" at bounding box center [692, 424] width 223 height 223
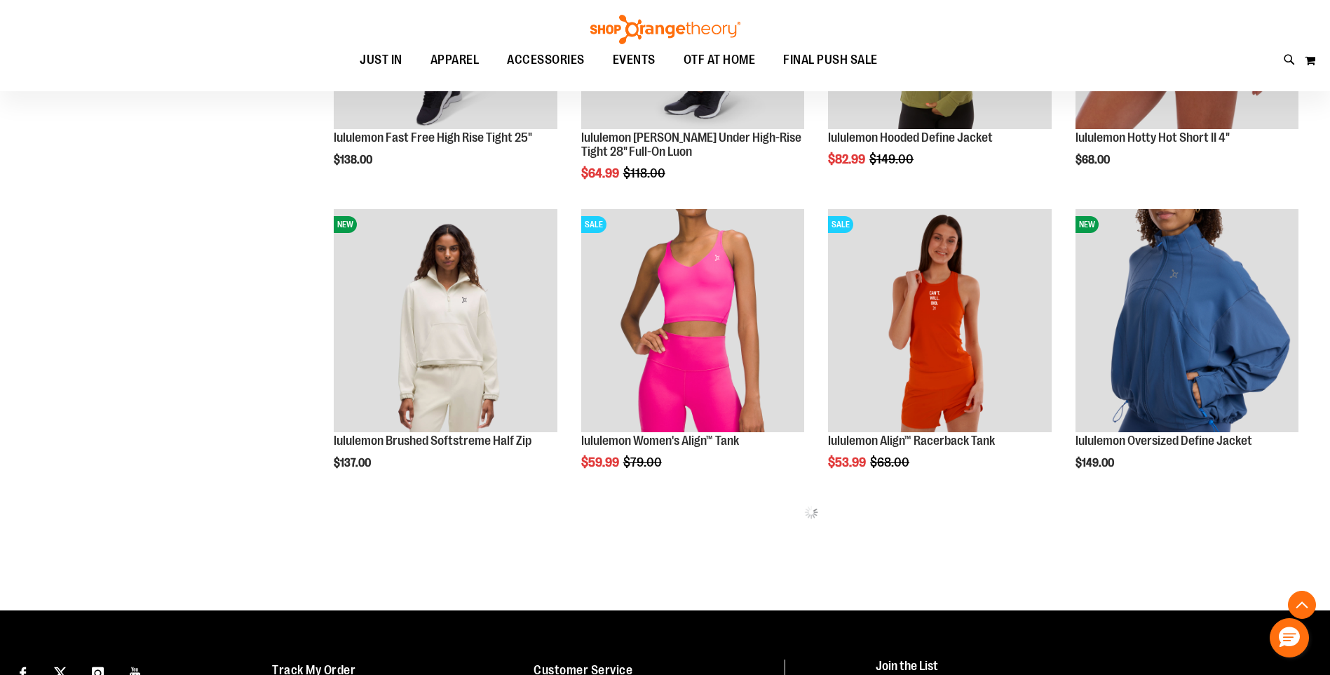
scroll to position [515, 0]
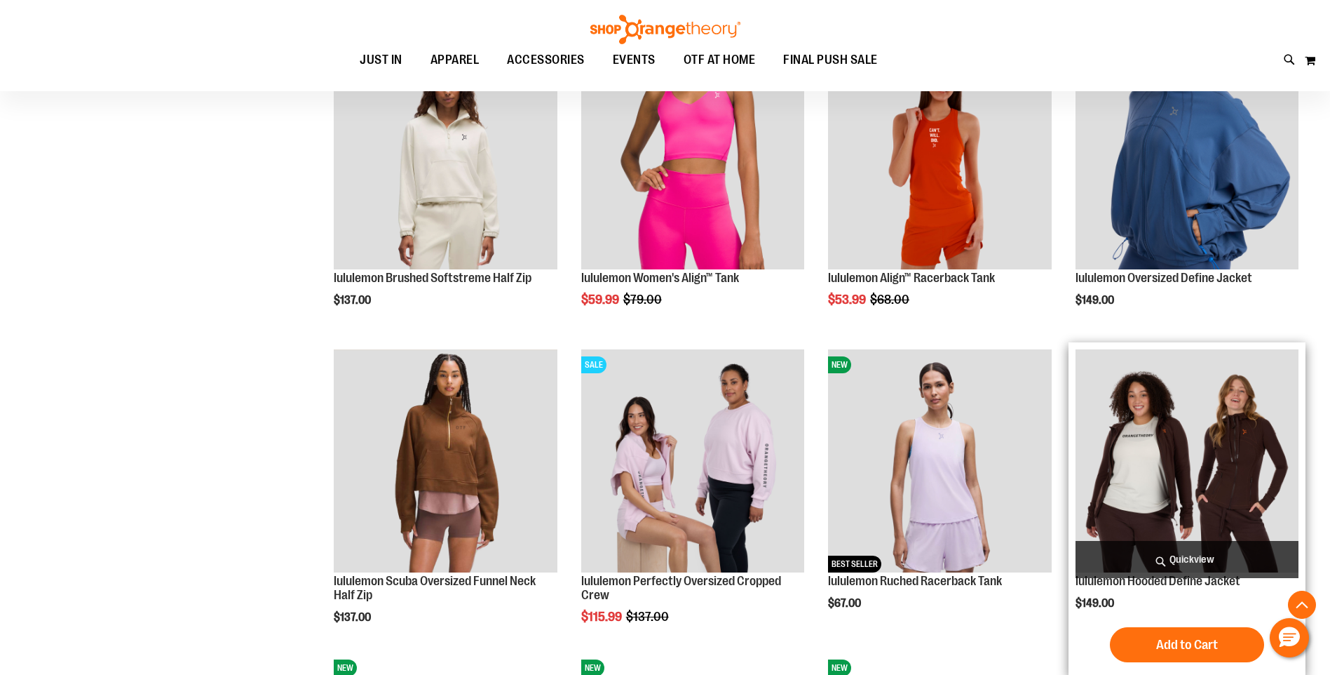
scroll to position [726, 0]
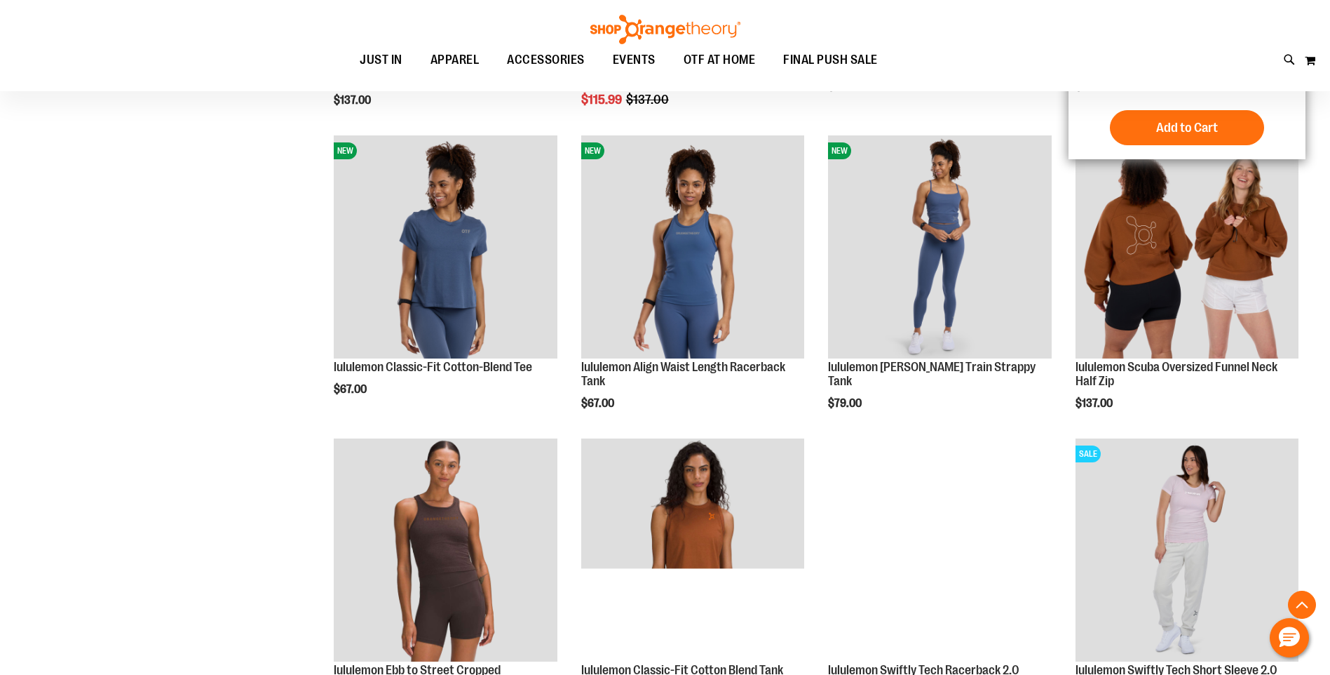
scroll to position [1216, 0]
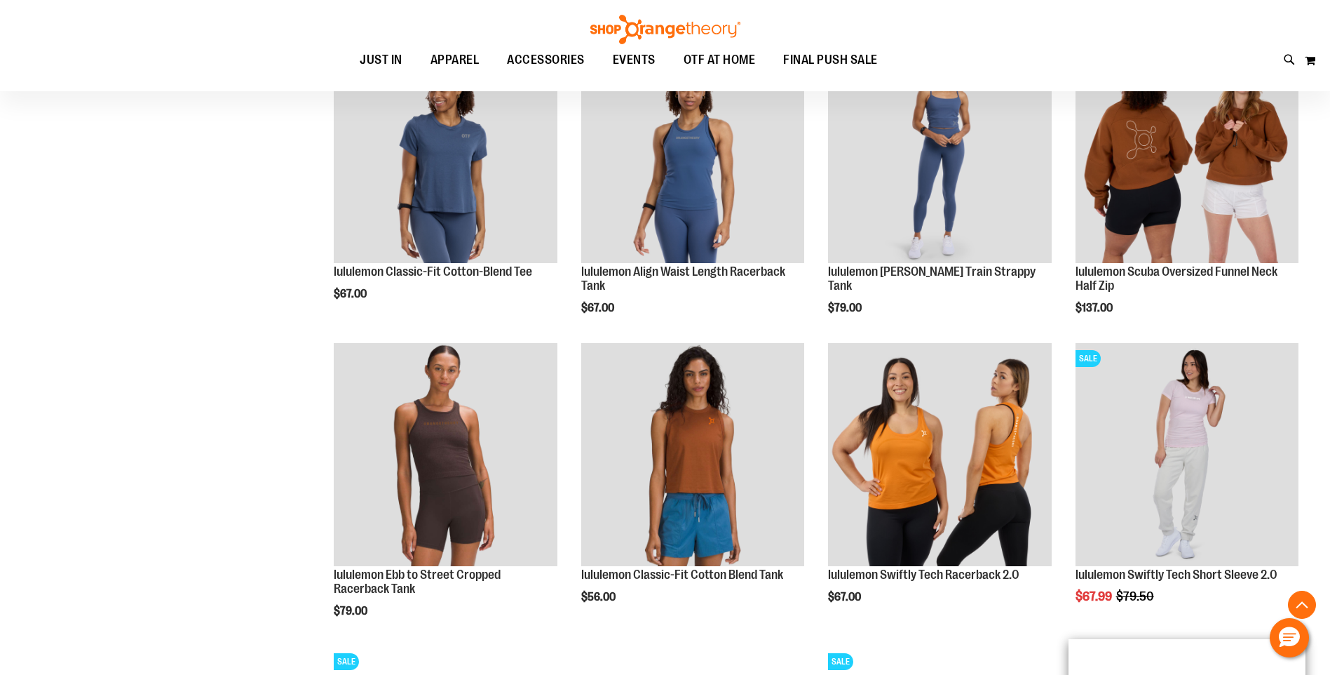
scroll to position [1287, 0]
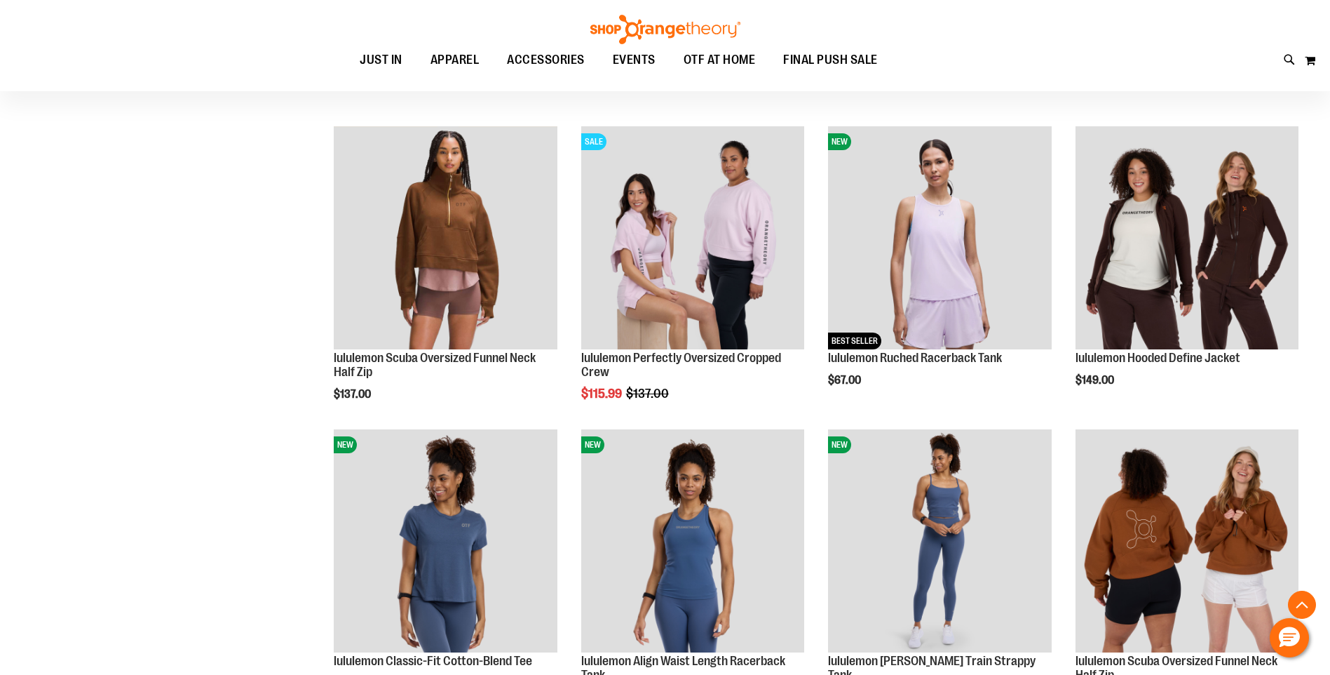
scroll to position [866, 0]
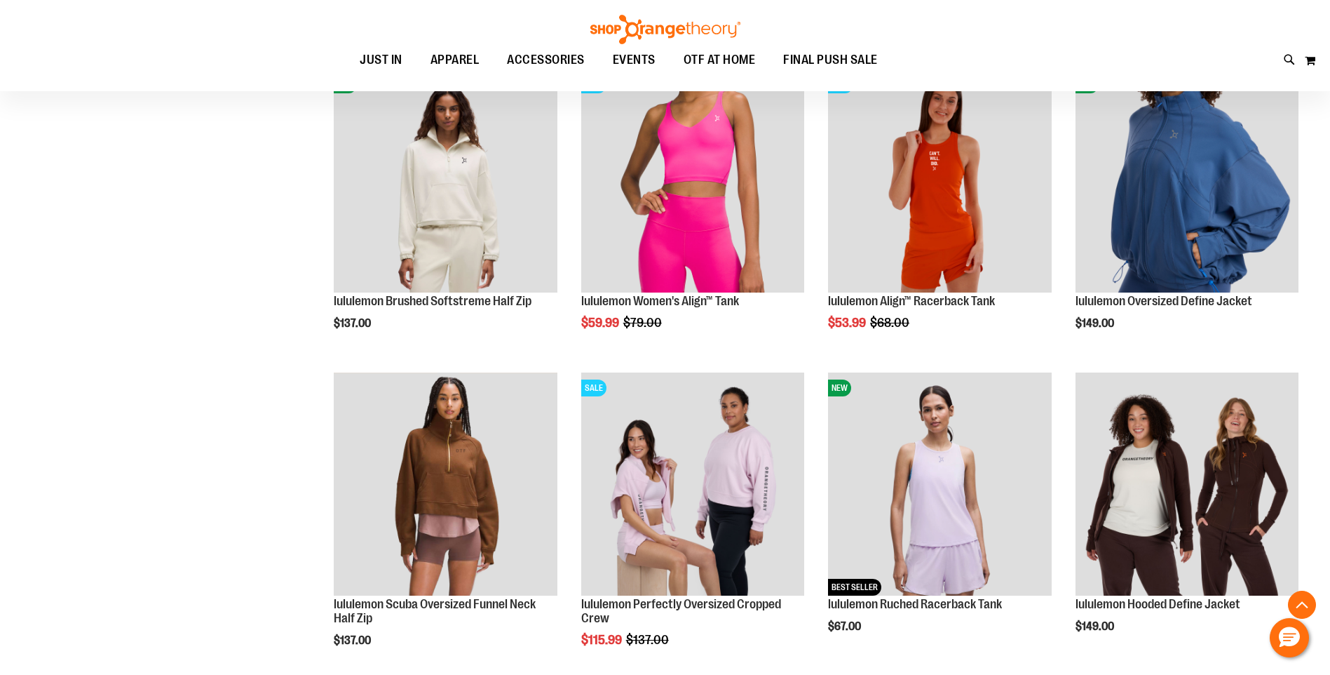
scroll to position [726, 0]
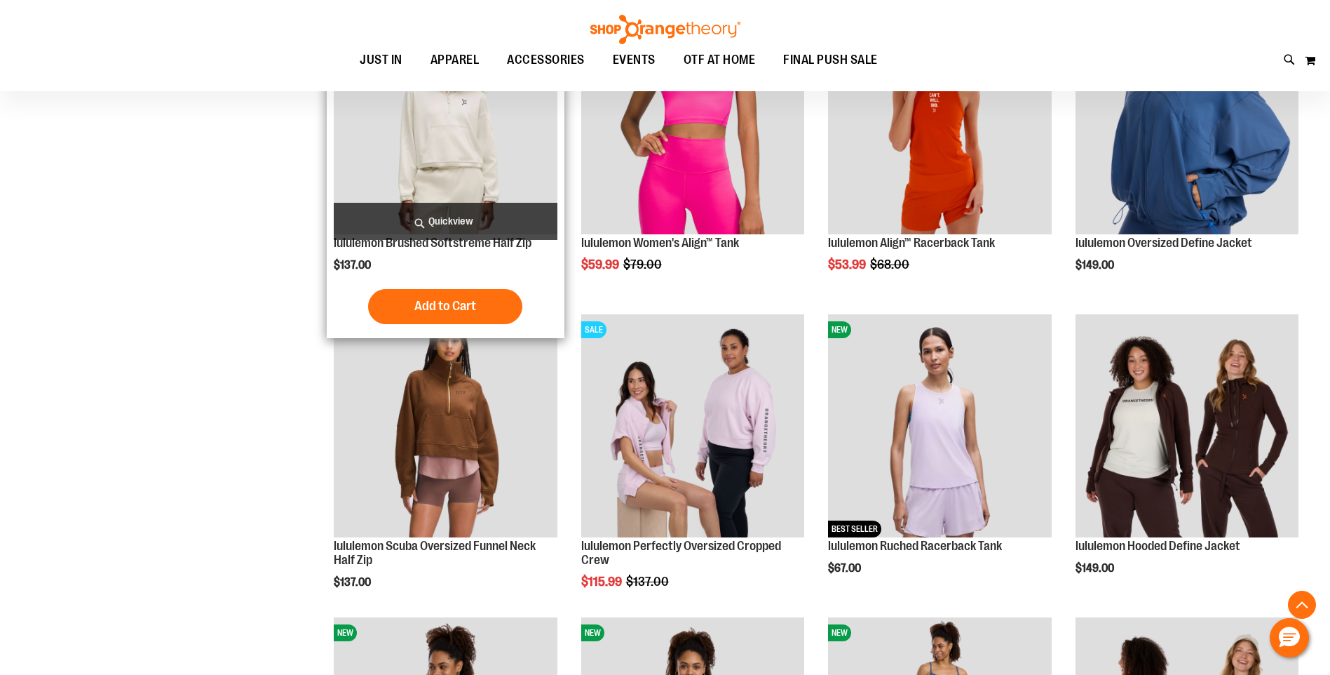
click at [470, 184] on img "product" at bounding box center [445, 122] width 223 height 223
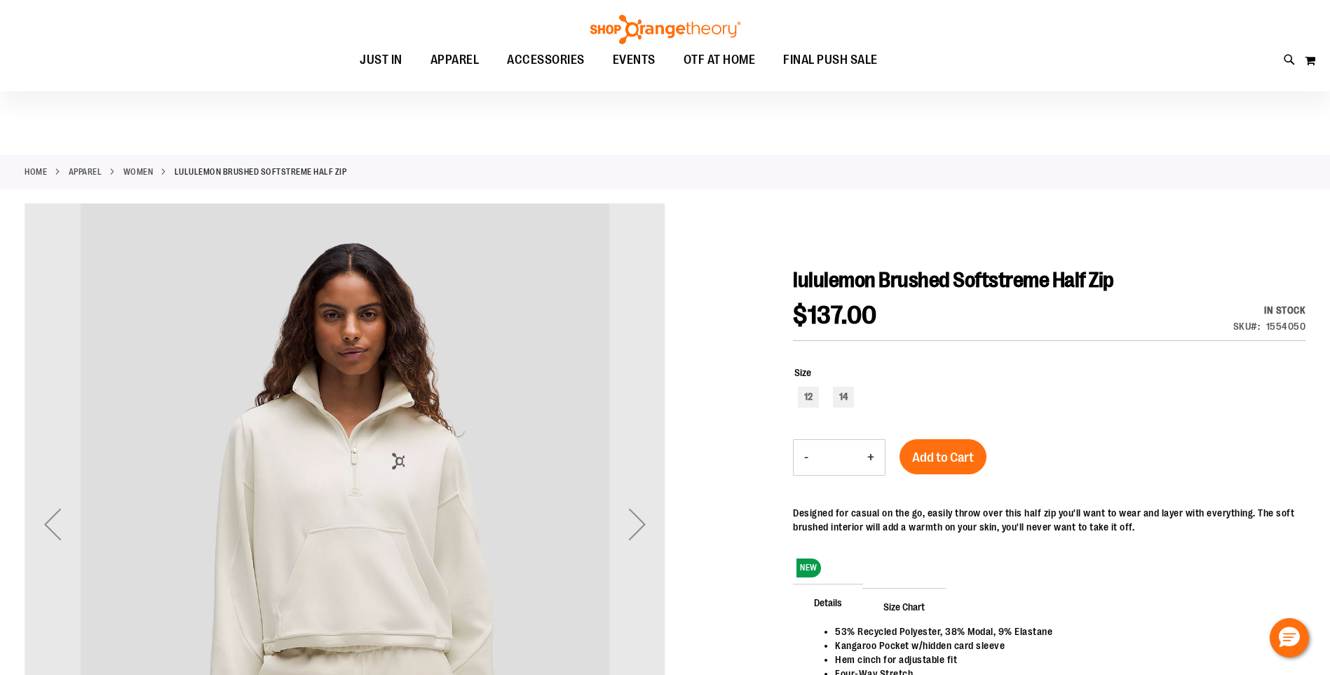
scroll to position [280, 0]
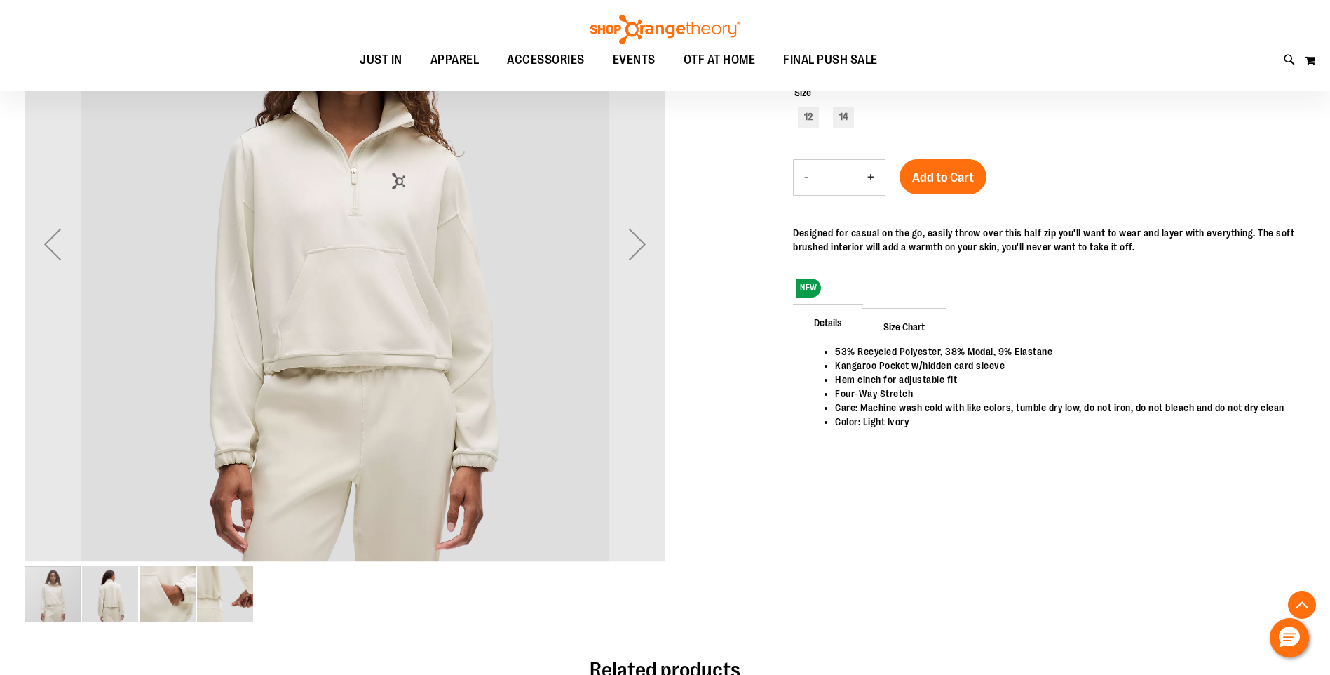
click at [108, 590] on img "image 2 of 4" at bounding box center [110, 594] width 56 height 56
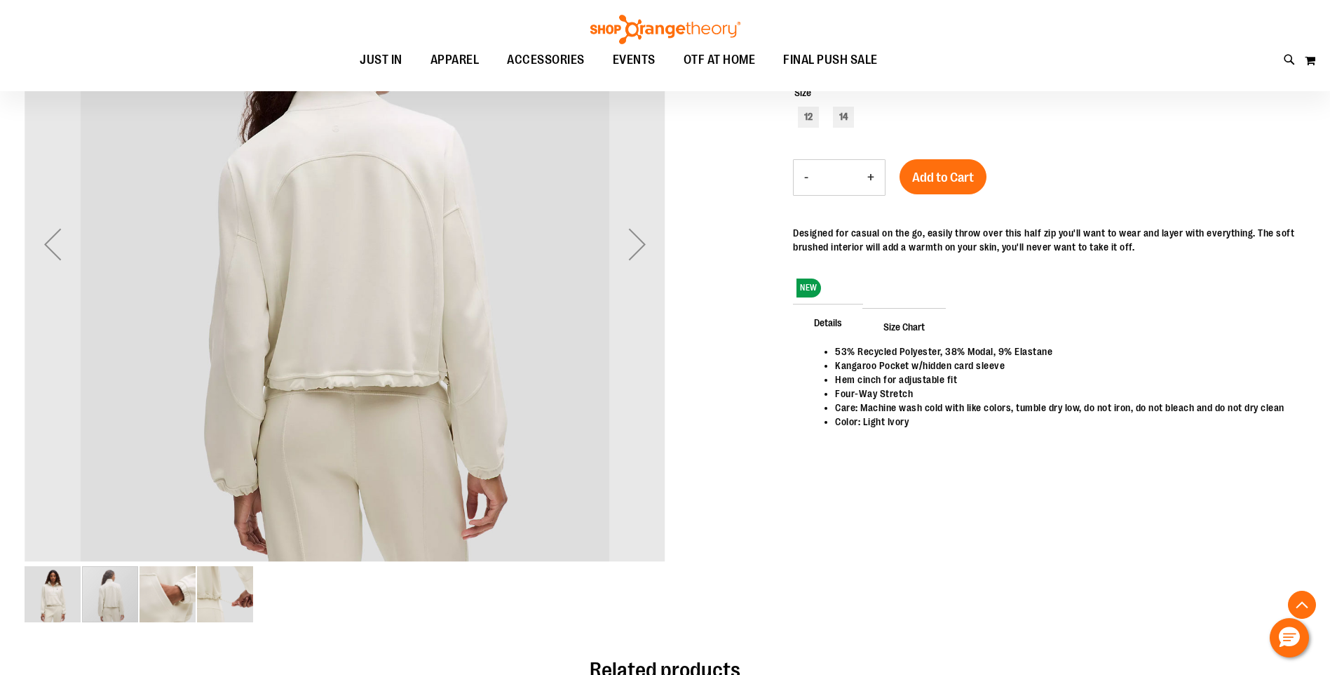
click at [147, 589] on img "image 3 of 4" at bounding box center [168, 594] width 56 height 56
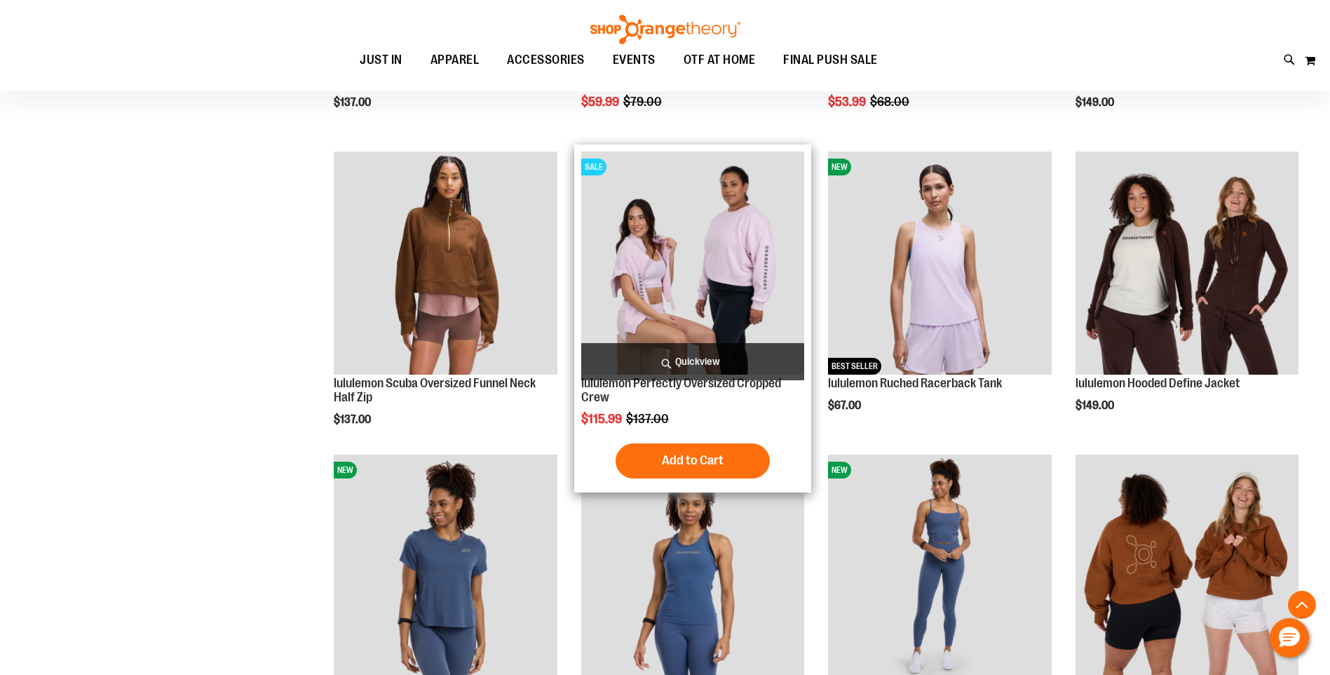
scroll to position [1301, 0]
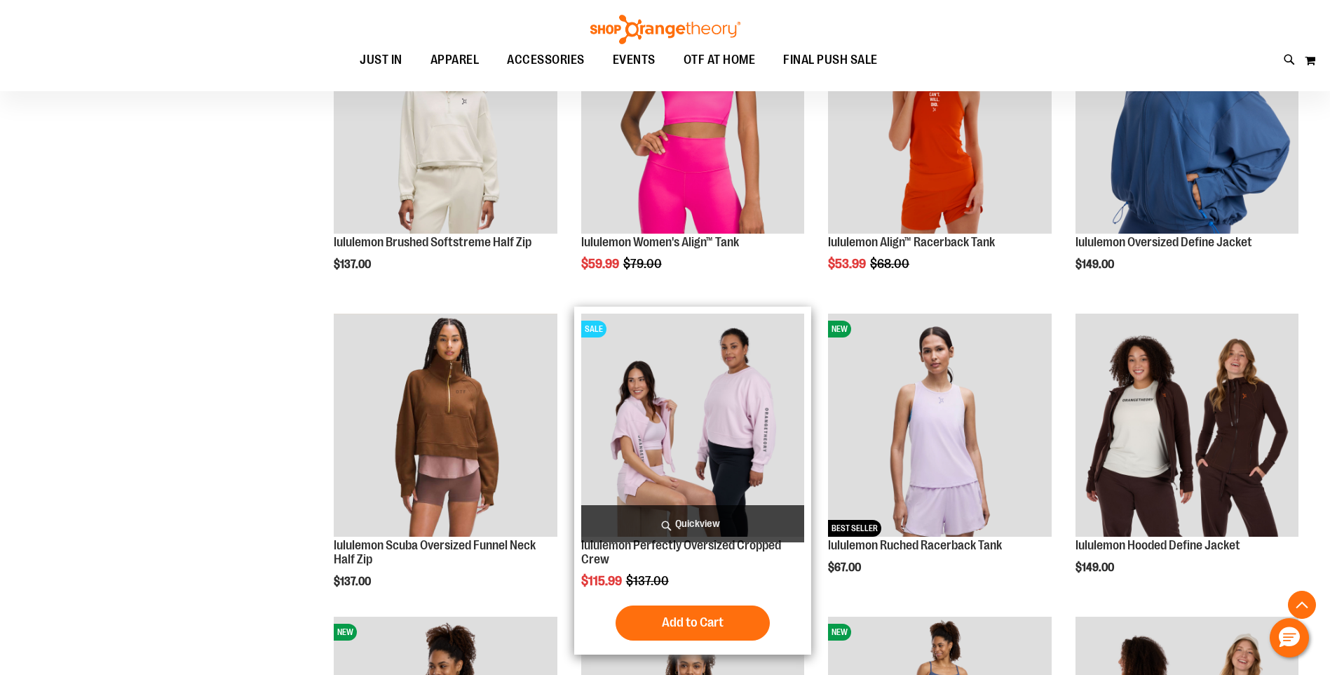
scroll to position [740, 0]
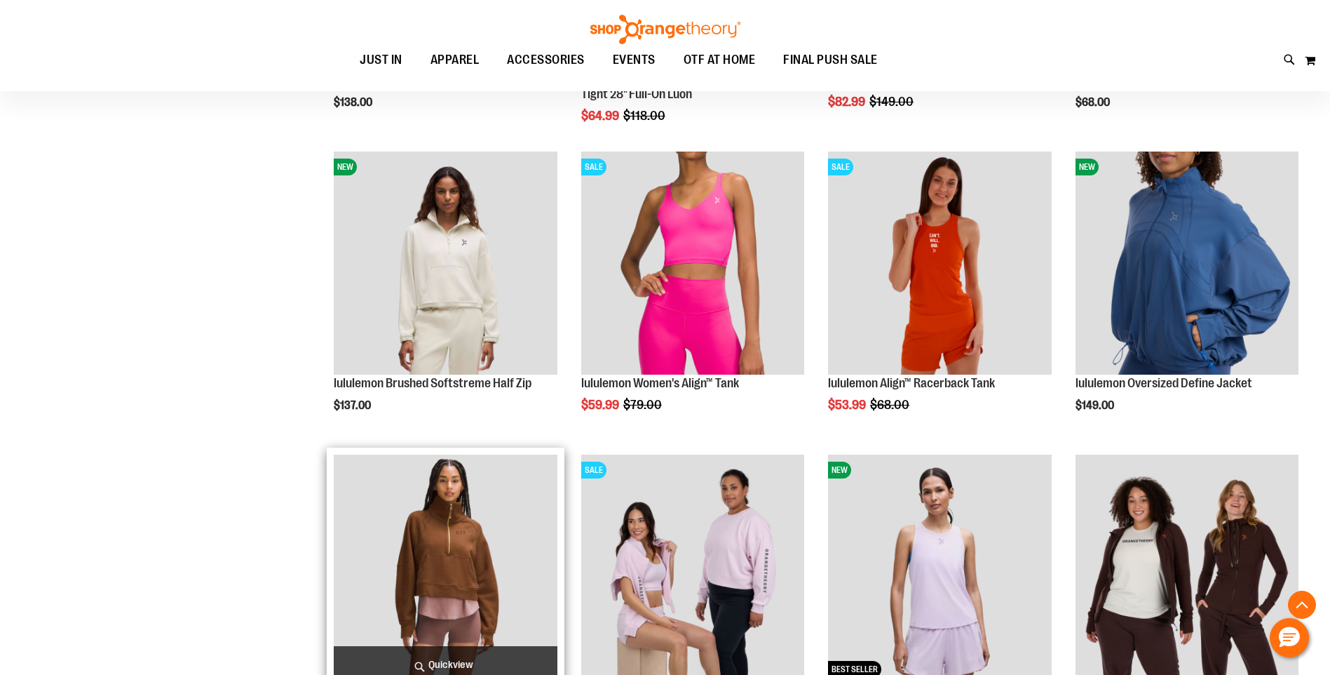
click at [489, 534] on img "product" at bounding box center [445, 565] width 223 height 223
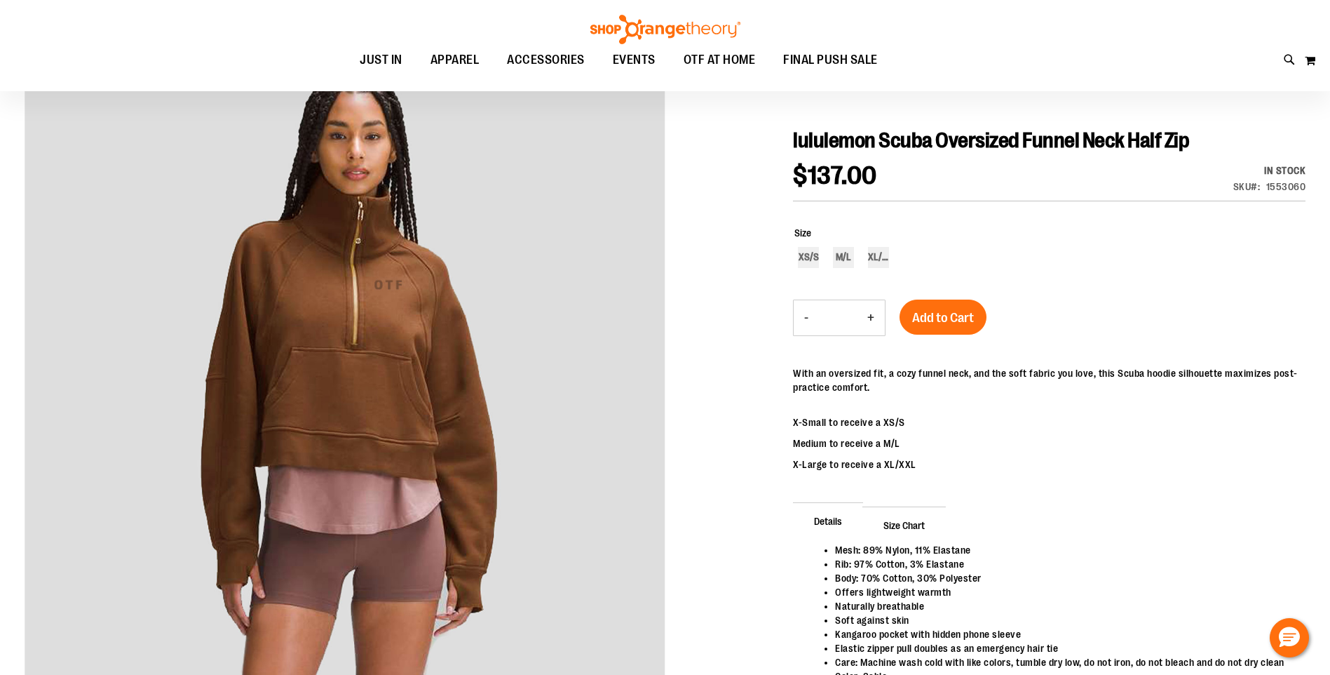
scroll to position [420, 0]
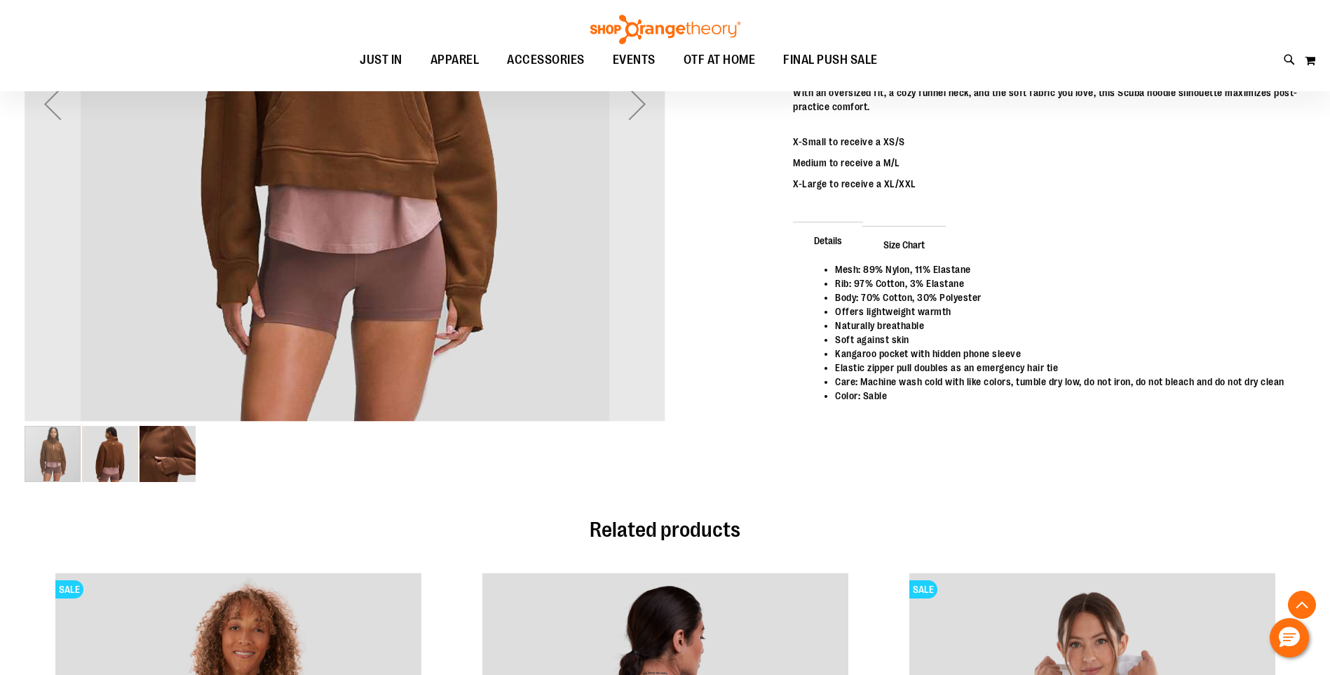
click at [123, 473] on img "image 2 of 3" at bounding box center [110, 454] width 56 height 56
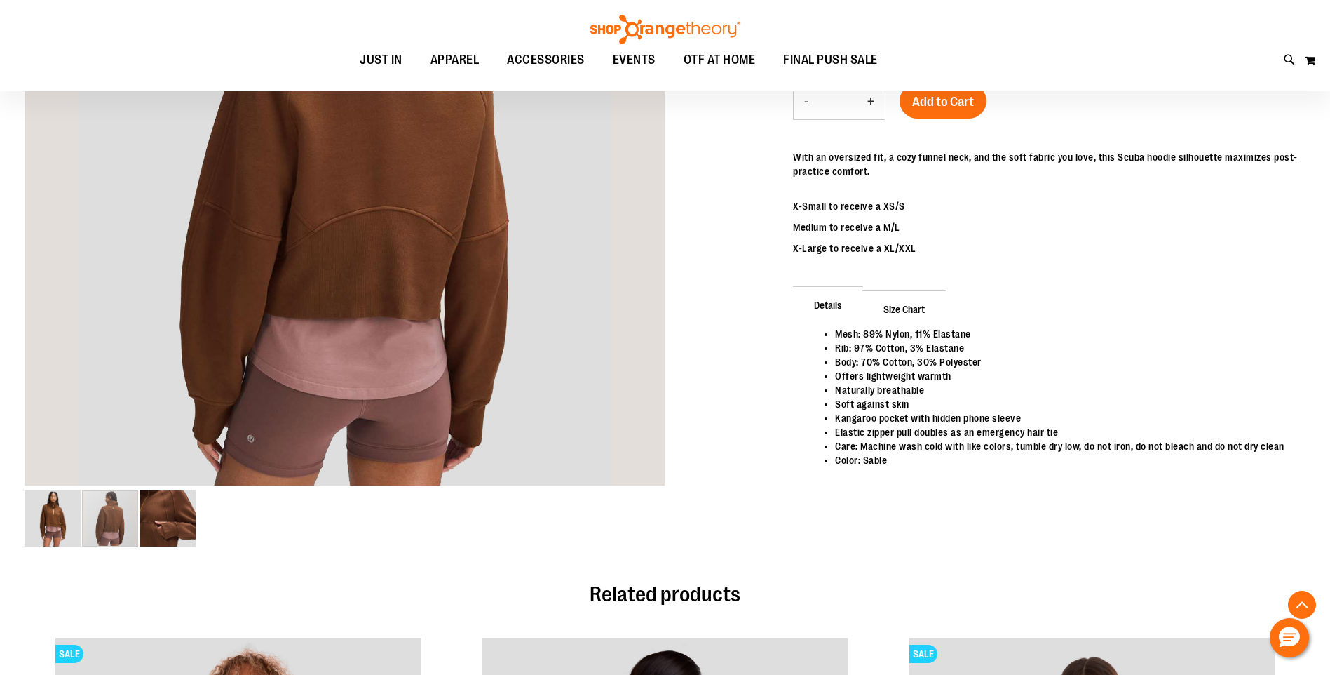
scroll to position [210, 0]
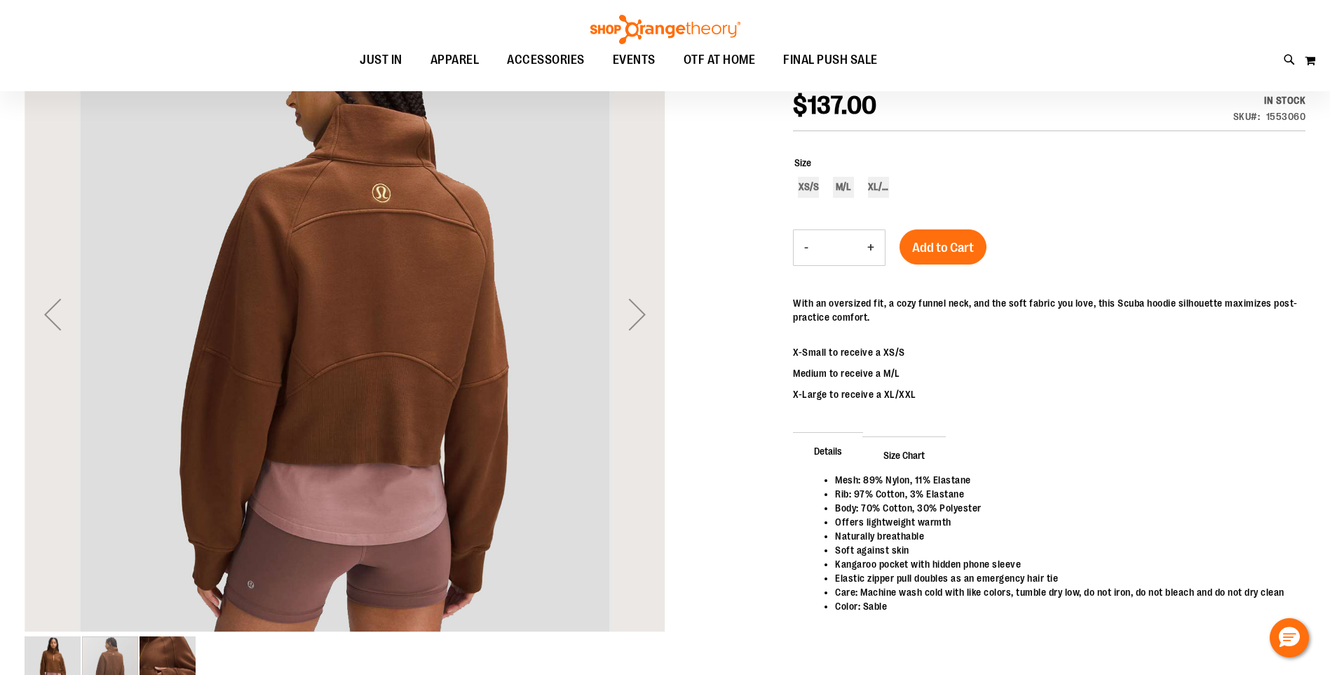
click at [174, 653] on img "image 3 of 3" at bounding box center [168, 664] width 56 height 56
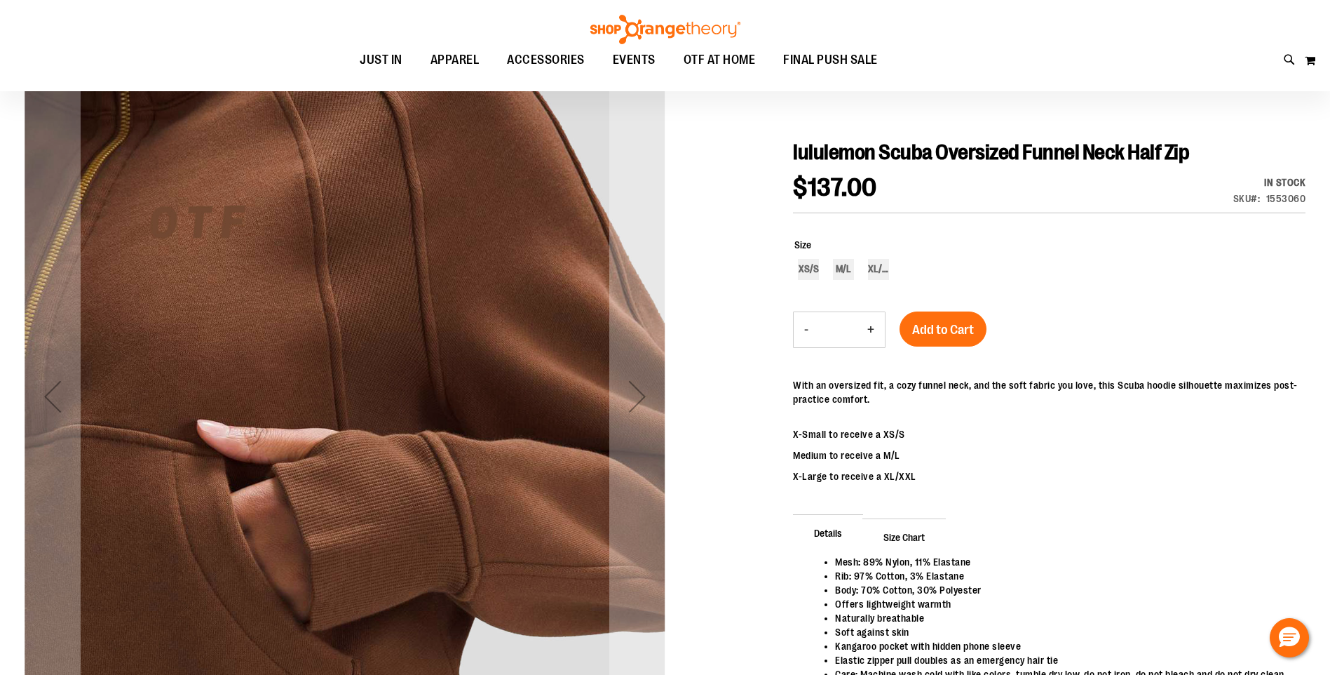
scroll to position [0, 0]
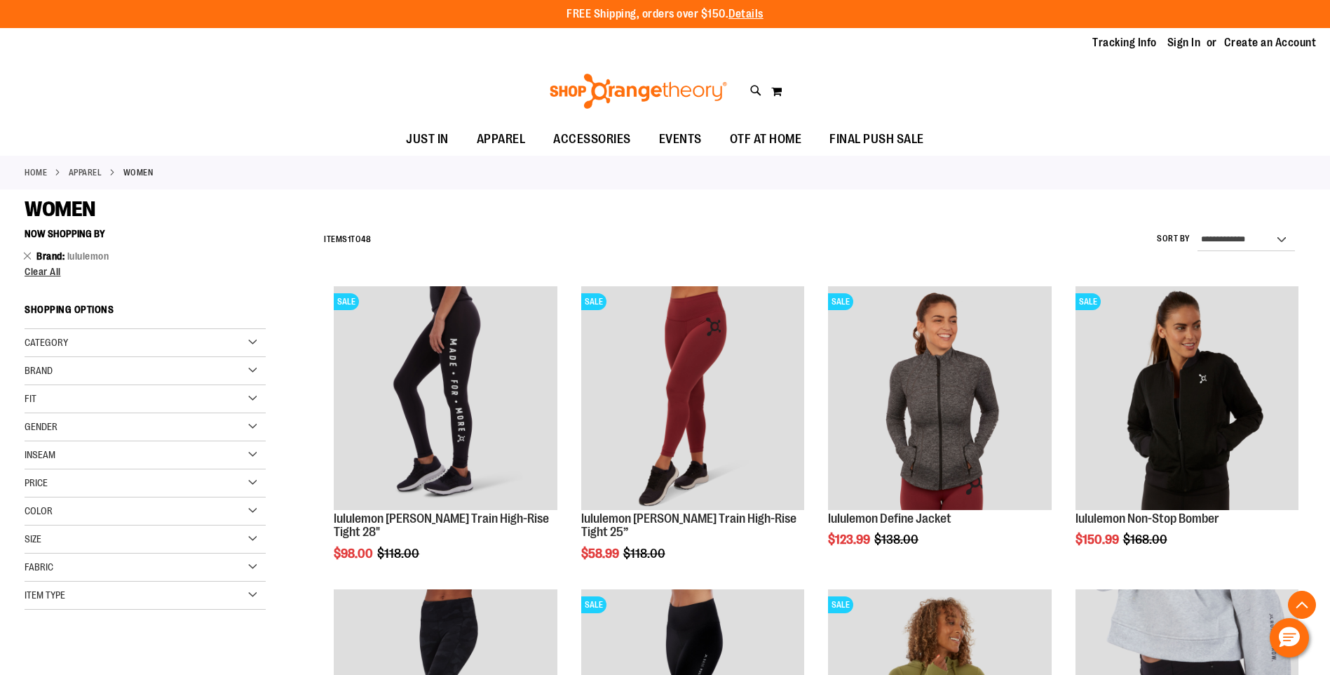
scroll to position [844, 0]
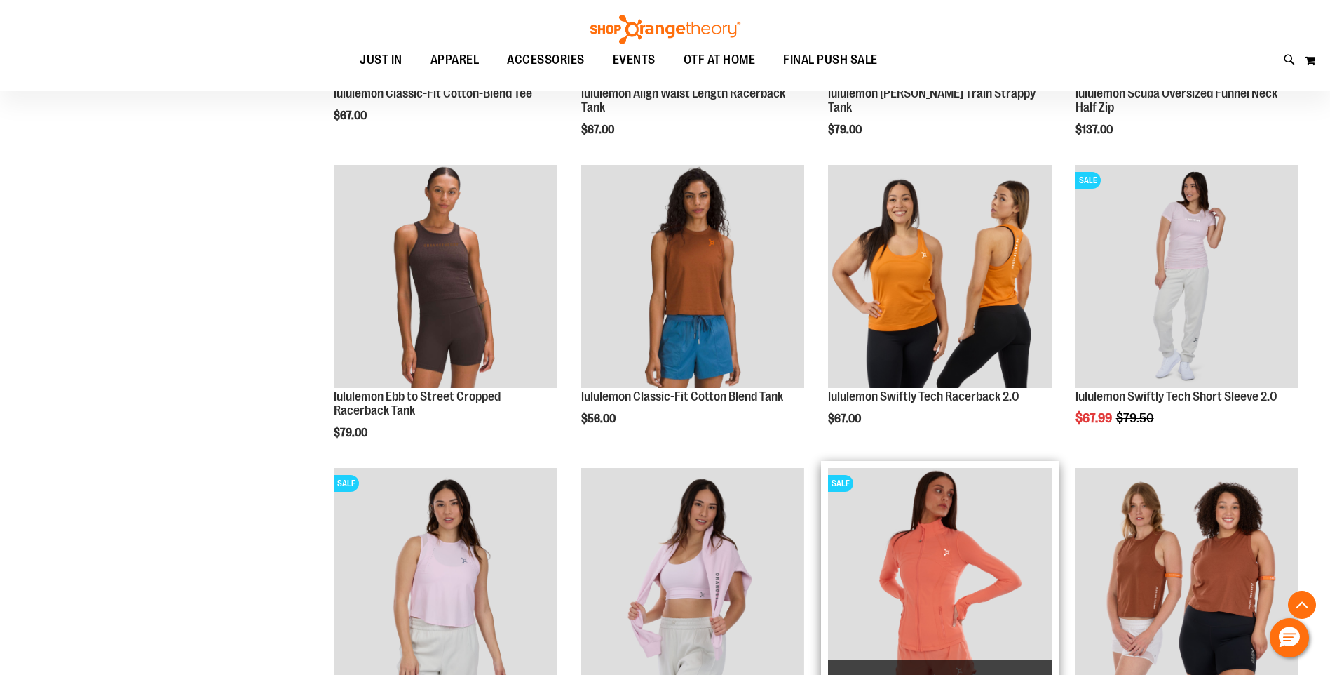
scroll to position [1615, 0]
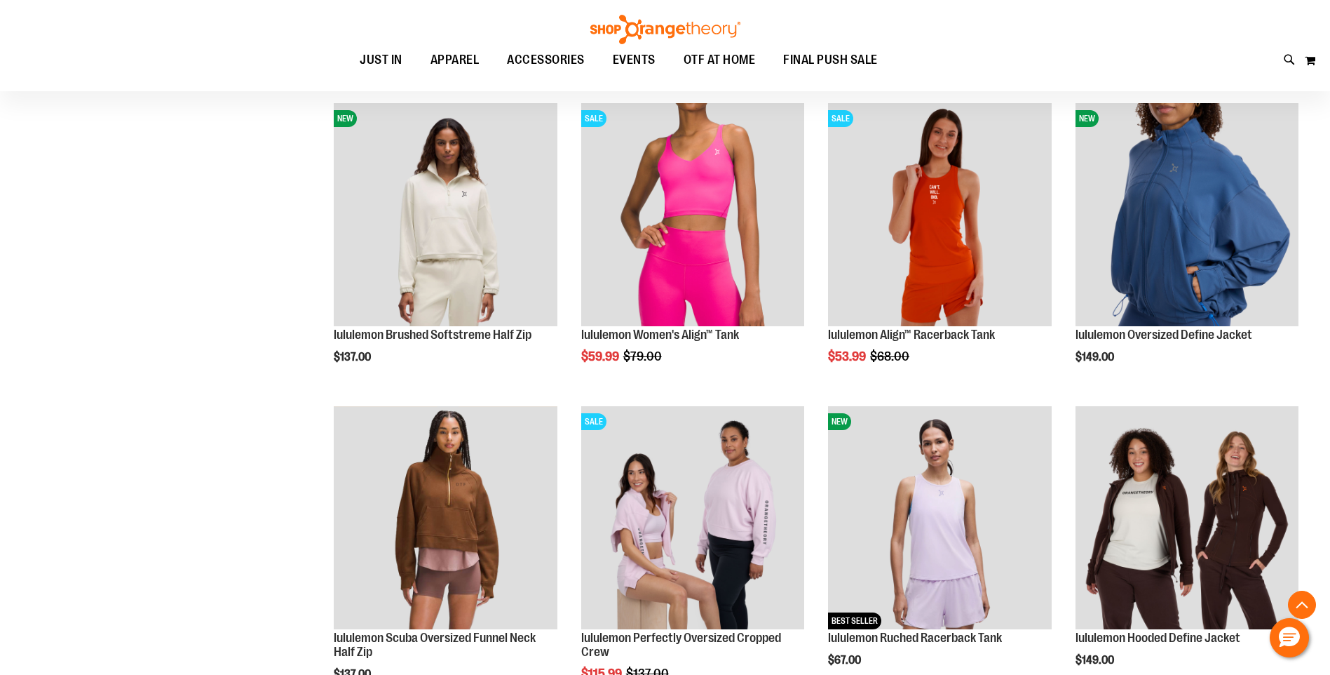
scroll to position [773, 0]
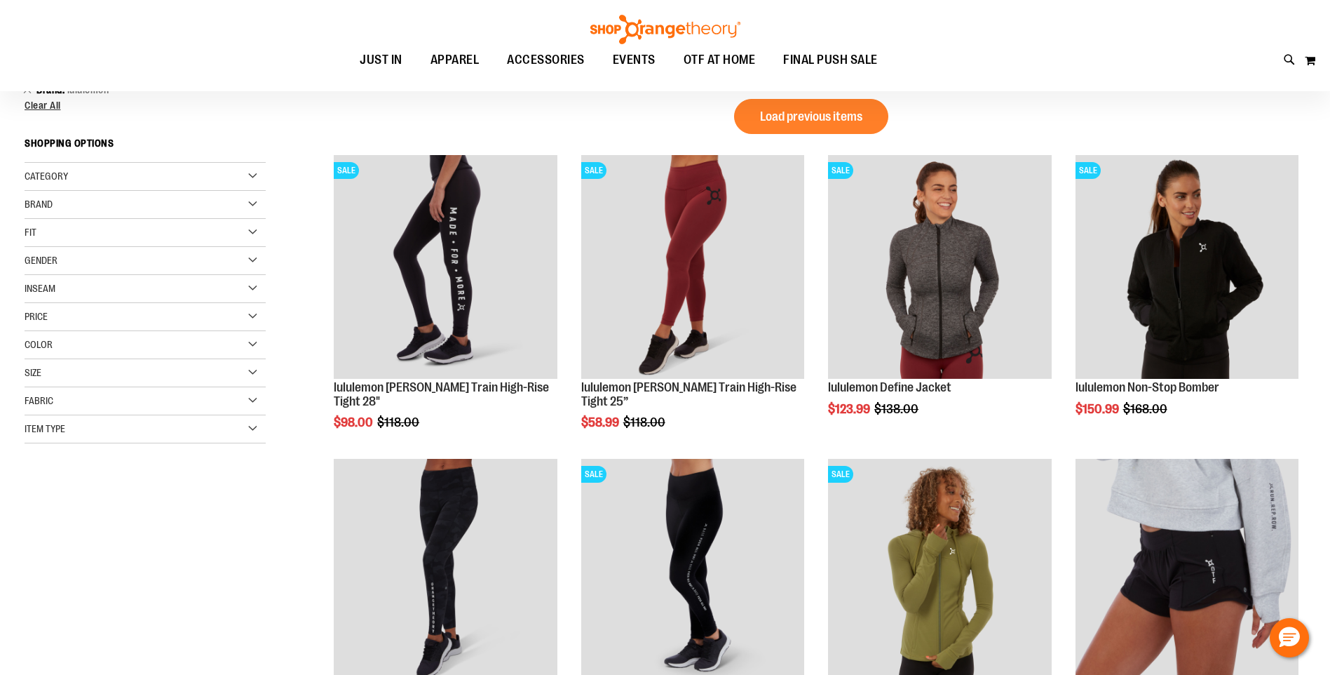
scroll to position [142, 0]
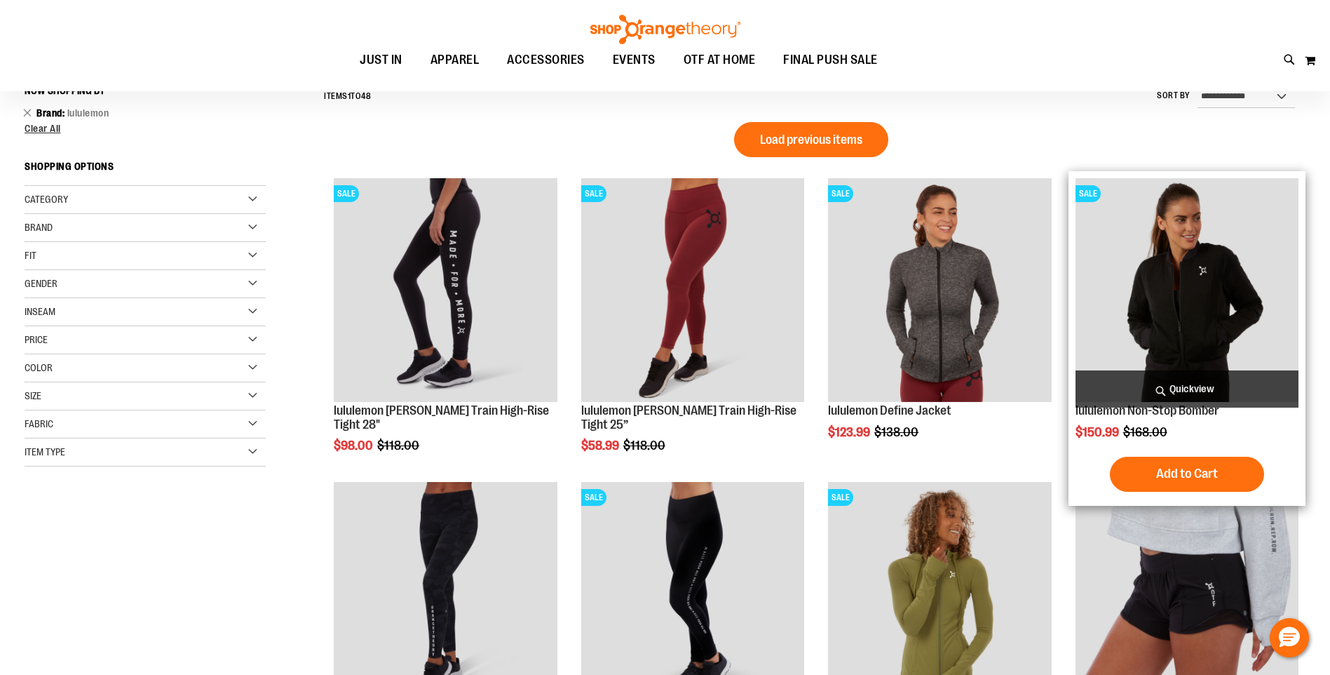
click at [1174, 301] on img "product" at bounding box center [1187, 289] width 223 height 223
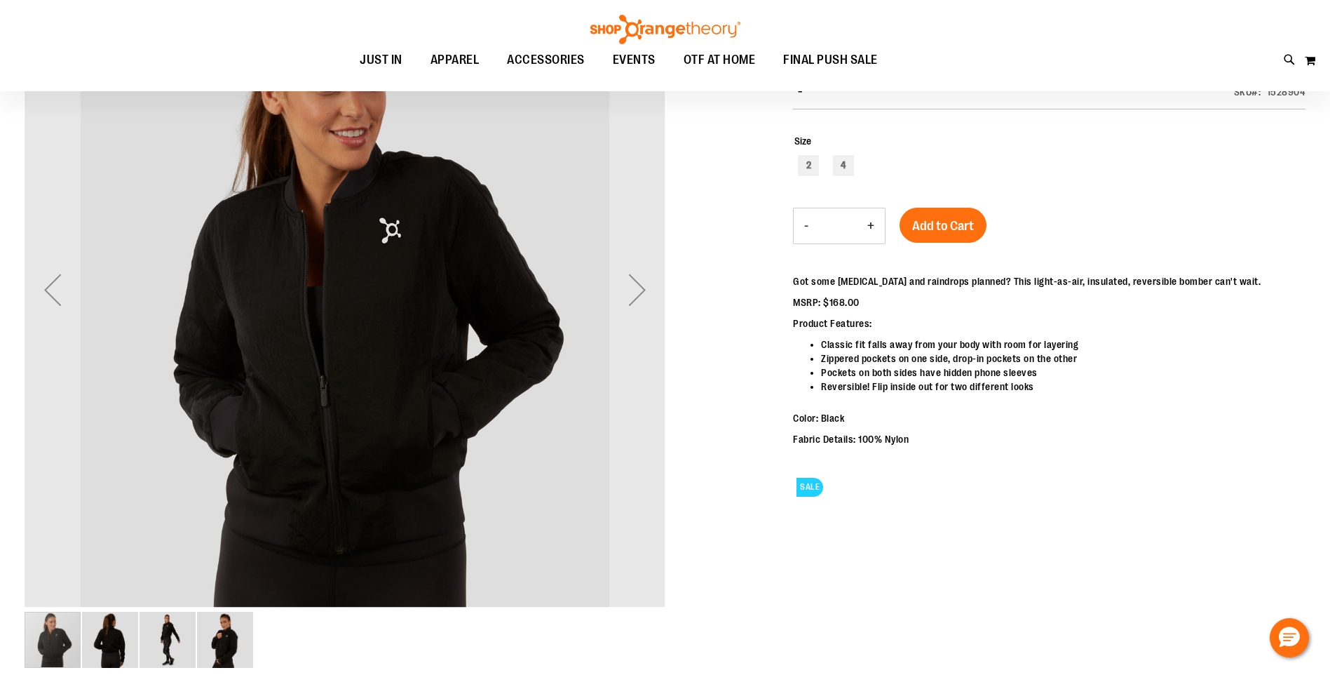
scroll to position [280, 0]
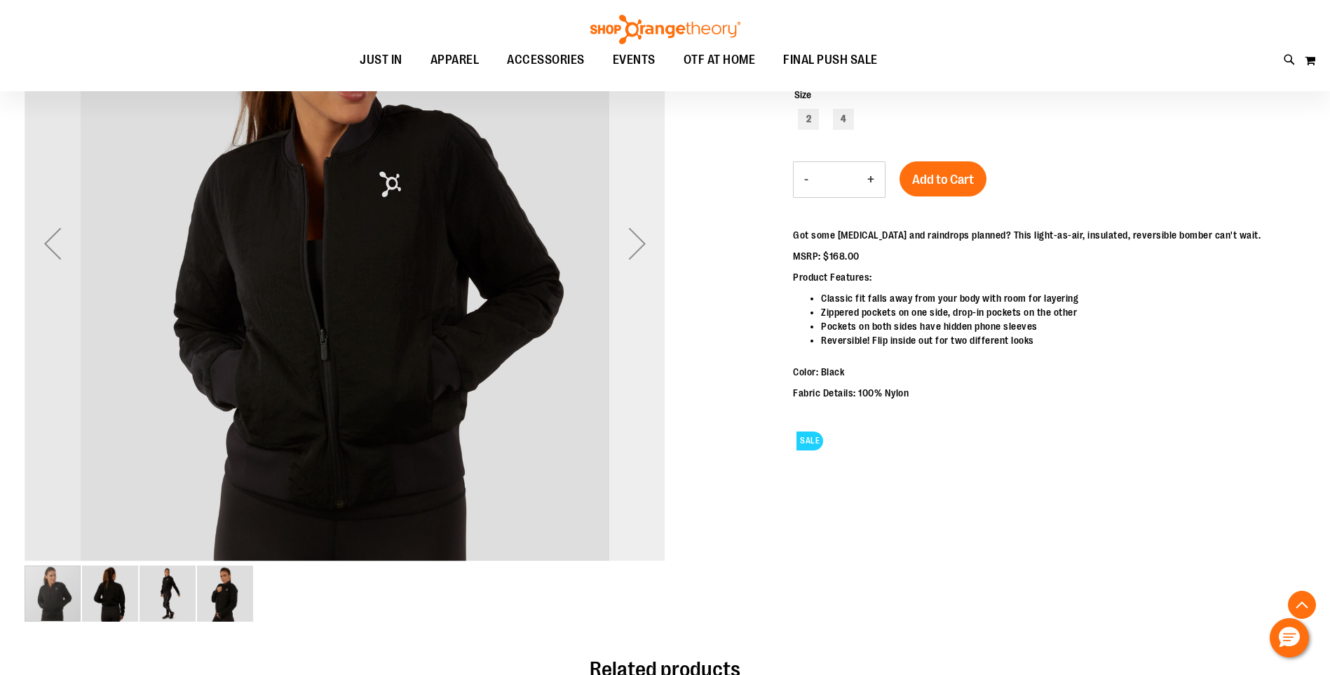
click at [635, 249] on div "Next" at bounding box center [637, 243] width 56 height 56
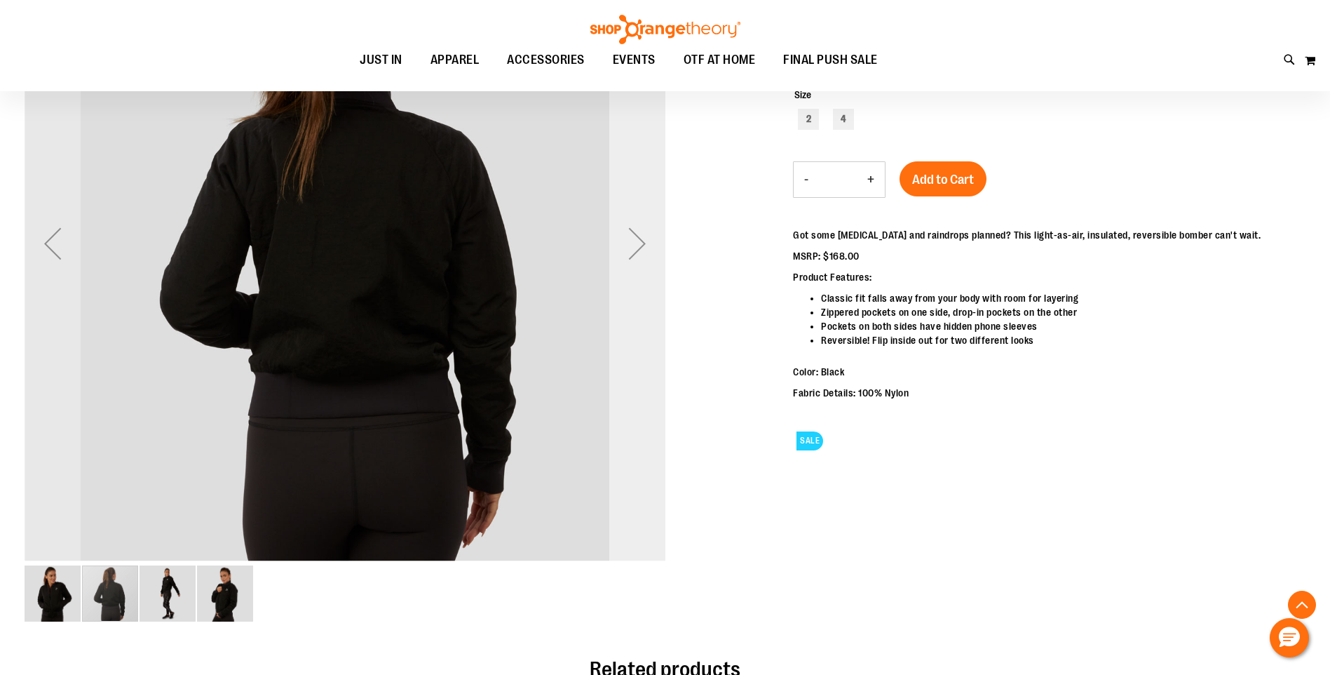
click at [635, 249] on div "Next" at bounding box center [637, 243] width 56 height 56
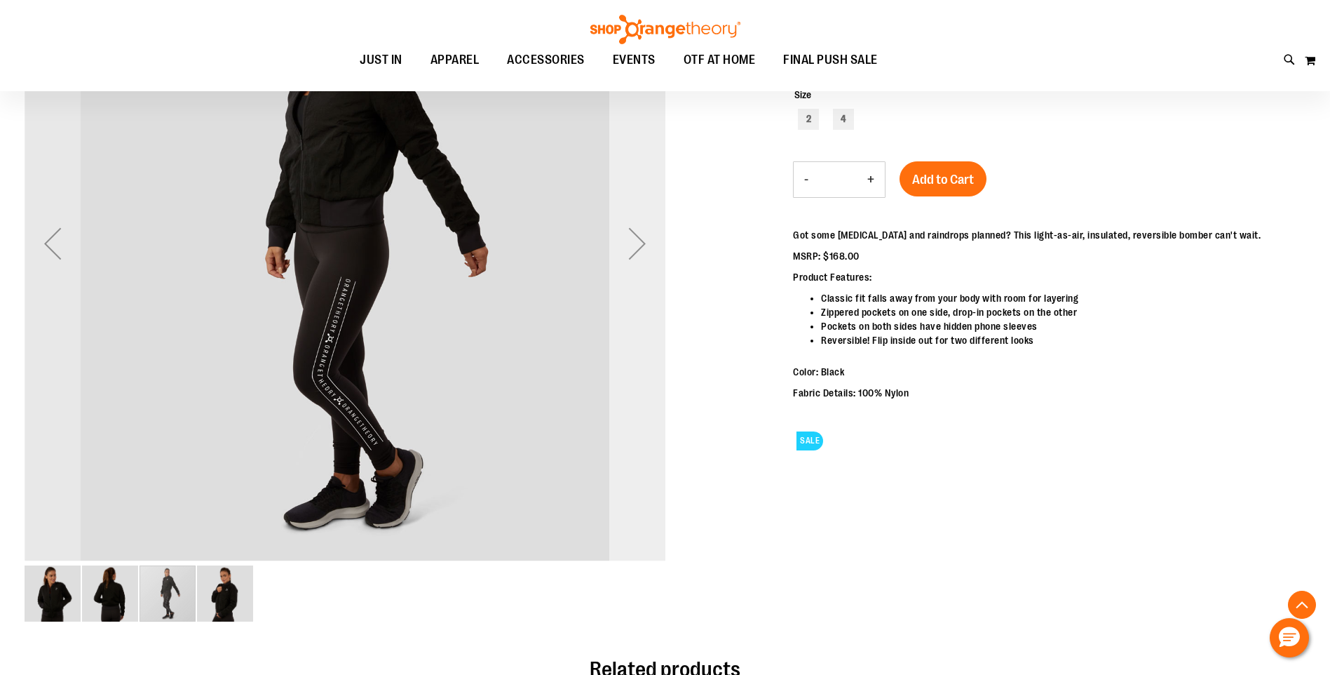
click at [635, 249] on div "Next" at bounding box center [637, 243] width 56 height 56
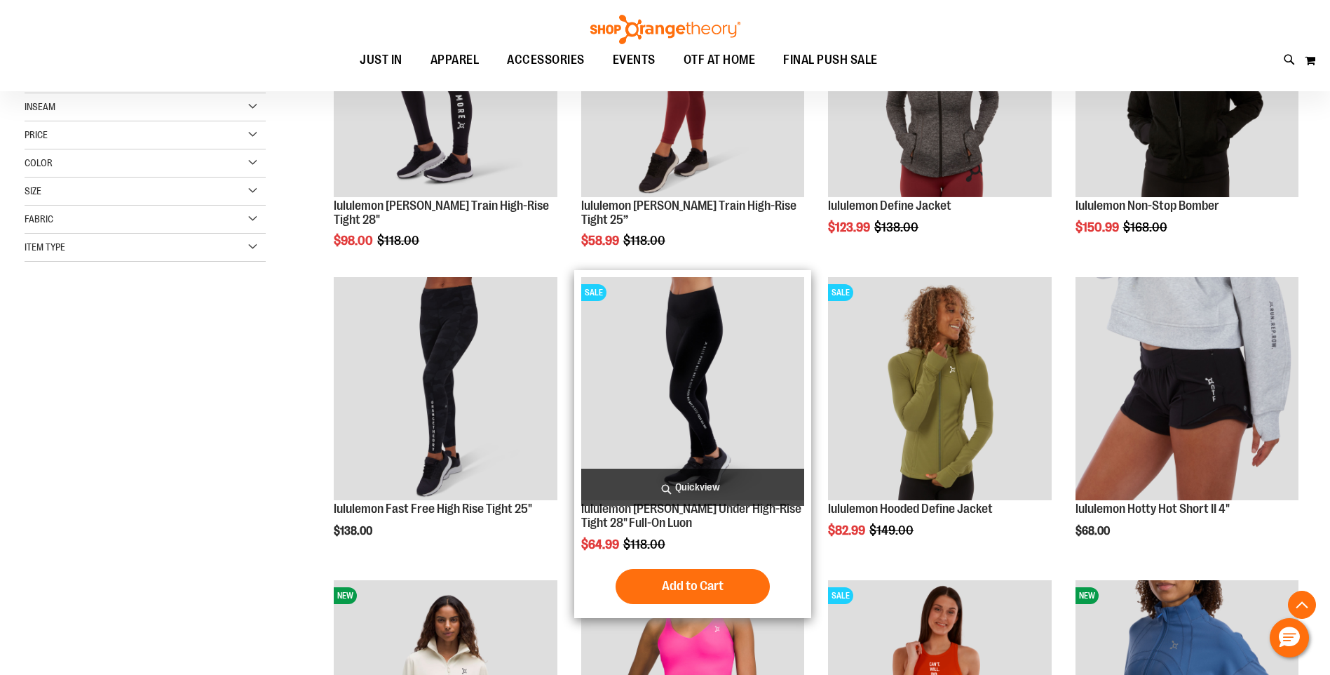
scroll to position [352, 0]
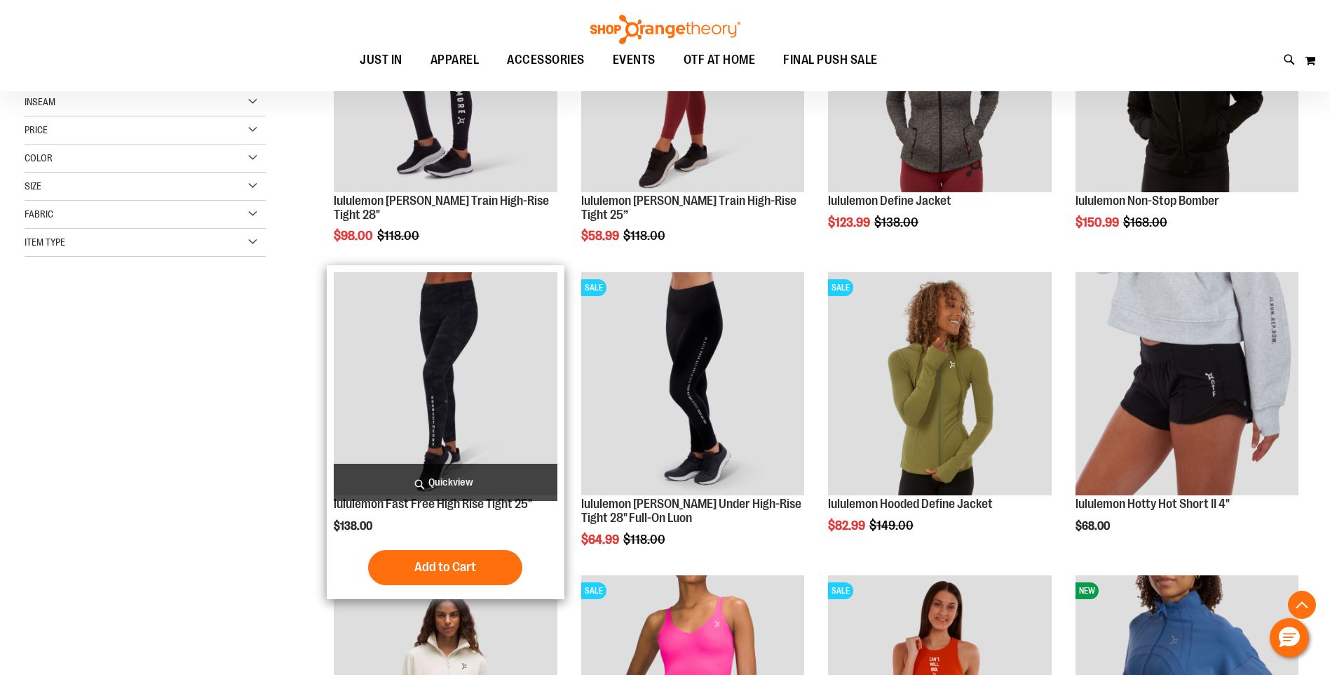
click at [481, 373] on img "product" at bounding box center [445, 383] width 223 height 223
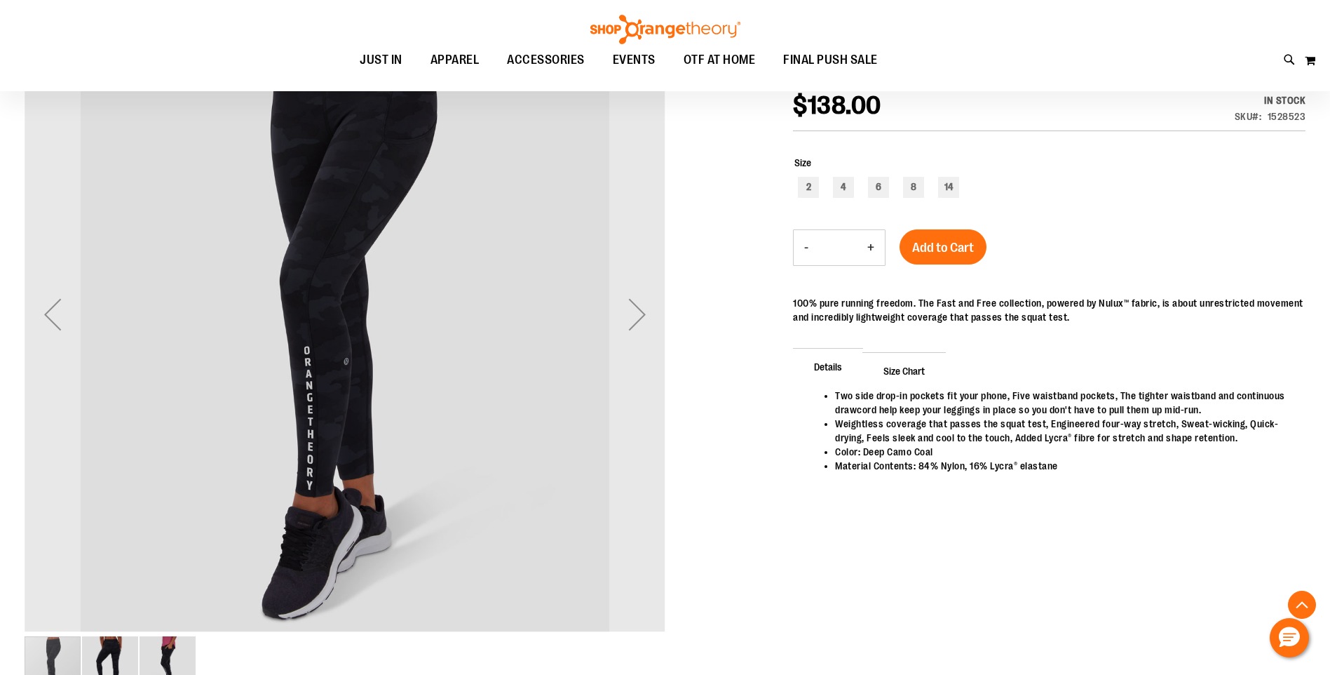
scroll to position [420, 0]
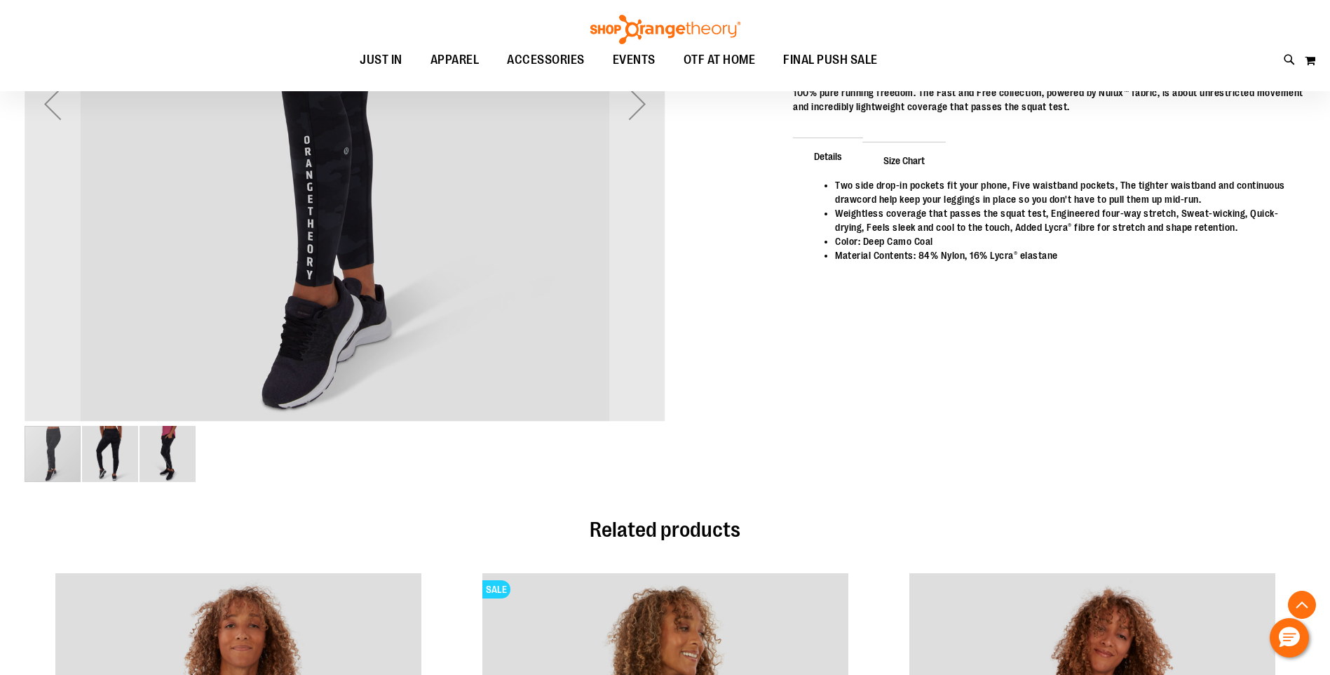
click at [172, 452] on img "image 3 of 3" at bounding box center [168, 454] width 56 height 56
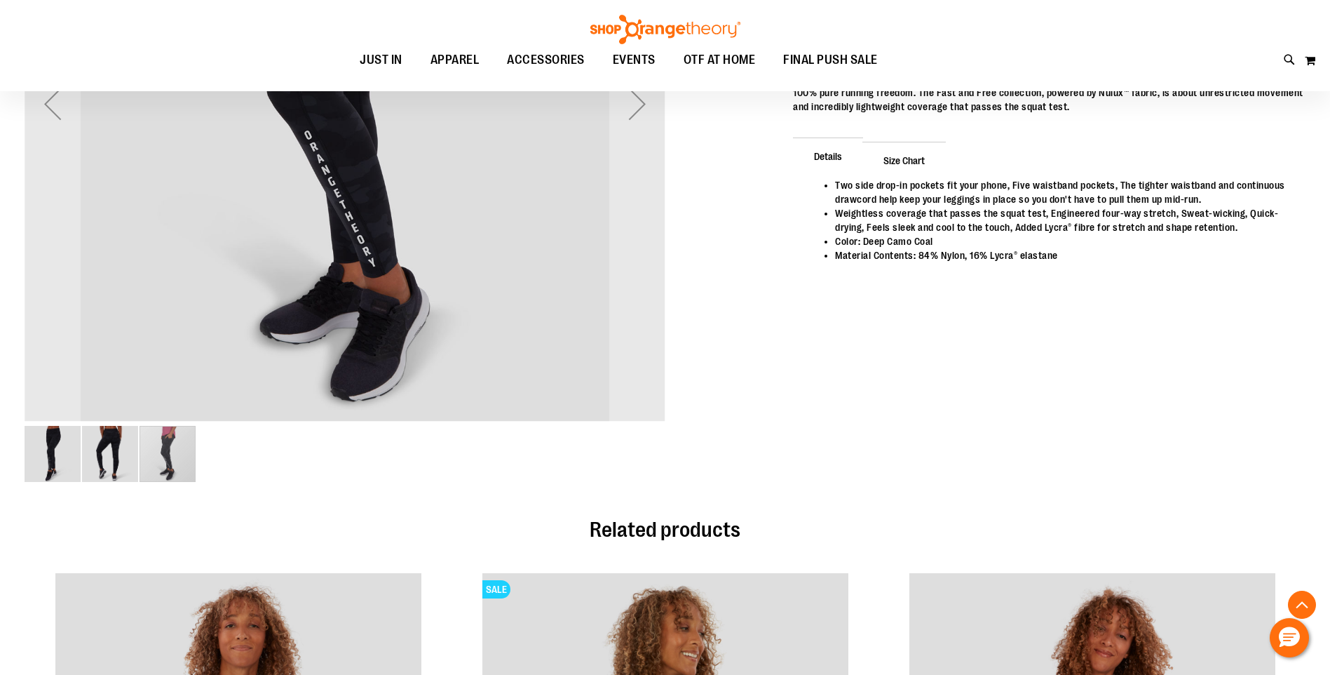
click at [117, 460] on img "image 2 of 3" at bounding box center [110, 454] width 56 height 56
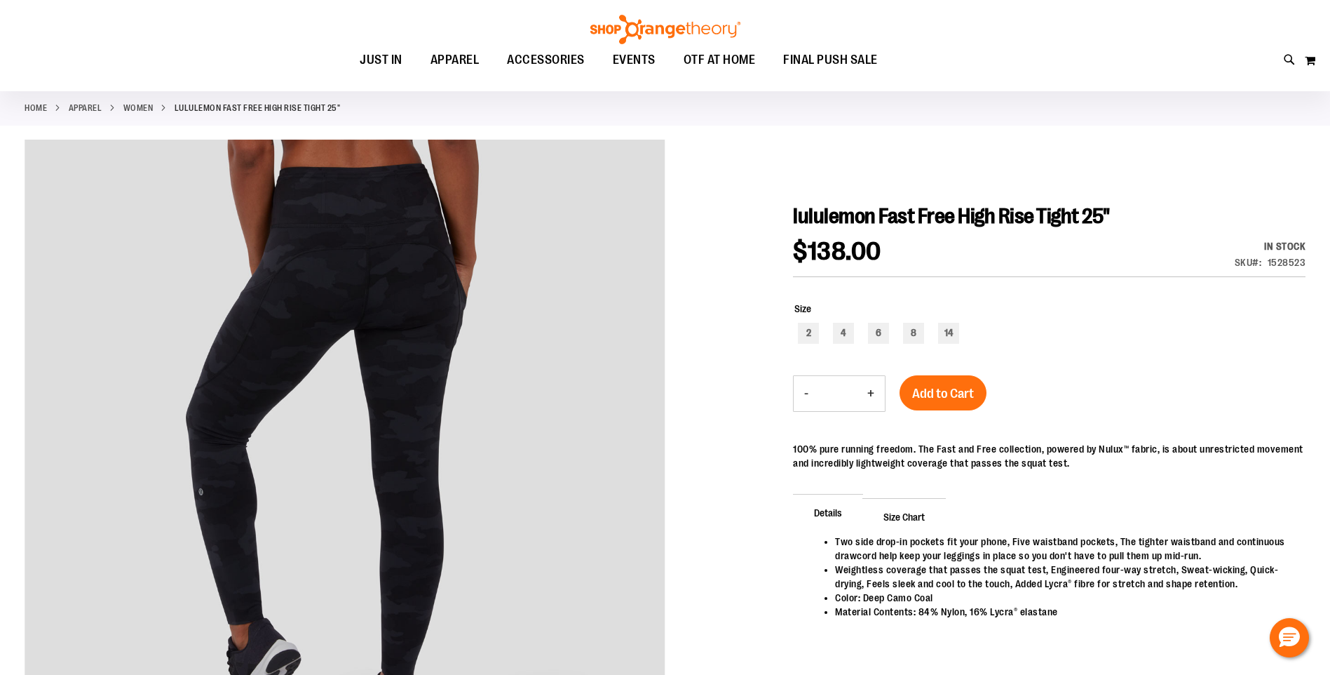
scroll to position [0, 0]
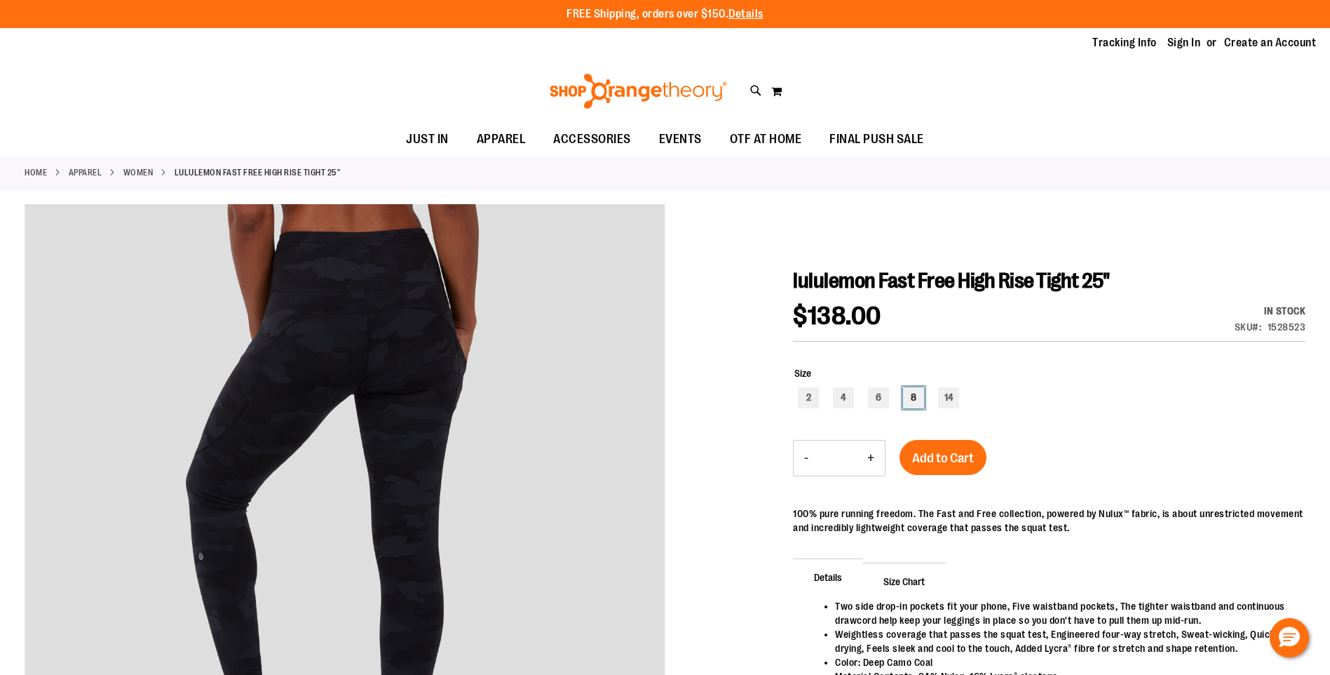
click at [908, 394] on div "8" at bounding box center [913, 397] width 21 height 21
type input "***"
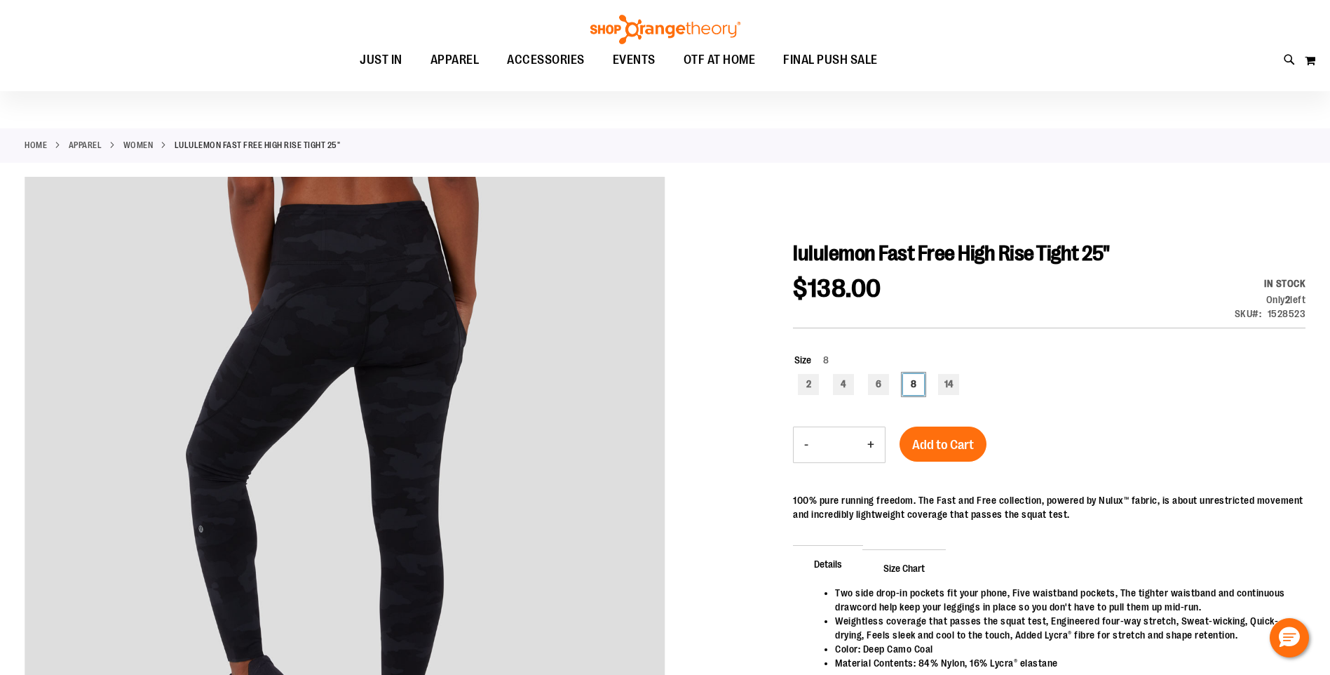
scroll to position [1, 0]
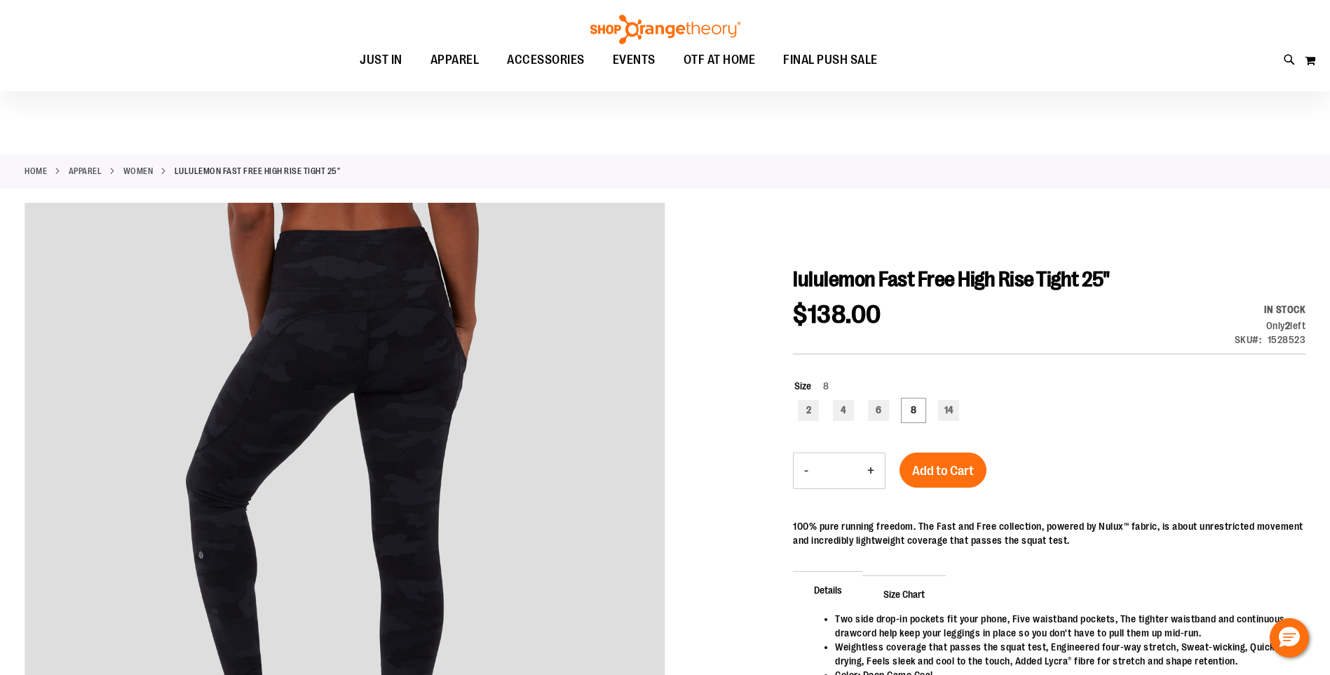
click at [956, 462] on button "Add to Cart" at bounding box center [943, 469] width 87 height 35
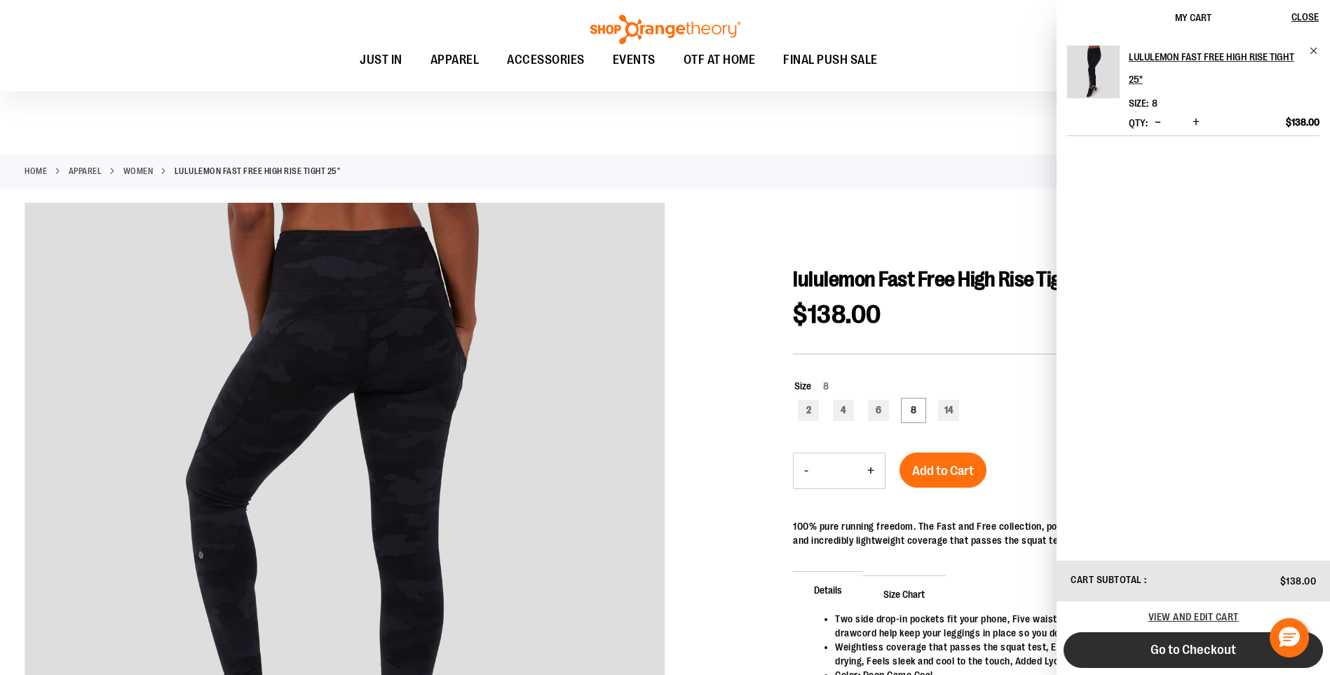
click at [1167, 652] on span "Go to Checkout" at bounding box center [1194, 649] width 86 height 15
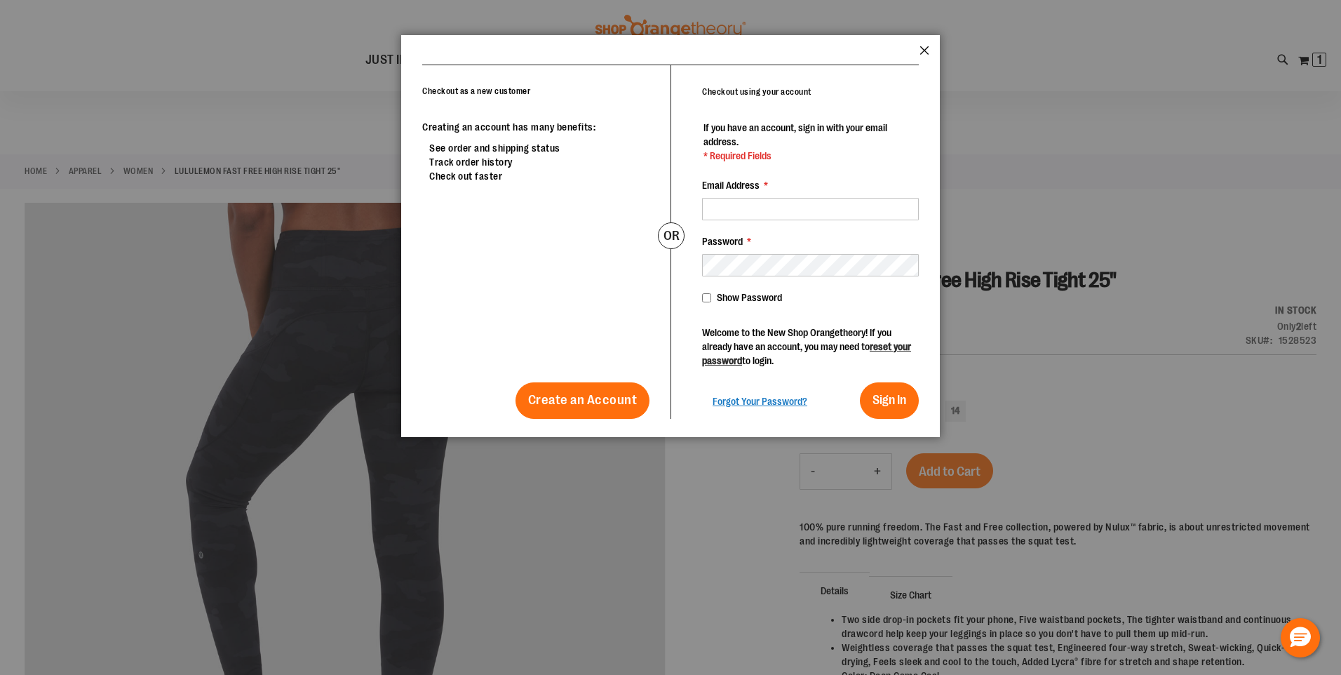
click at [921, 55] on button "Close" at bounding box center [924, 55] width 10 height 18
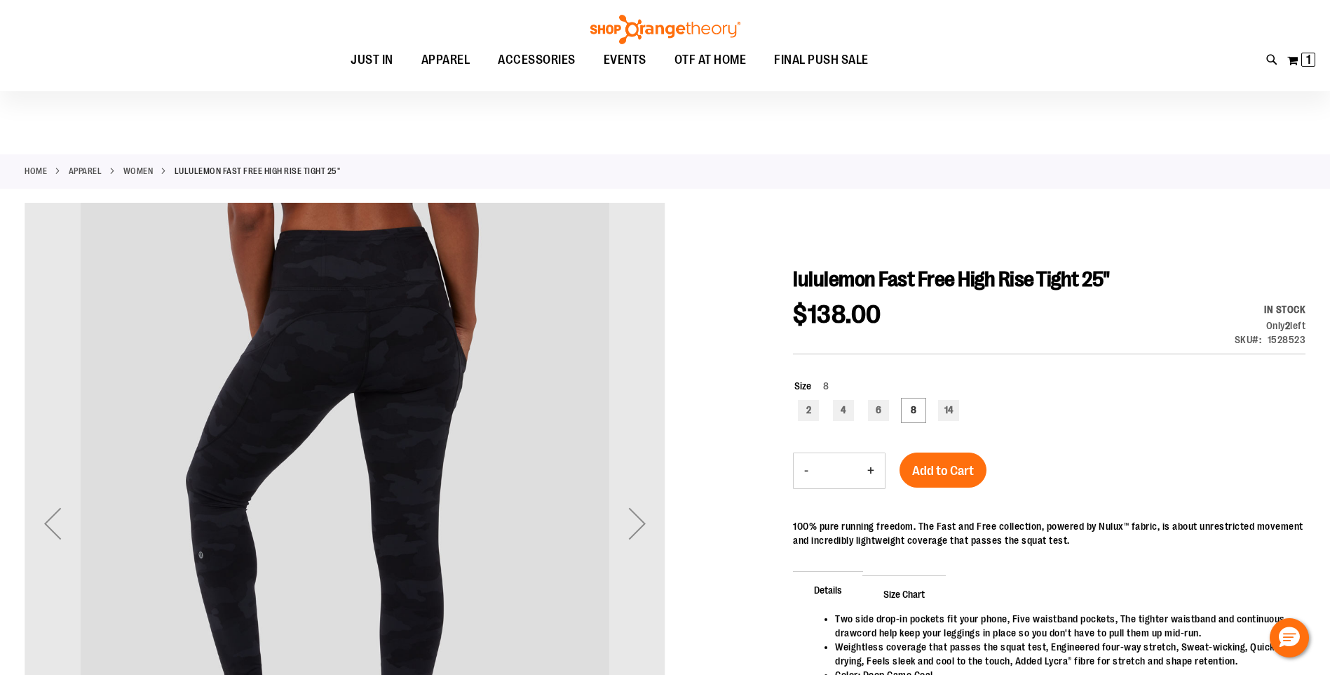
scroll to position [0, 0]
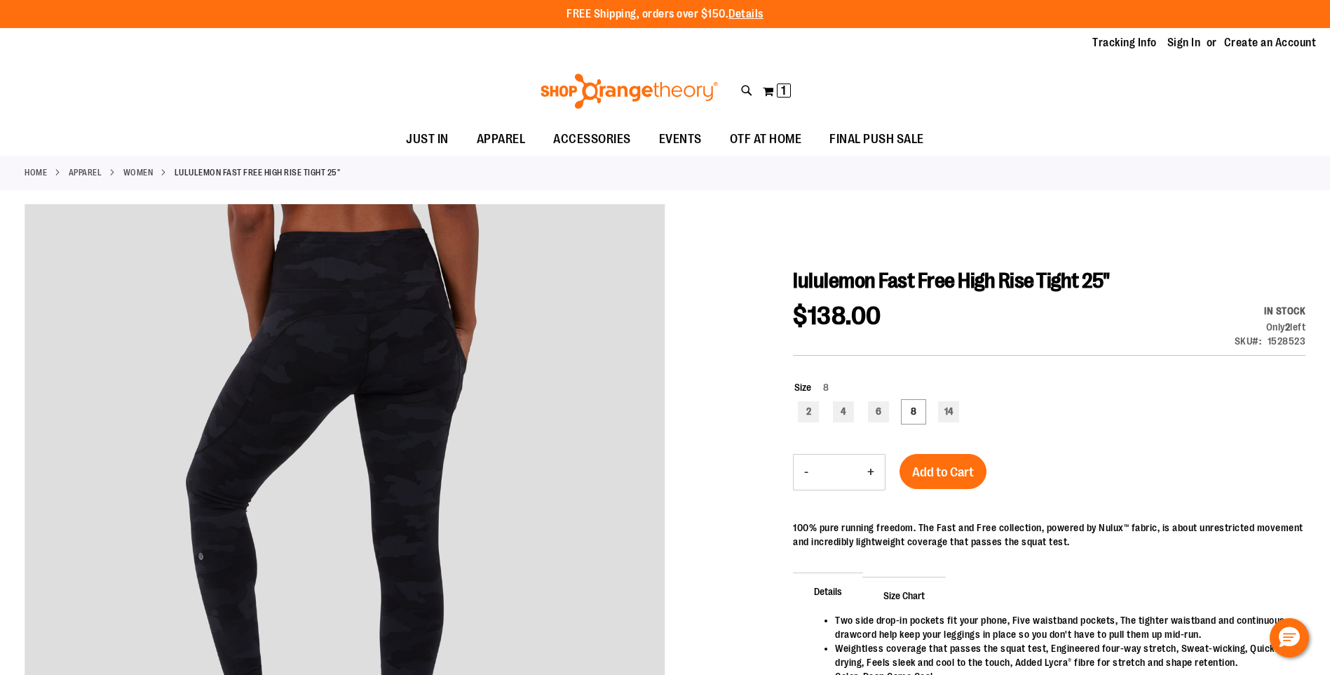
drag, startPoint x: 719, startPoint y: 273, endPoint x: 872, endPoint y: 212, distance: 164.6
click at [872, 212] on div at bounding box center [665, 562] width 1281 height 717
click at [771, 91] on button "My Cart 1 1 items" at bounding box center [776, 91] width 29 height 22
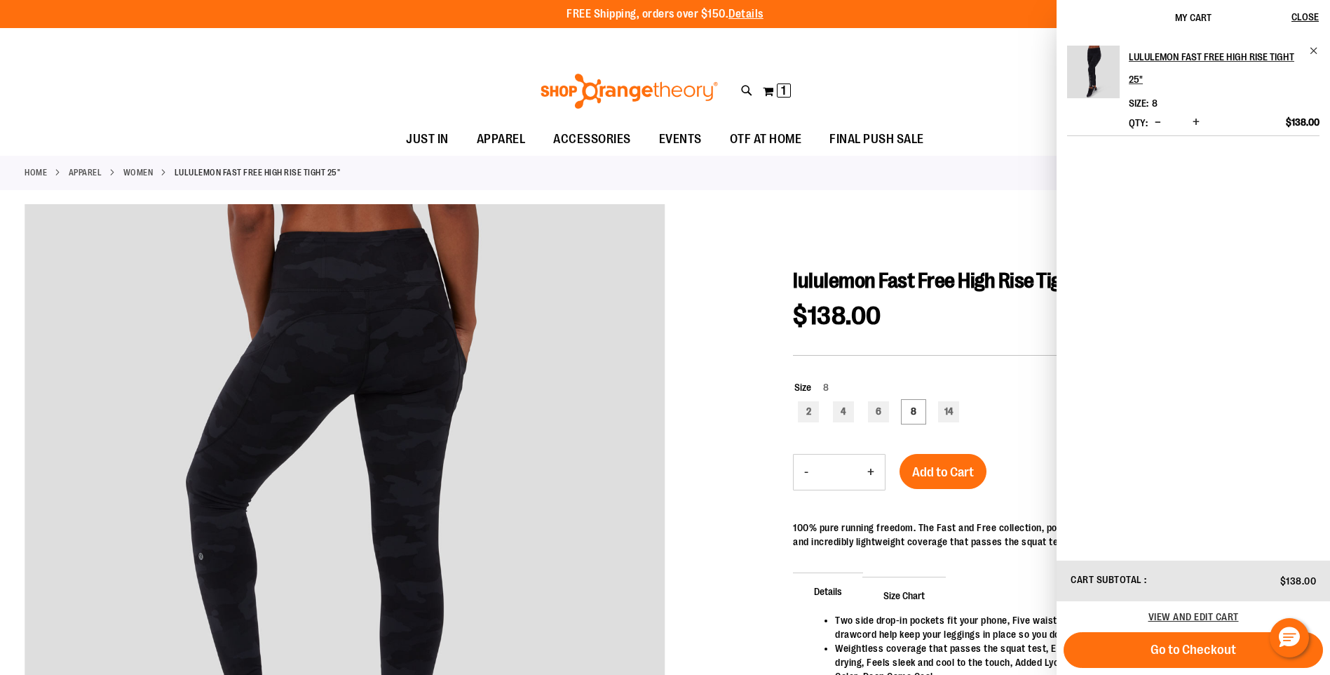
click at [1104, 69] on img "Product" at bounding box center [1093, 72] width 53 height 53
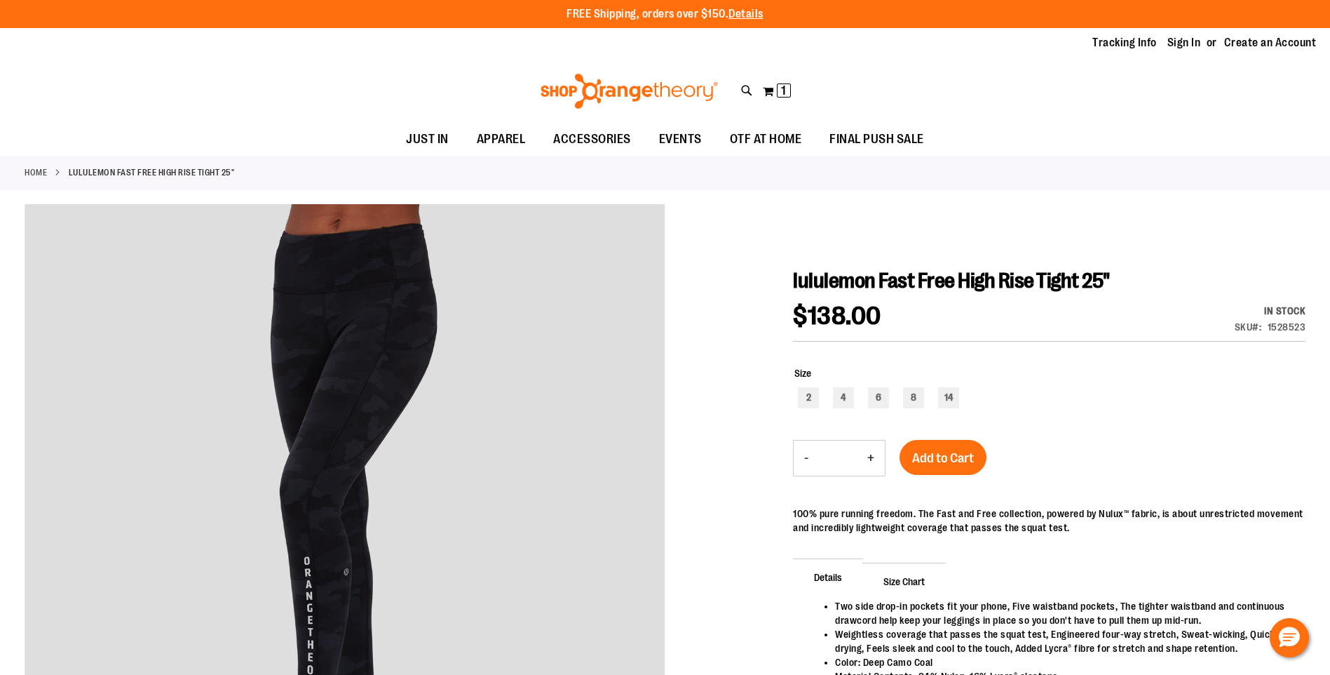
drag, startPoint x: 331, startPoint y: 373, endPoint x: 729, endPoint y: 223, distance: 425.6
click at [729, 223] on div at bounding box center [665, 562] width 1281 height 717
drag, startPoint x: 1158, startPoint y: 1, endPoint x: 1209, endPoint y: 142, distance: 150.2
click at [1209, 142] on ul "JUST IN JUST IN Balanced Basics New for Women New for Men New Accessories New B…" at bounding box center [665, 139] width 1330 height 32
click at [772, 89] on button "My Cart 1 1 items" at bounding box center [776, 91] width 29 height 22
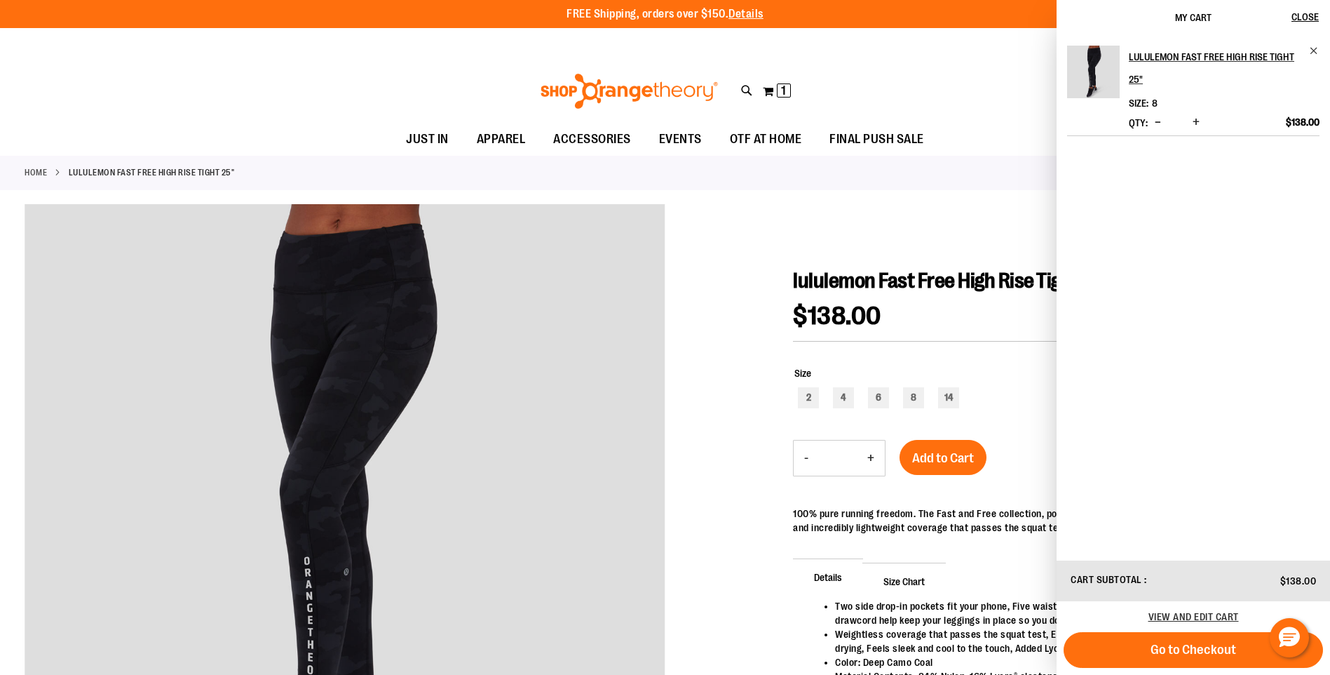
click at [1094, 68] on img "Product" at bounding box center [1093, 72] width 53 height 53
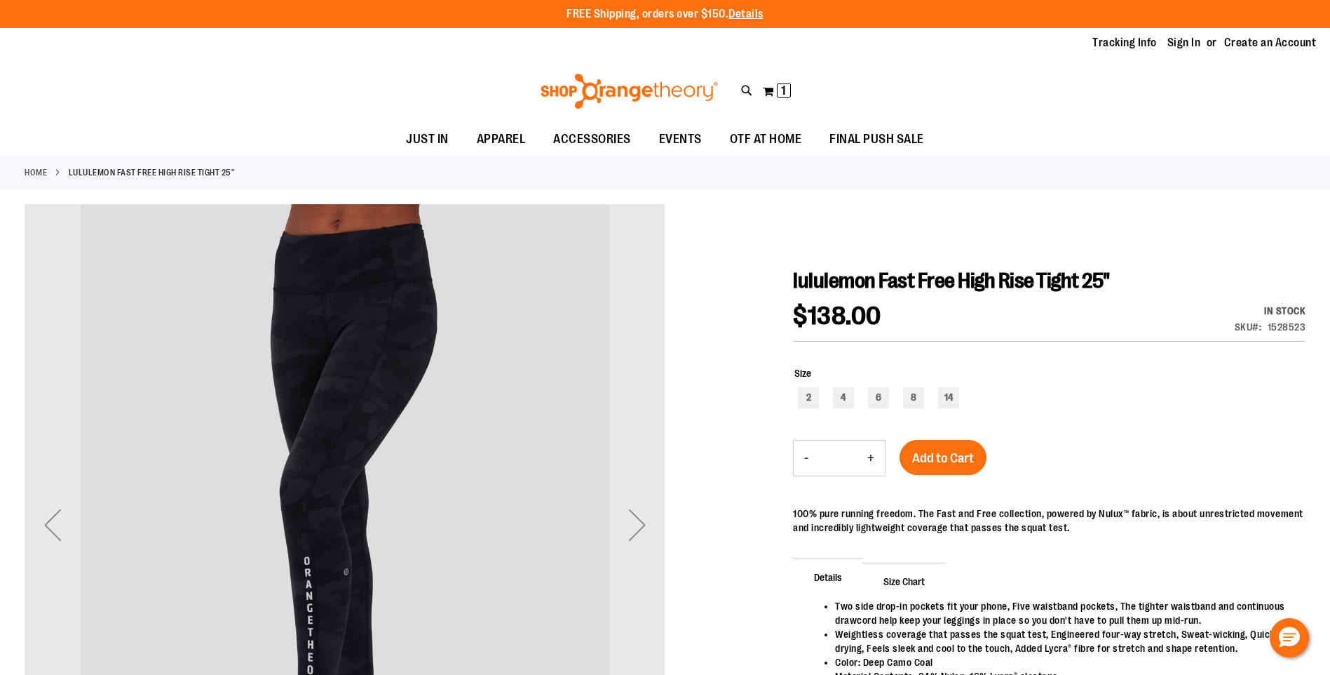
drag, startPoint x: 187, startPoint y: 297, endPoint x: 460, endPoint y: 330, distance: 274.6
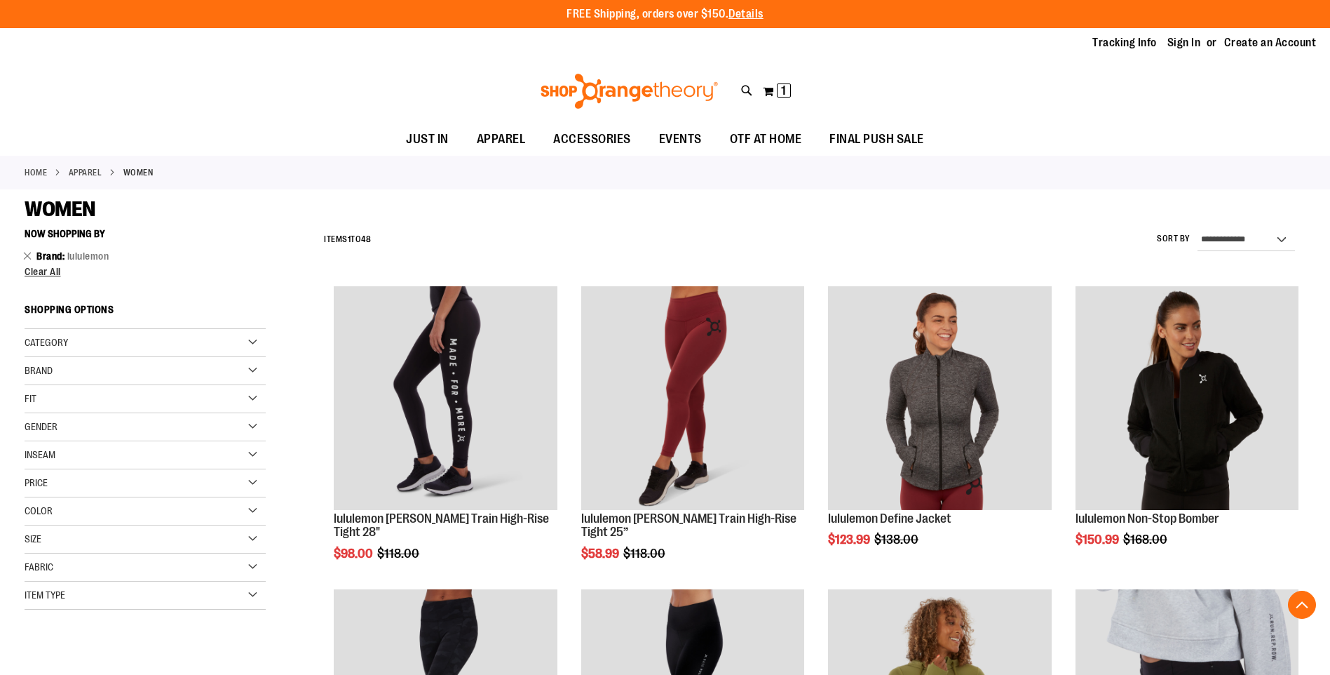
scroll to position [429, 0]
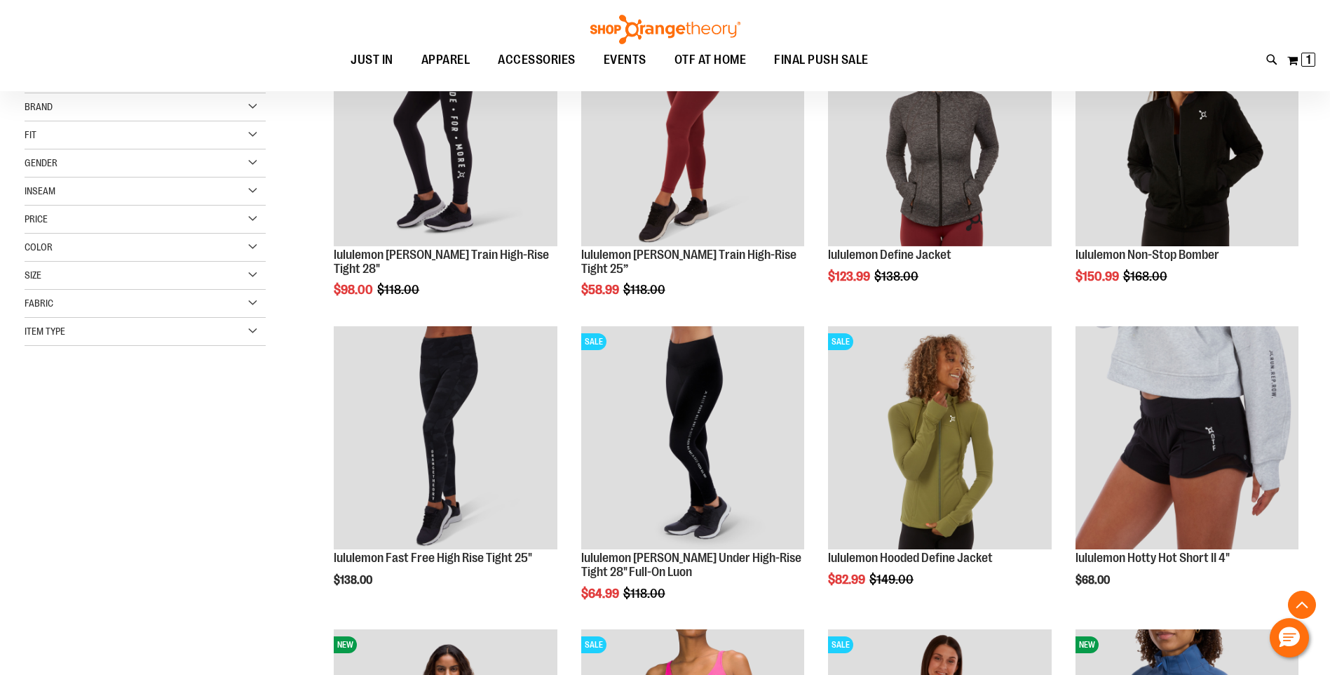
scroll to position [218, 0]
